Goal: Task Accomplishment & Management: Manage account settings

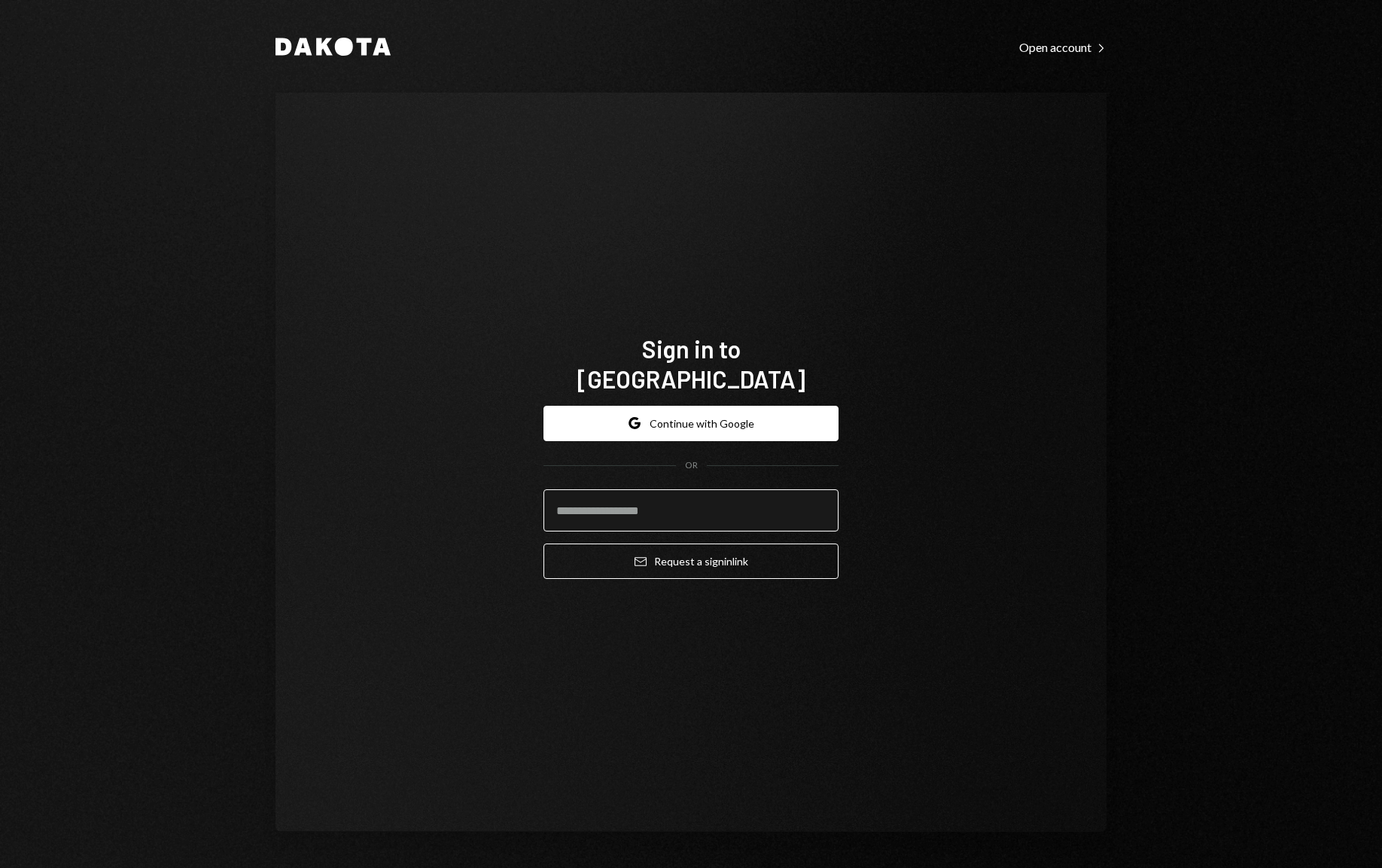
click at [660, 508] on input "email" at bounding box center [691, 510] width 295 height 42
type input "**********"
click at [691, 546] on button "Email Request a sign in link" at bounding box center [691, 561] width 295 height 36
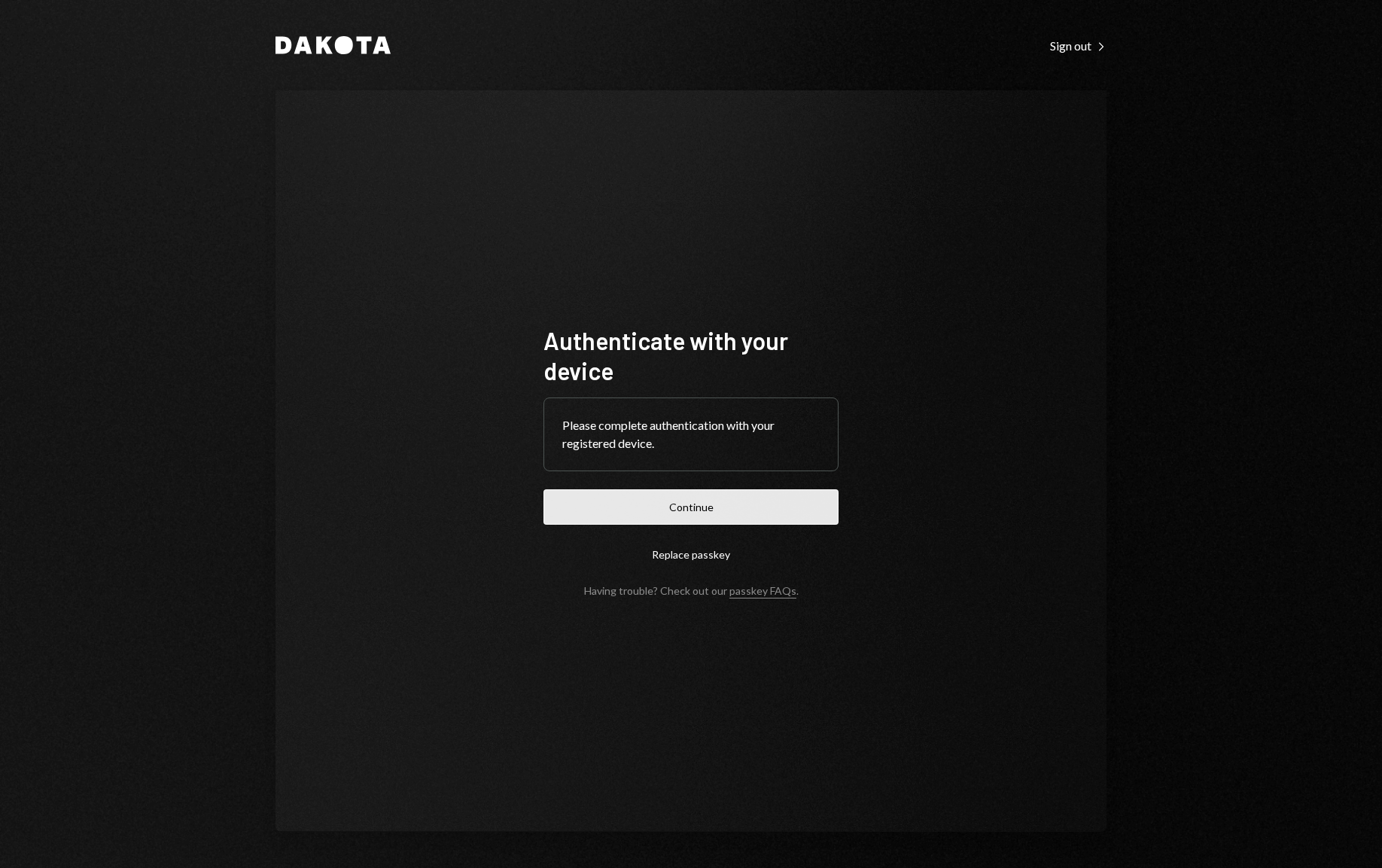
click at [688, 506] on button "Continue" at bounding box center [691, 507] width 295 height 36
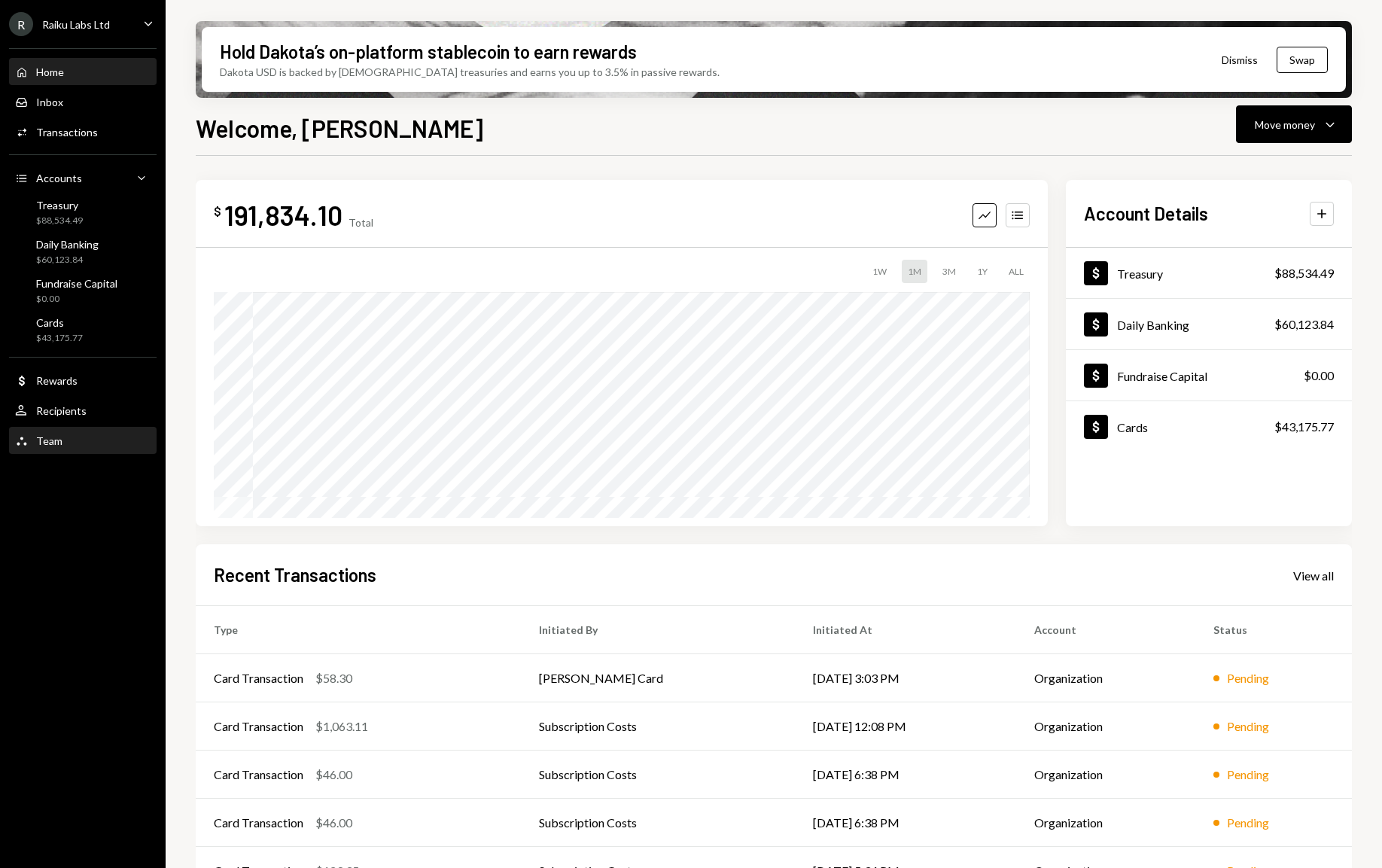
click at [48, 432] on div "Team Team" at bounding box center [82, 440] width 135 height 26
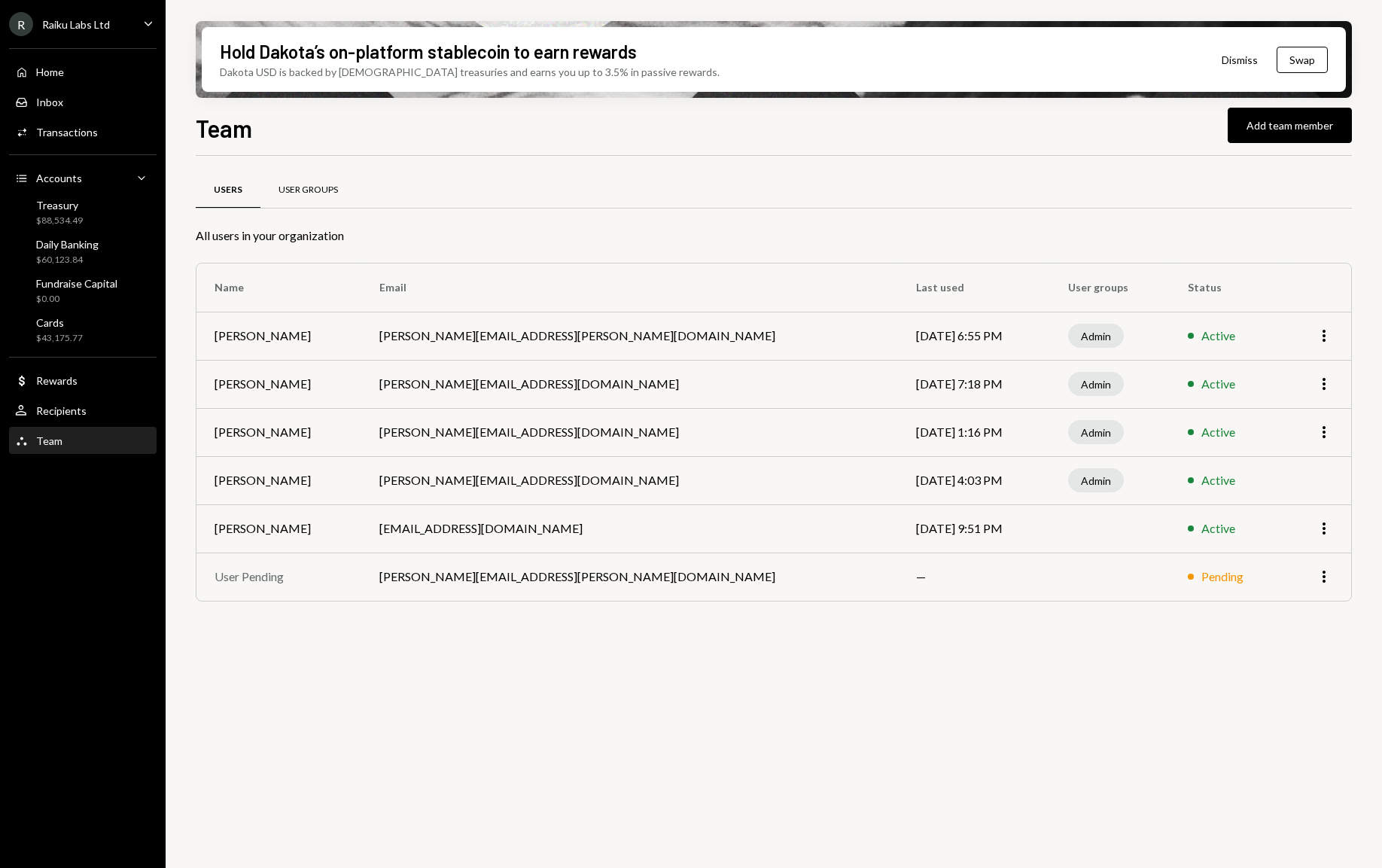
click at [320, 188] on div "User Groups" at bounding box center [308, 190] width 59 height 13
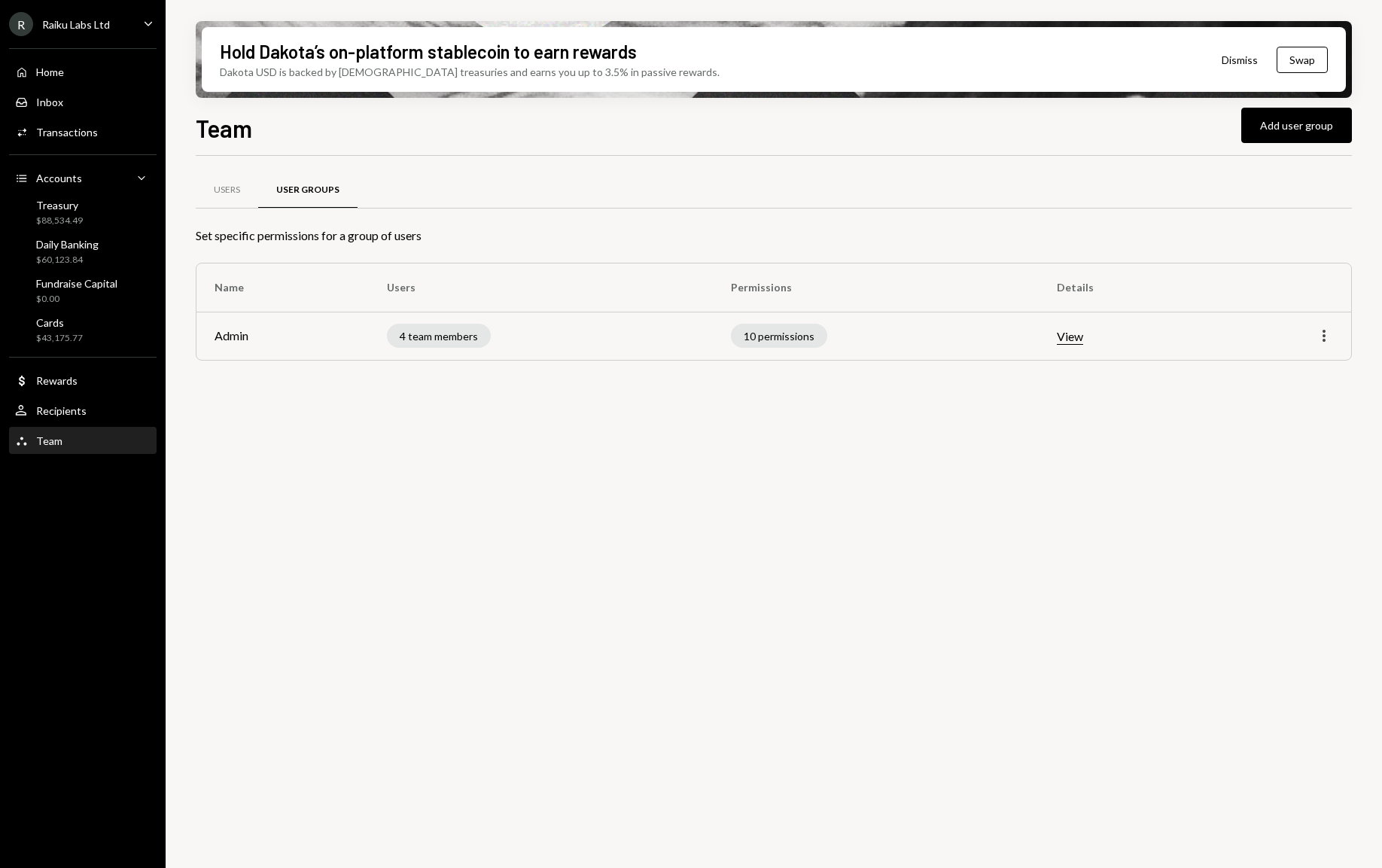
click at [1331, 335] on icon "More" at bounding box center [1324, 336] width 18 height 18
click at [1298, 360] on div "Edit" at bounding box center [1289, 368] width 75 height 26
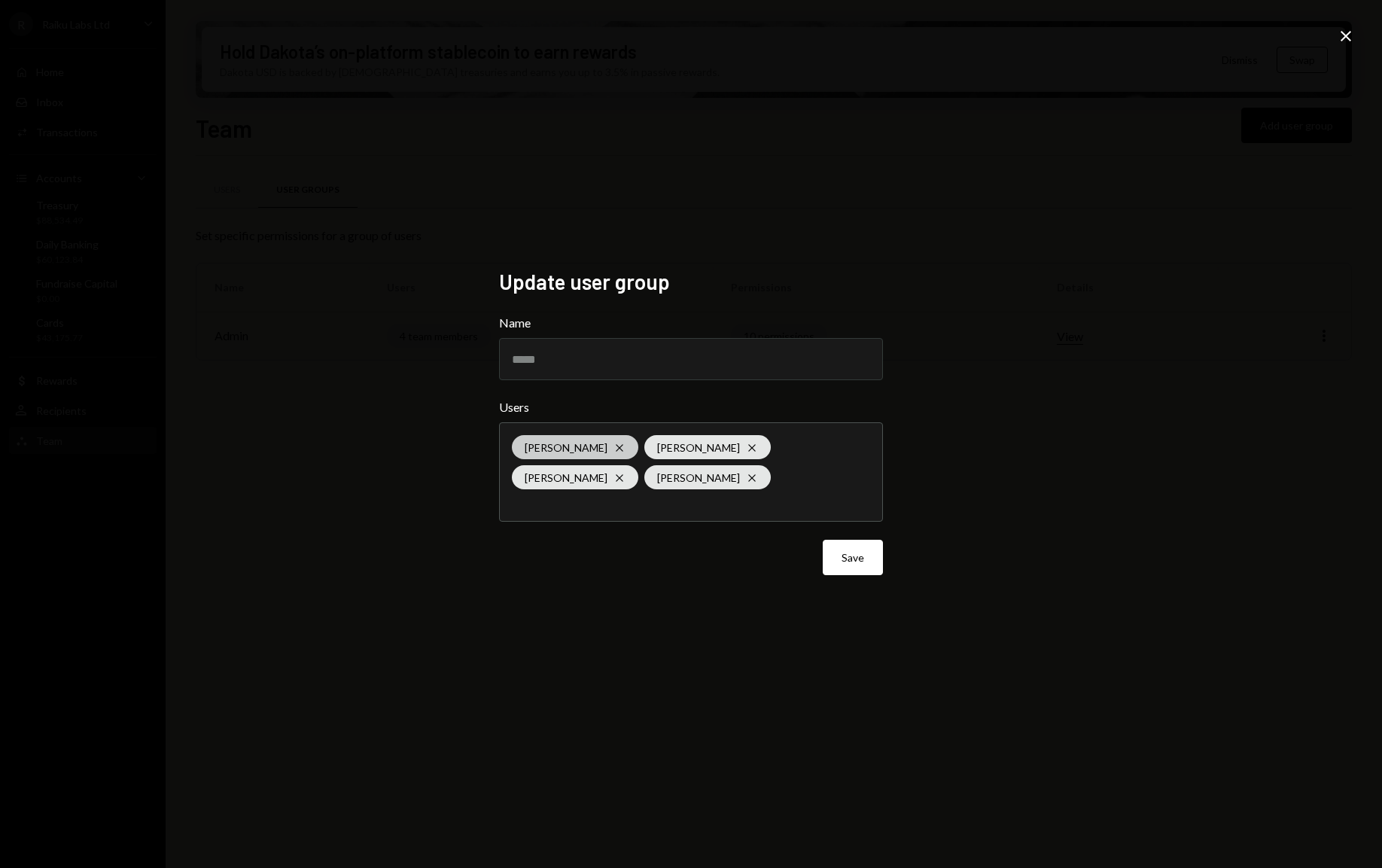
click at [613, 447] on icon "Cross" at bounding box center [618, 447] width 12 height 12
click at [1103, 608] on div "Update user group Name ***** Users Robin Andre Nordnes Cross Clara Cambra Cross…" at bounding box center [691, 434] width 1382 height 868
click at [842, 557] on button "Save" at bounding box center [852, 557] width 60 height 36
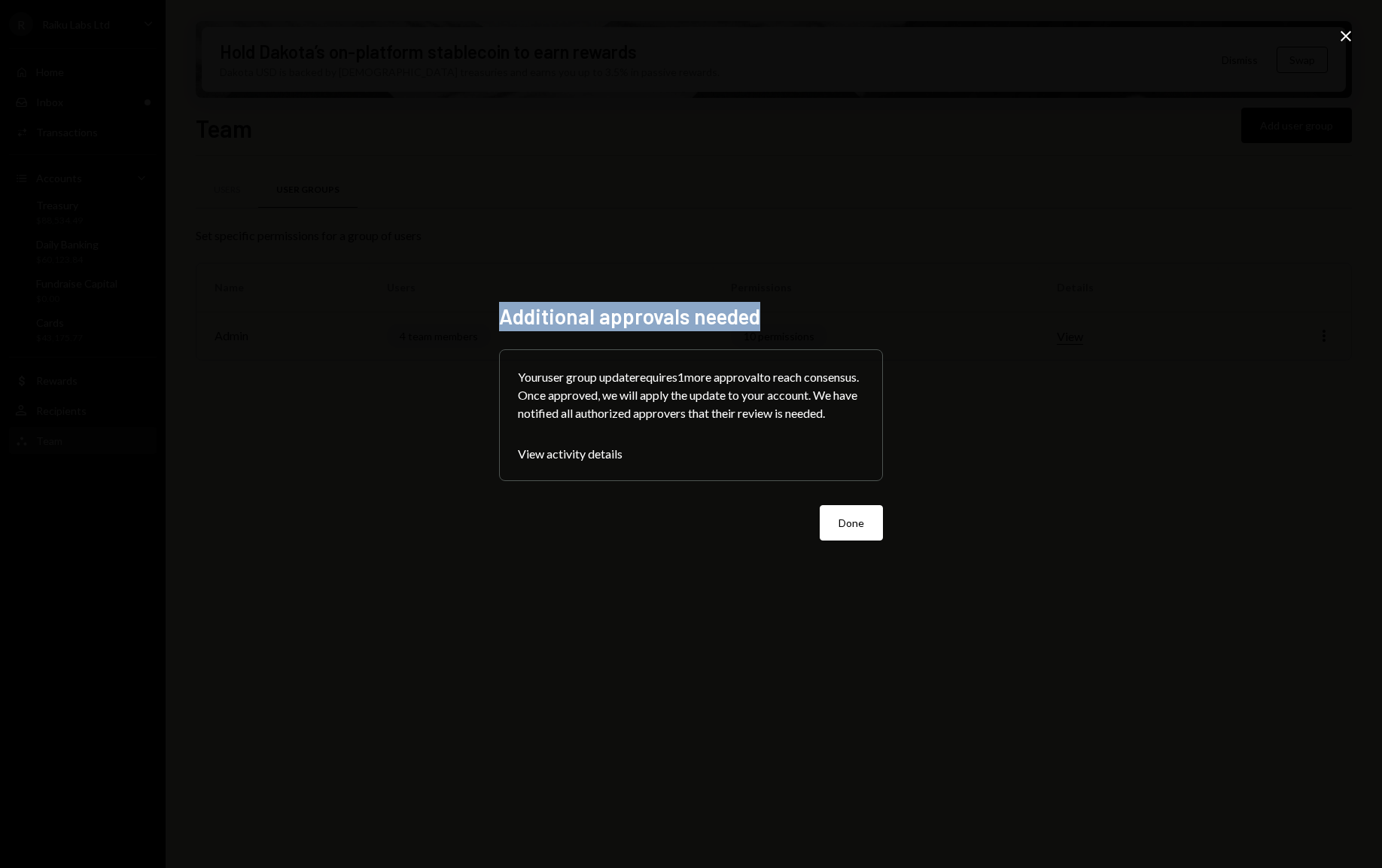
drag, startPoint x: 499, startPoint y: 306, endPoint x: 763, endPoint y: 302, distance: 264.0
click at [768, 304] on div "Additional approvals needed Your user group update requires 1 more approval to …" at bounding box center [690, 434] width 420 height 297
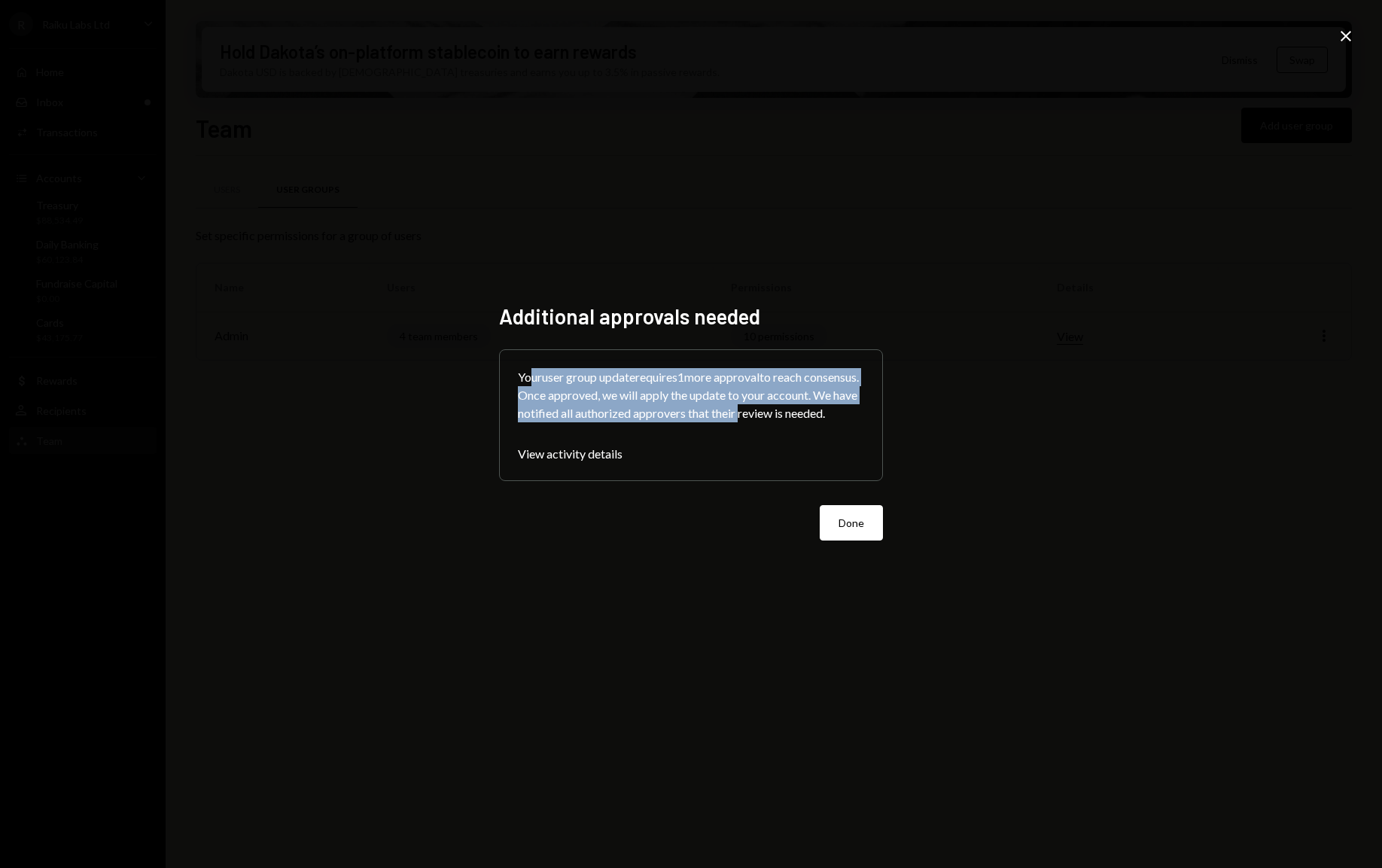
drag, startPoint x: 532, startPoint y: 363, endPoint x: 843, endPoint y: 410, distance: 314.5
click at [843, 410] on div "Your user group update requires 1 more approval to reach consensus. Once approv…" at bounding box center [691, 395] width 346 height 55
click at [849, 534] on button "Done" at bounding box center [851, 523] width 64 height 36
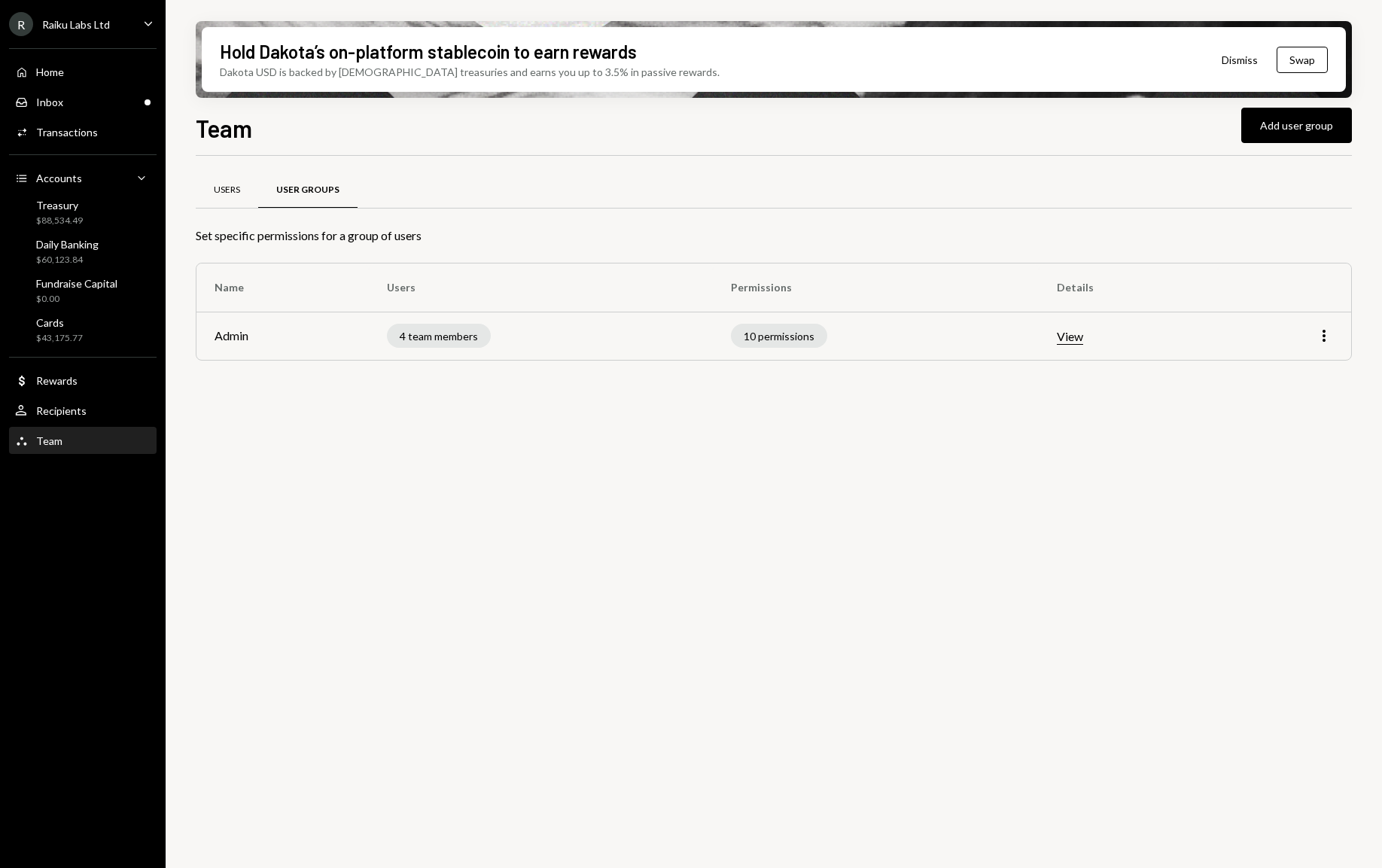
click at [231, 200] on div "Users" at bounding box center [227, 191] width 63 height 36
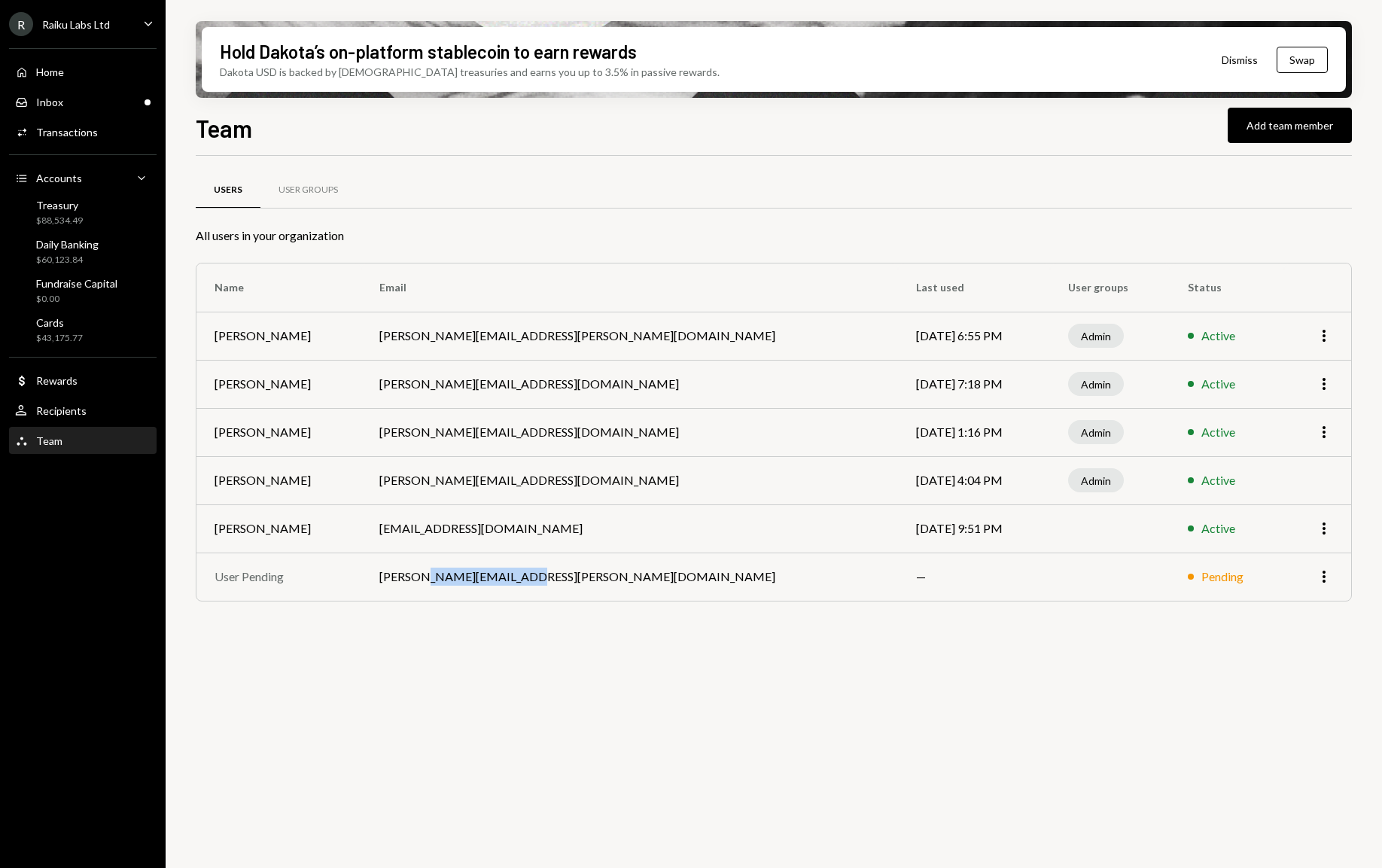
drag, startPoint x: 499, startPoint y: 580, endPoint x: 612, endPoint y: 580, distance: 113.0
click at [612, 580] on td "anthony.pieri@raiku.com" at bounding box center [630, 576] width 537 height 48
drag, startPoint x: 608, startPoint y: 580, endPoint x: 1253, endPoint y: 596, distance: 645.2
click at [1253, 596] on tr "User Pending anthony.pieri@raiku.com — Pending More" at bounding box center [773, 576] width 1155 height 48
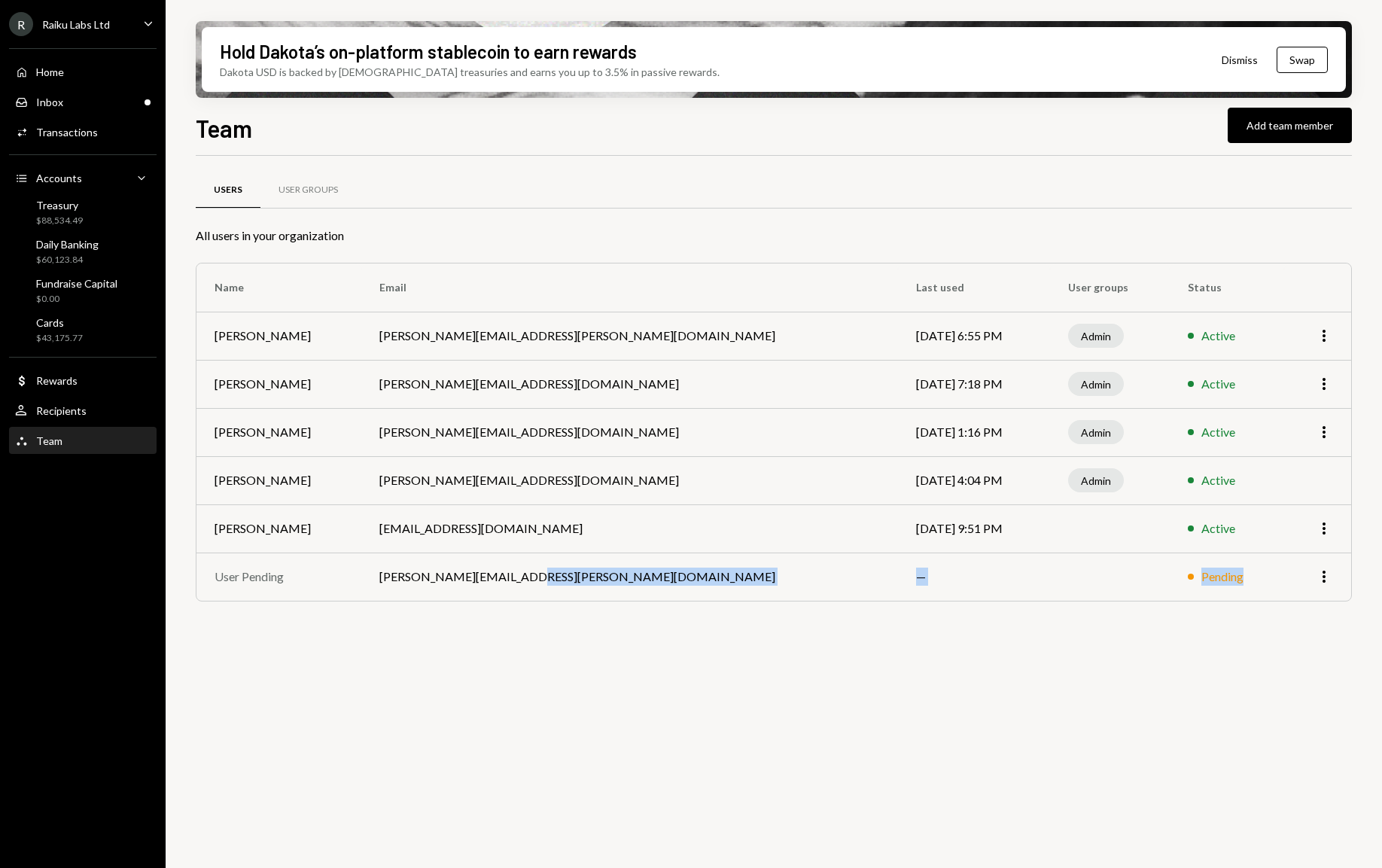
click at [1105, 609] on div "Users User Groups All users in your organization Name Email Last used User grou…" at bounding box center [774, 405] width 1156 height 452
click at [1330, 426] on icon "More" at bounding box center [1324, 432] width 18 height 18
click at [1107, 756] on div "Users User Groups All users in your organization Name Email Last used User grou…" at bounding box center [774, 520] width 1156 height 729
click at [1324, 431] on icon "button" at bounding box center [1323, 431] width 3 height 12
click at [1285, 490] on div "Remove" at bounding box center [1289, 489] width 75 height 26
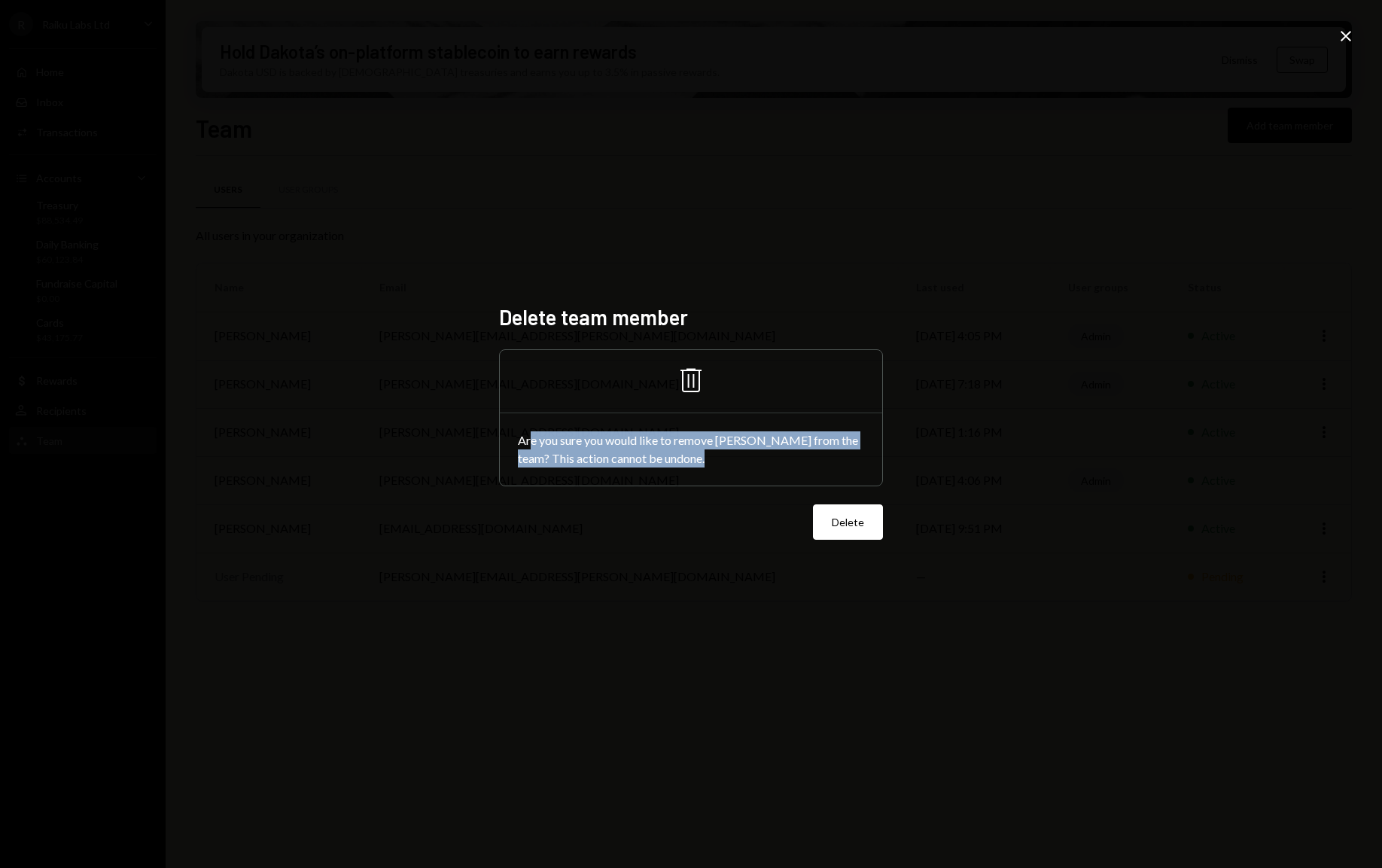
drag, startPoint x: 533, startPoint y: 438, endPoint x: 844, endPoint y: 451, distance: 311.3
click at [844, 451] on div "Are you sure you would like to remove Joel Rousseau from the team? This action …" at bounding box center [690, 449] width 382 height 72
click at [849, 532] on button "Delete" at bounding box center [848, 522] width 70 height 36
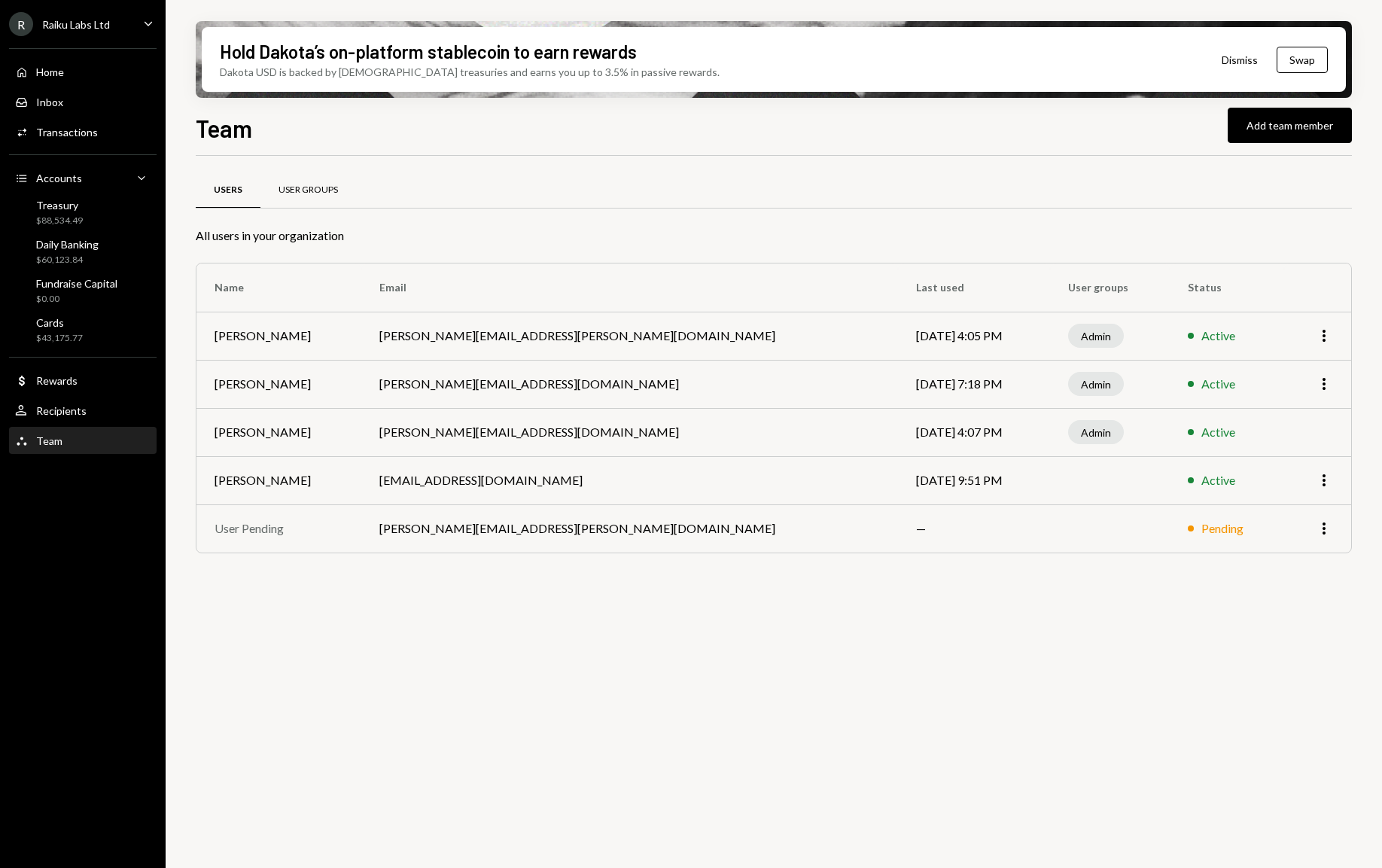
click at [326, 191] on div "User Groups" at bounding box center [308, 190] width 59 height 13
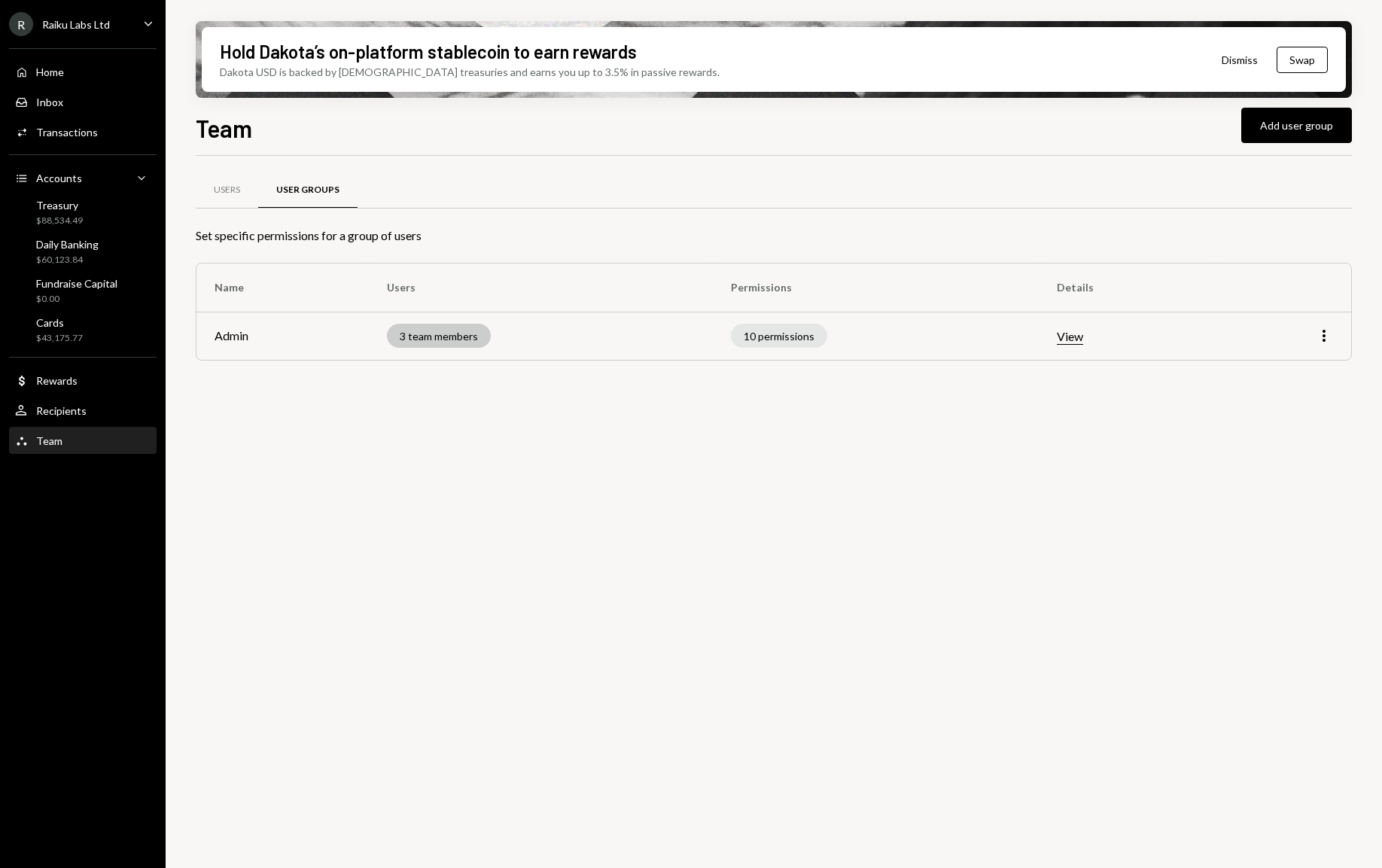
click at [445, 346] on div "3 team members" at bounding box center [439, 336] width 104 height 24
click at [414, 334] on div "3 team members" at bounding box center [439, 336] width 104 height 24
click at [1323, 326] on td "More" at bounding box center [1284, 336] width 133 height 48
click at [1325, 336] on icon "button" at bounding box center [1323, 335] width 3 height 12
click at [988, 547] on div "Users User Groups Set specific permissions for a group of users Name Users Perm…" at bounding box center [774, 520] width 1156 height 729
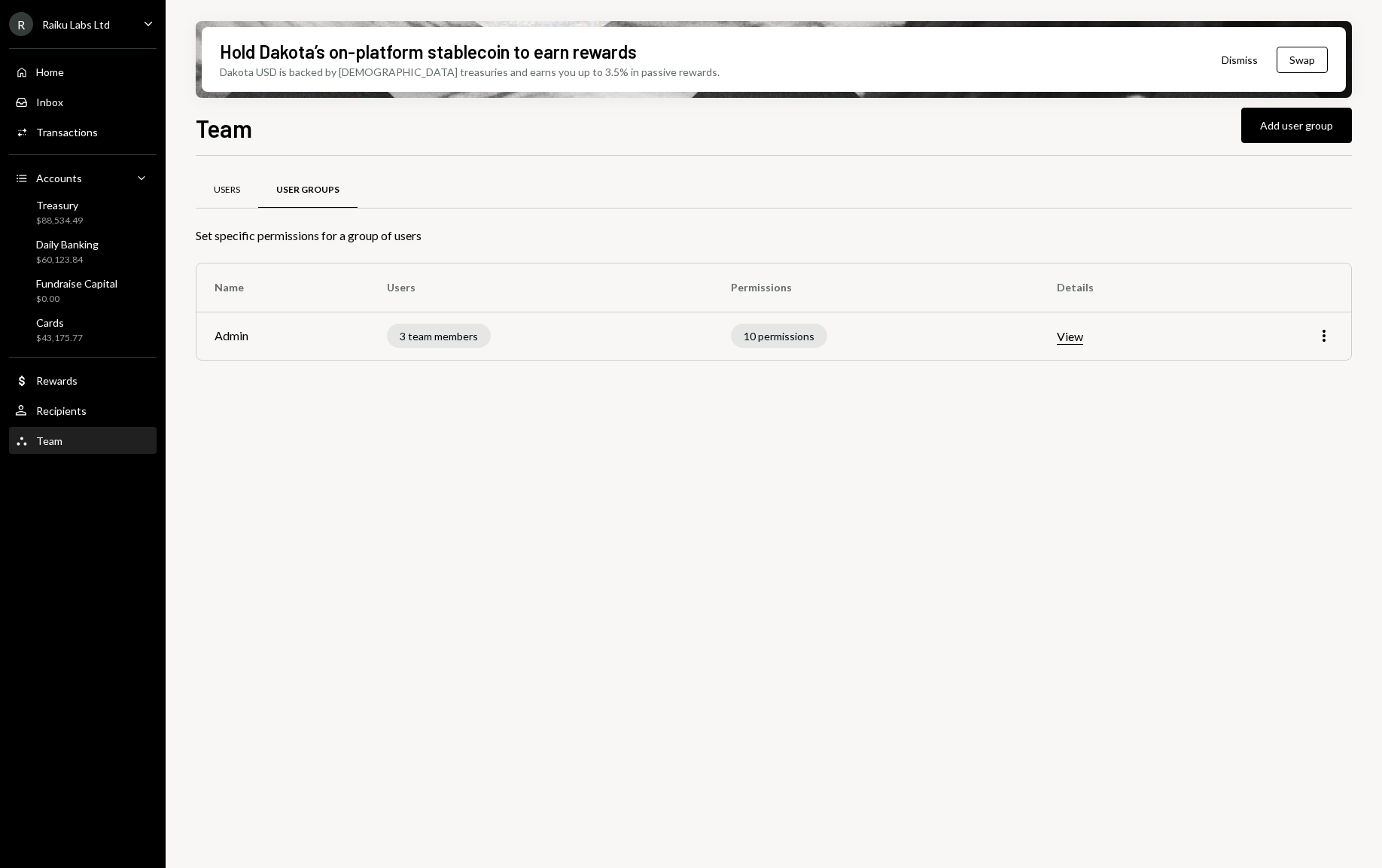
click at [239, 201] on div "Users" at bounding box center [227, 191] width 63 height 36
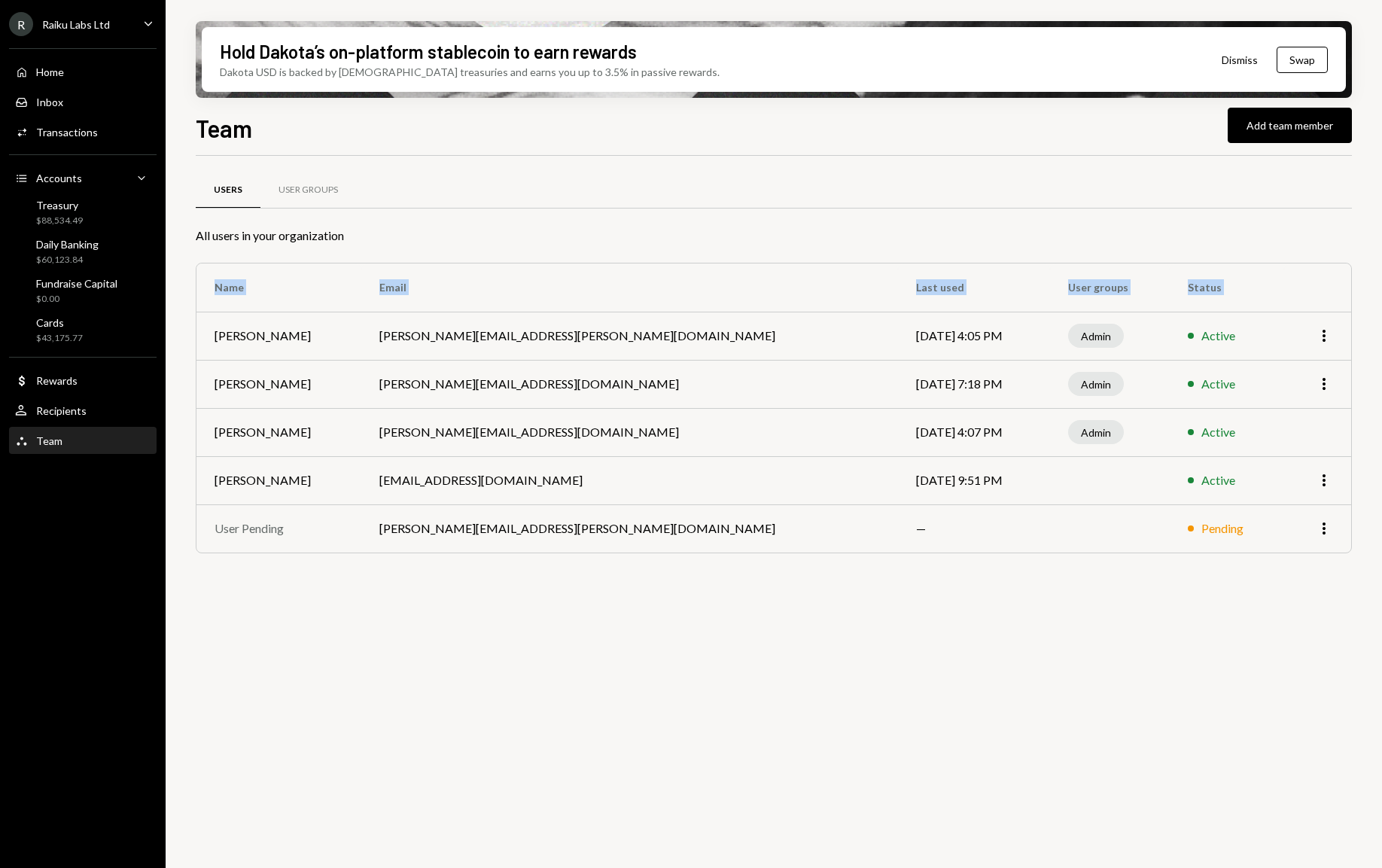
drag, startPoint x: 209, startPoint y: 340, endPoint x: 1203, endPoint y: 558, distance: 1017.6
click at [1203, 558] on div "Users User Groups All users in your organization Name Email Last used User grou…" at bounding box center [774, 381] width 1156 height 404
click at [1223, 576] on div "Users User Groups All users in your organization Name Email Last used User grou…" at bounding box center [774, 381] width 1156 height 404
click at [618, 606] on div "Users User Groups All users in your organization Name Email Last used User grou…" at bounding box center [774, 520] width 1156 height 729
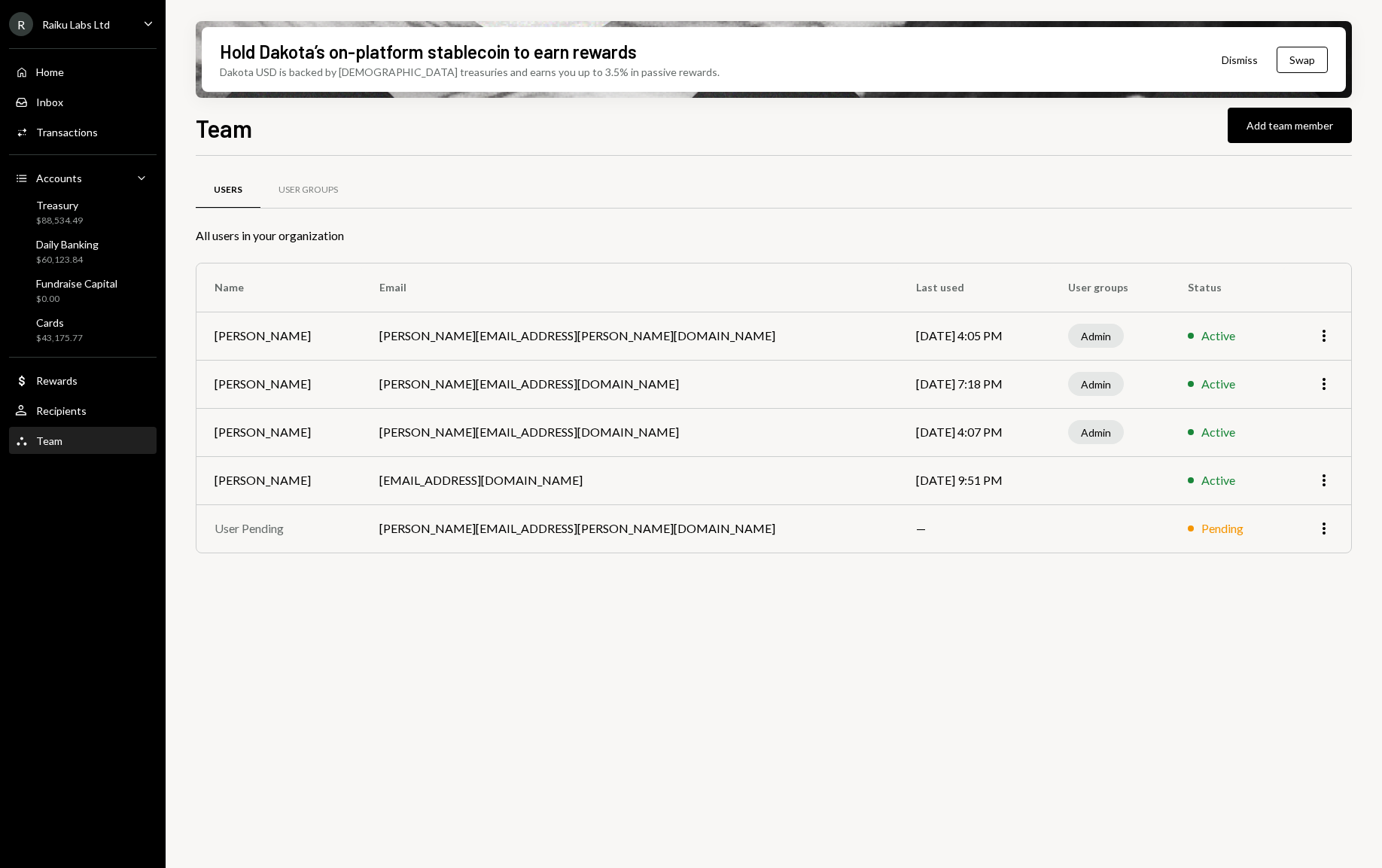
click at [120, 30] on div "R Raiku Labs Ltd Caret Down" at bounding box center [82, 23] width 166 height 24
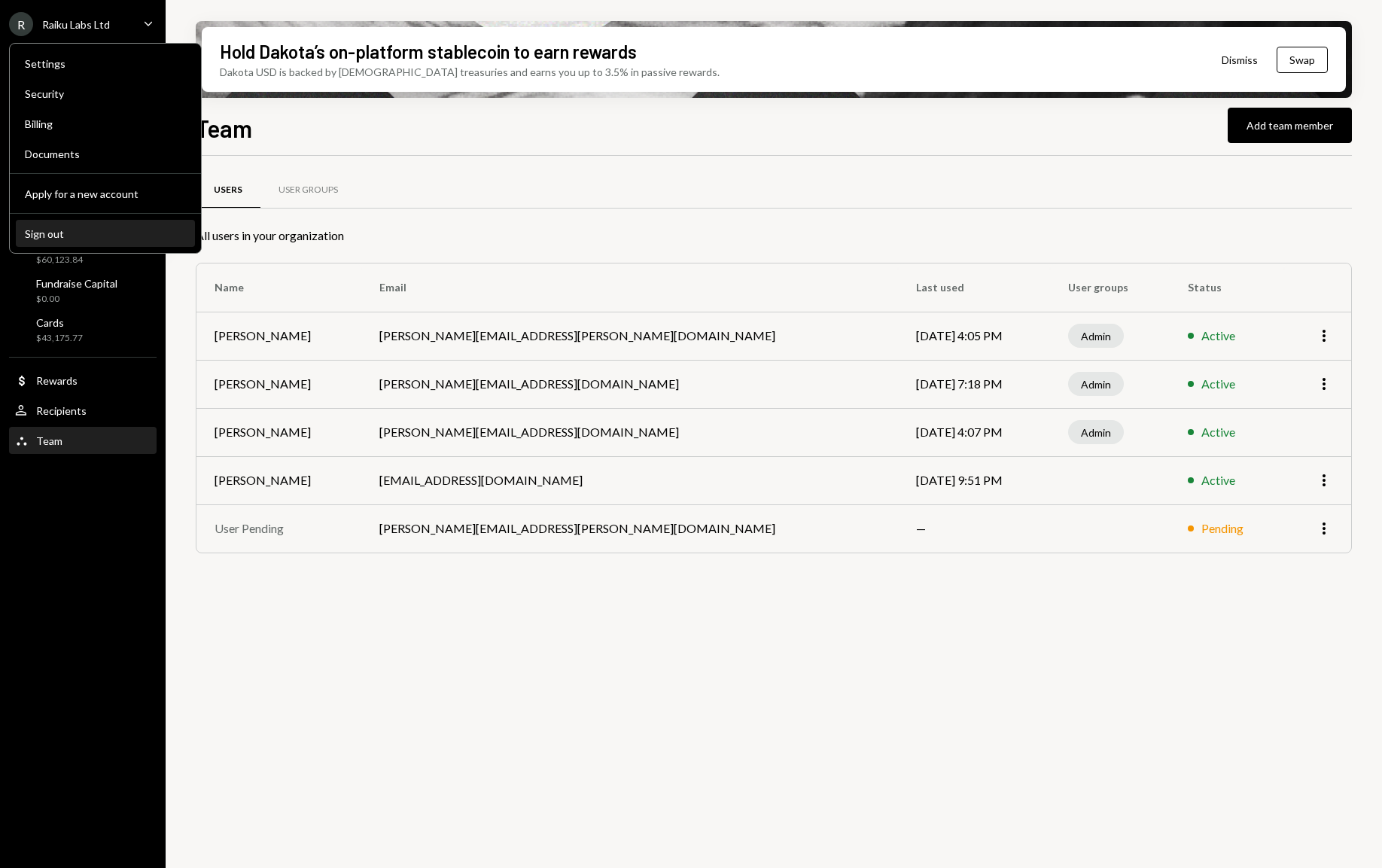
click at [96, 235] on div "Sign out" at bounding box center [106, 234] width 161 height 13
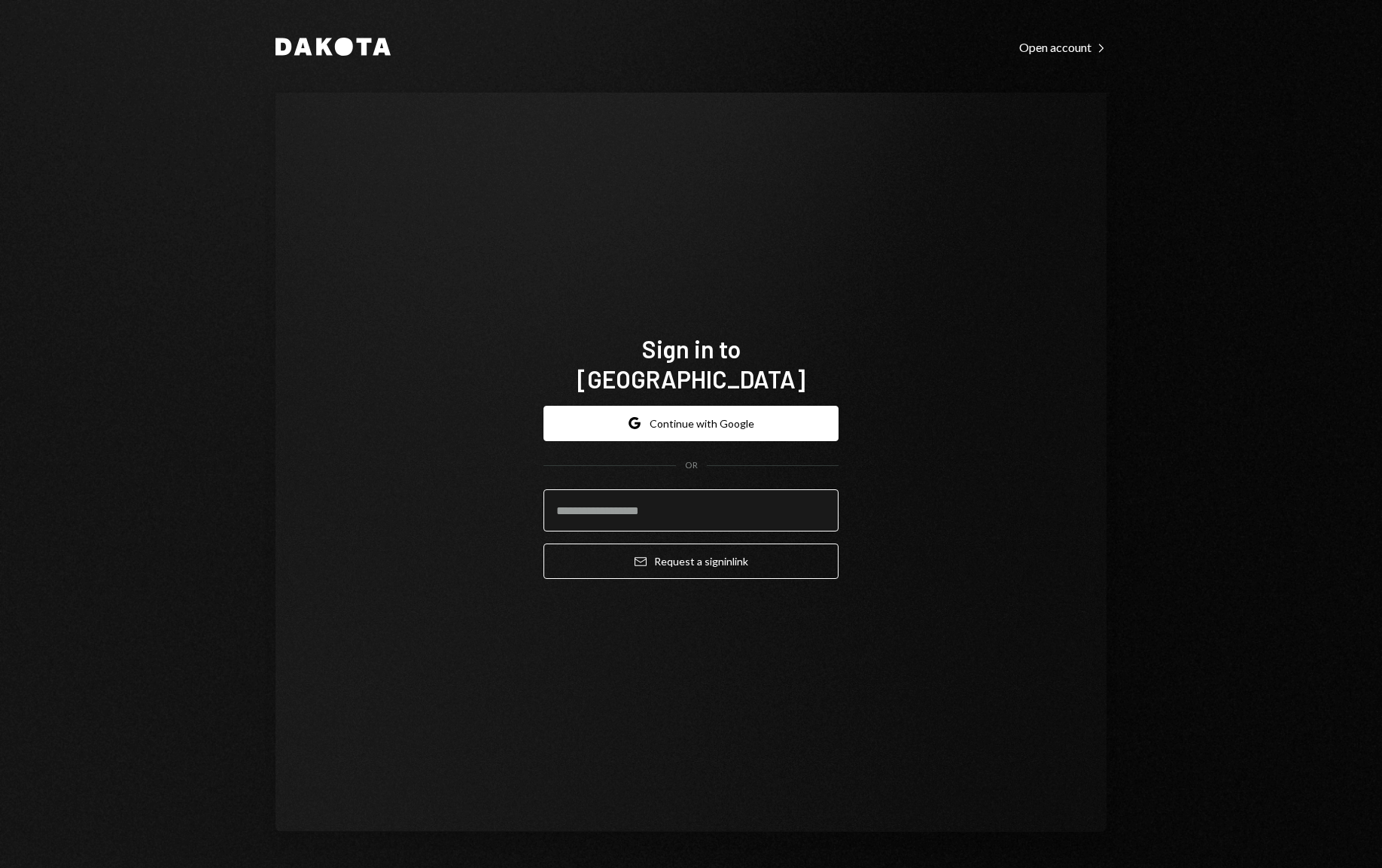
click at [621, 501] on input "email" at bounding box center [691, 510] width 295 height 42
type input "**********"
click at [1086, 280] on div "**********" at bounding box center [691, 462] width 831 height 739
drag, startPoint x: 704, startPoint y: 504, endPoint x: 466, endPoint y: 459, distance: 242.2
click at [466, 459] on div "**********" at bounding box center [691, 462] width 831 height 739
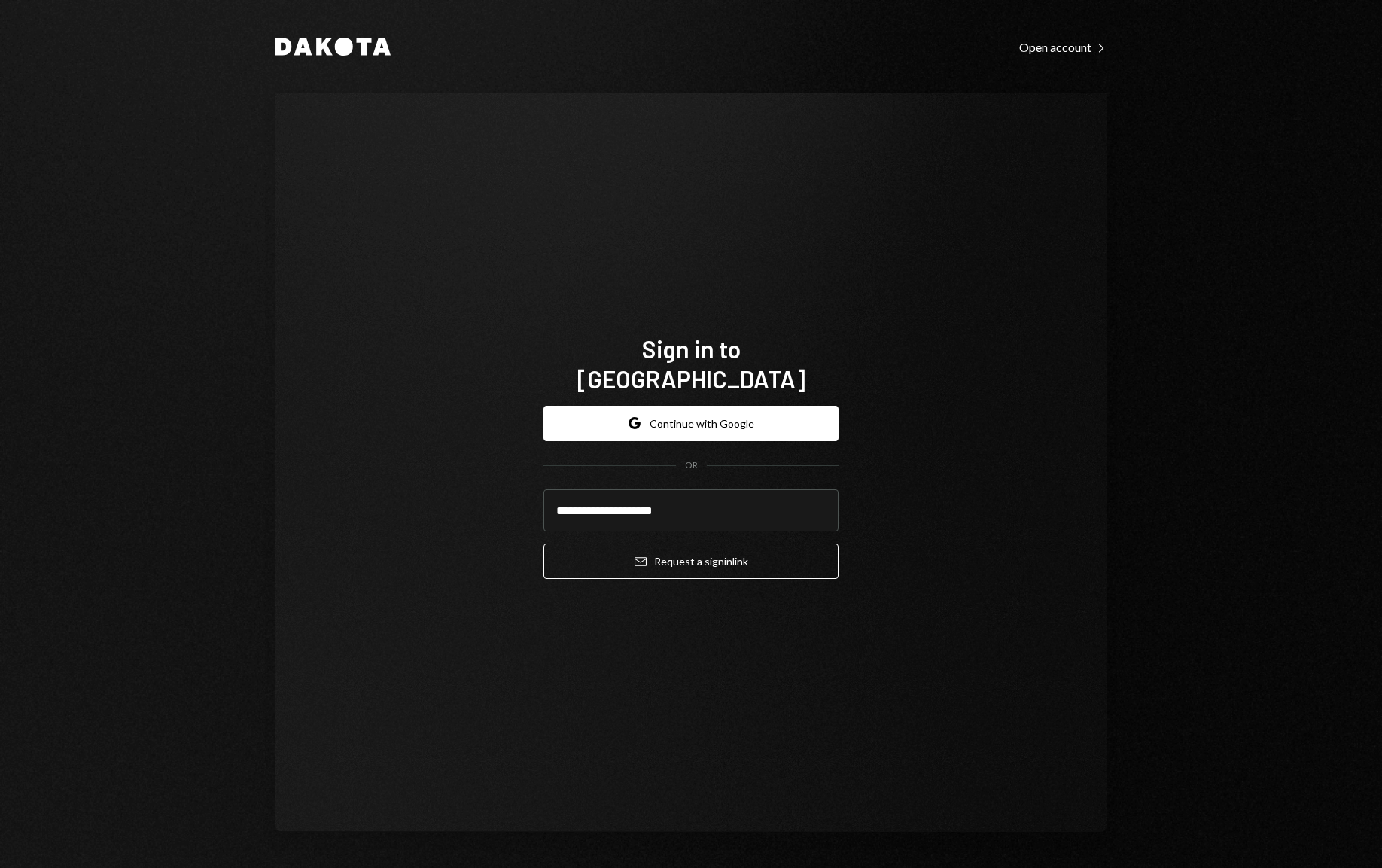
type input "**********"
click at [691, 546] on button "Email Request a sign in link" at bounding box center [691, 561] width 295 height 36
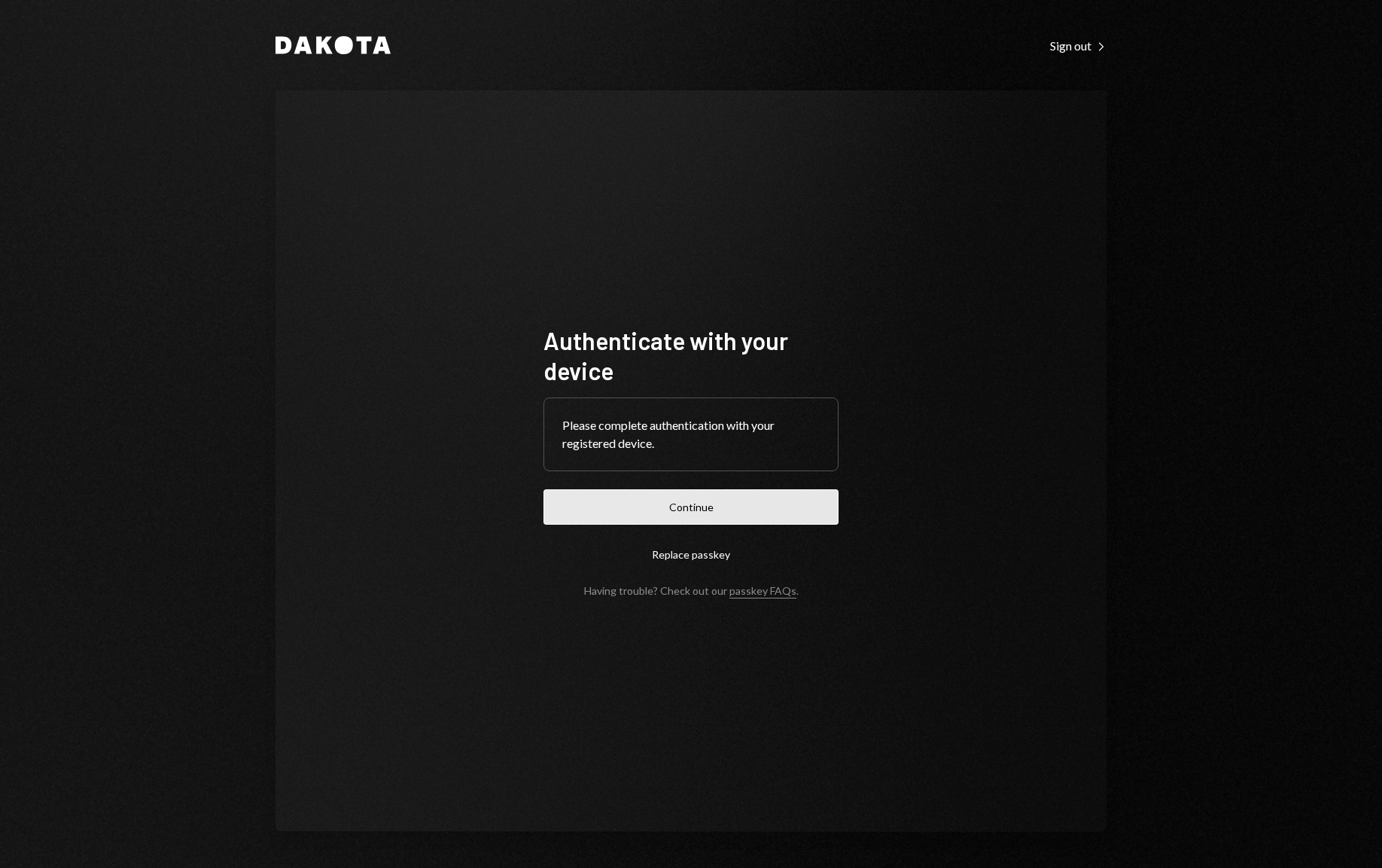
click at [703, 508] on button "Continue" at bounding box center [691, 507] width 295 height 36
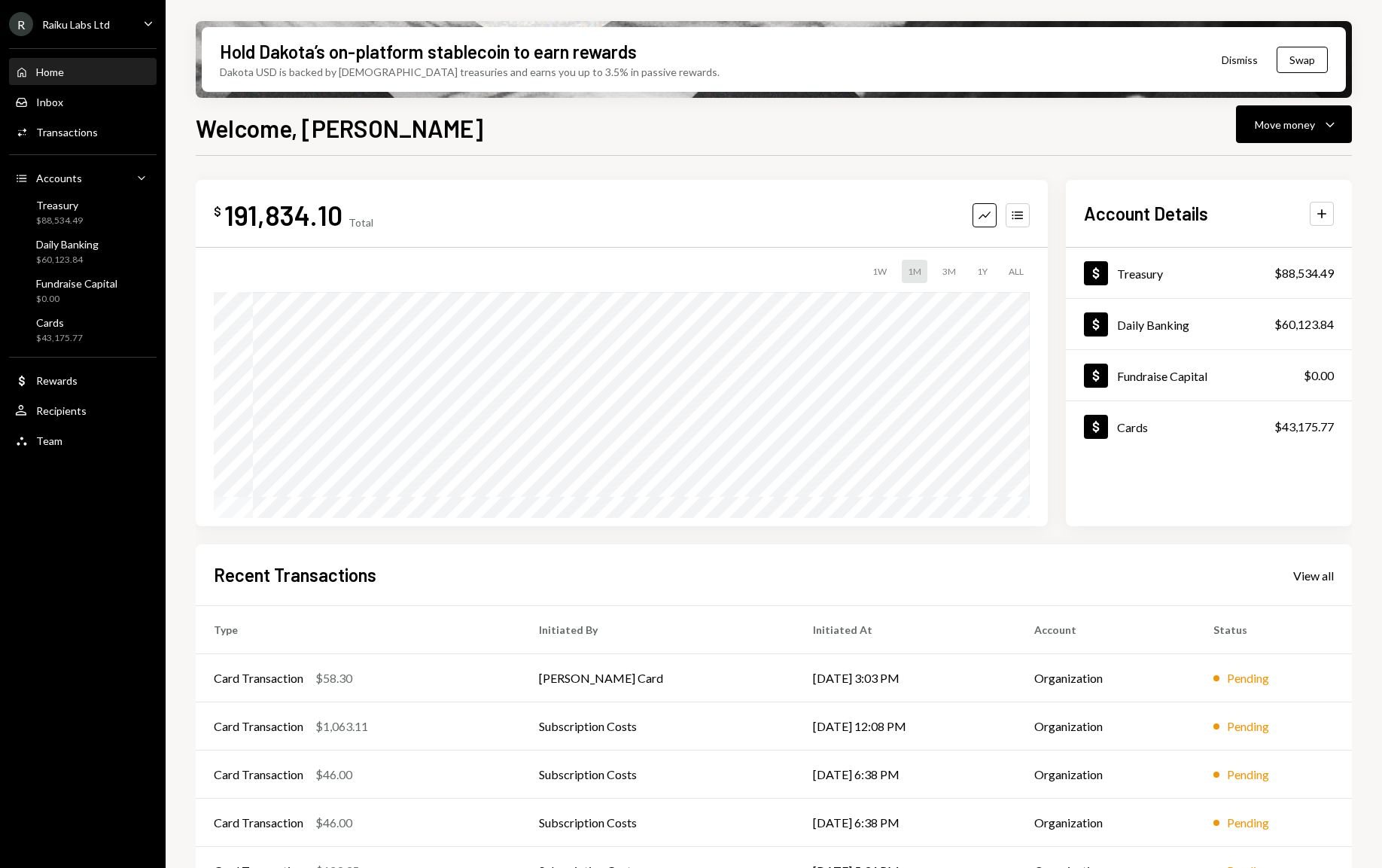
click at [81, 32] on div "R Raiku Labs Ltd" at bounding box center [59, 23] width 101 height 24
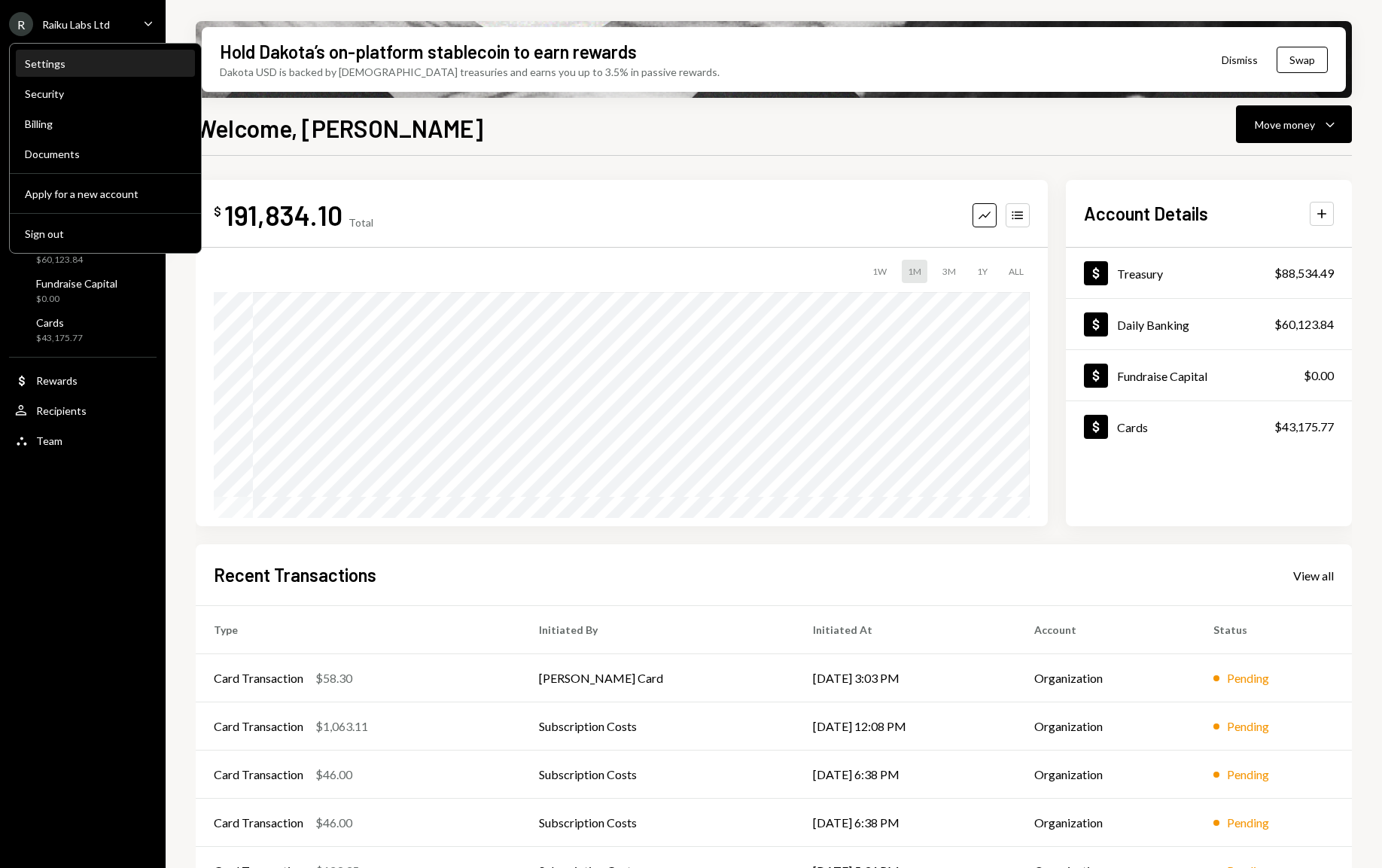
click at [75, 69] on div "Settings" at bounding box center [106, 64] width 161 height 13
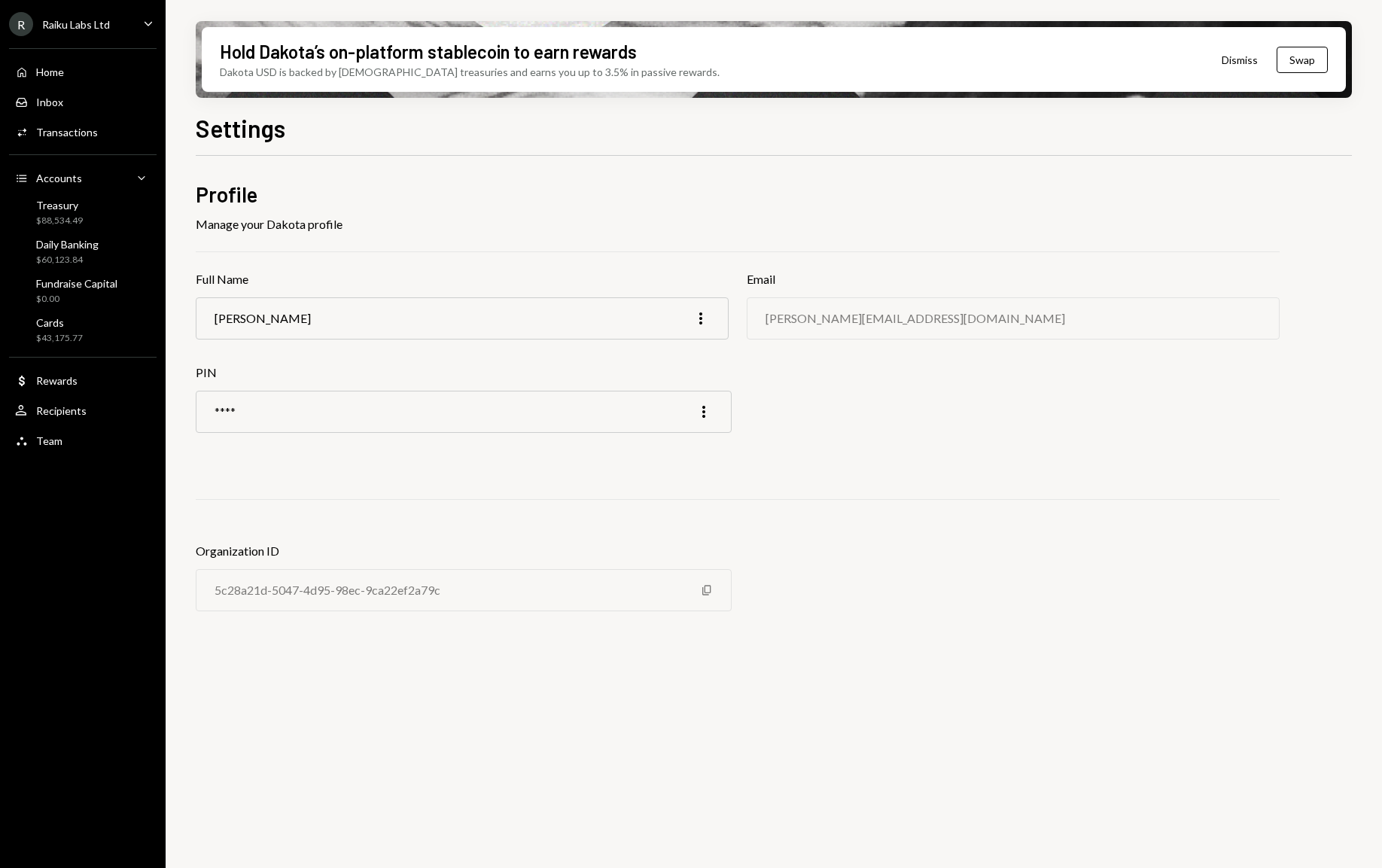
click at [91, 30] on div "R Raiku Labs Ltd" at bounding box center [59, 23] width 101 height 24
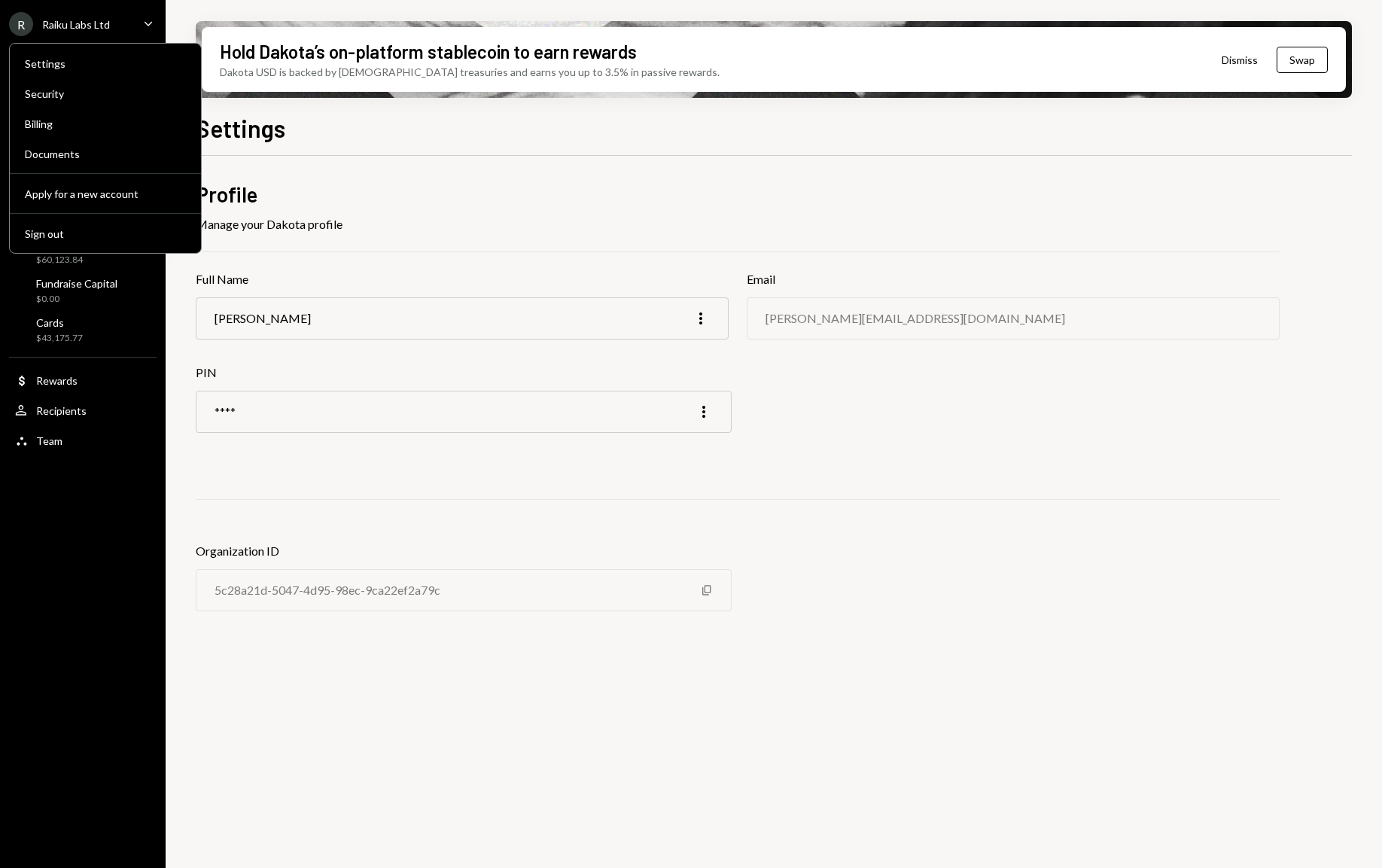
click at [62, 471] on div "R Raiku Labs Ltd Caret Down Home Home Inbox Inbox Activities Transactions Accou…" at bounding box center [82, 434] width 166 height 868
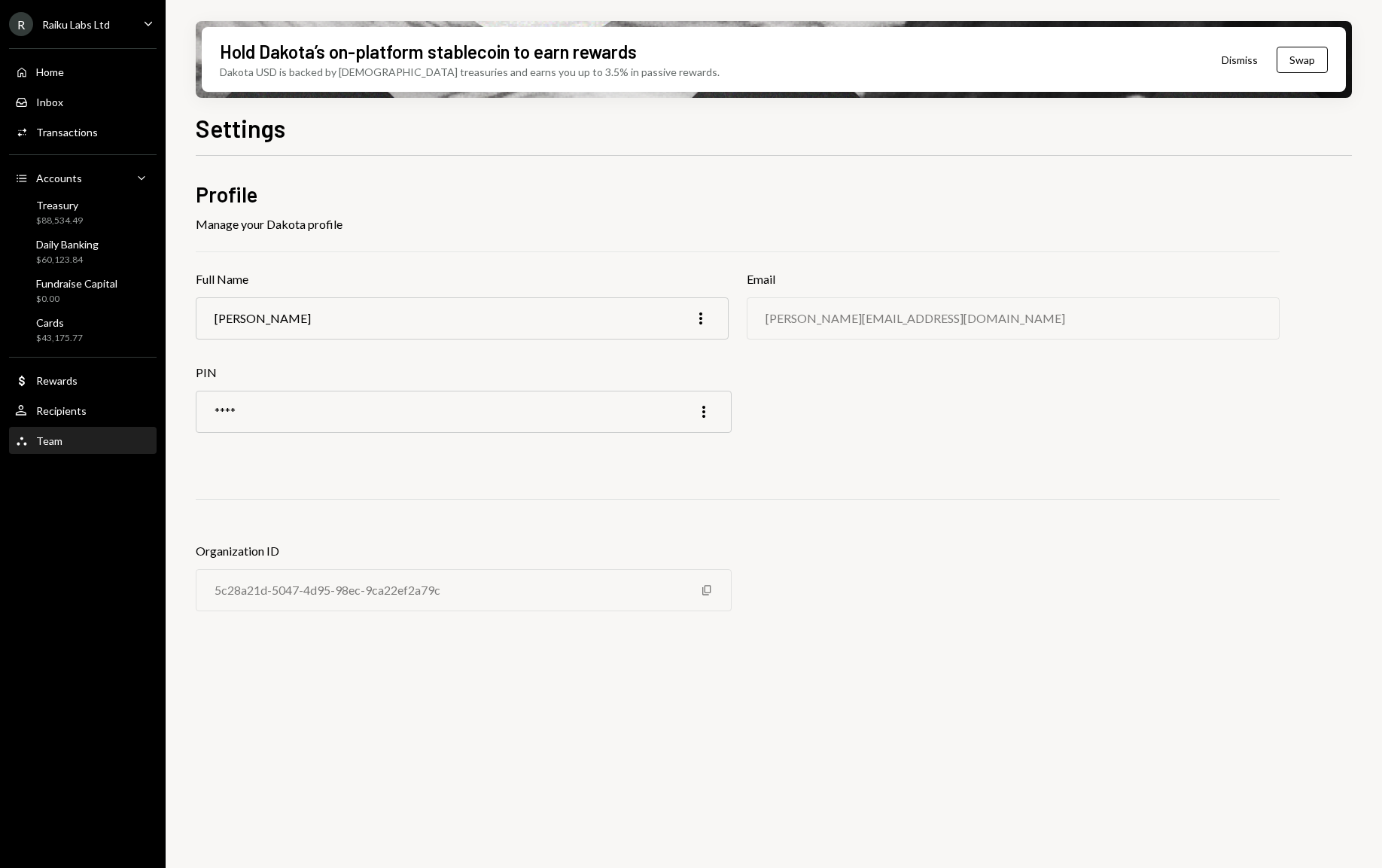
click at [49, 450] on div "Team Team" at bounding box center [82, 440] width 135 height 26
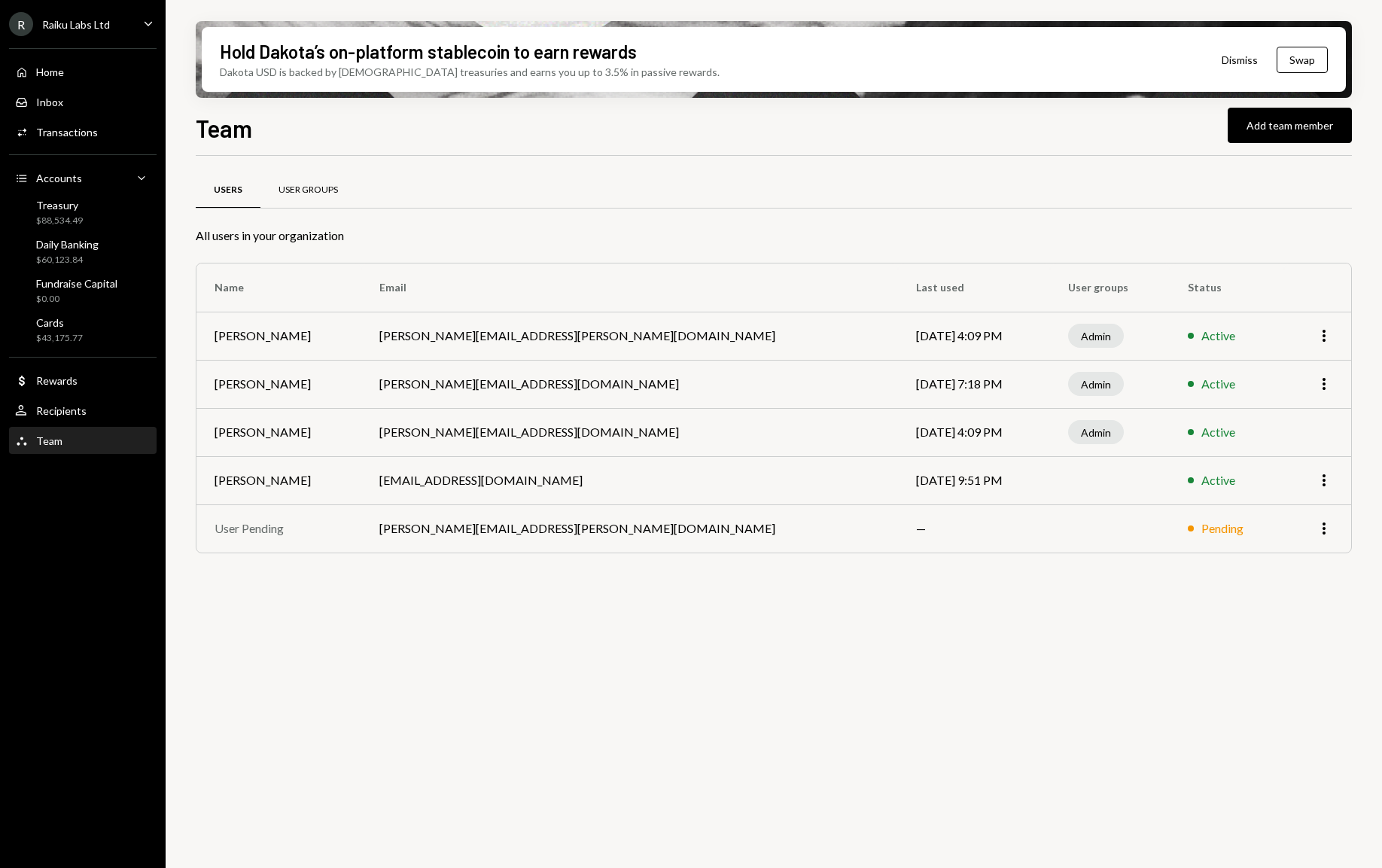
click at [308, 187] on div "User Groups" at bounding box center [308, 190] width 59 height 13
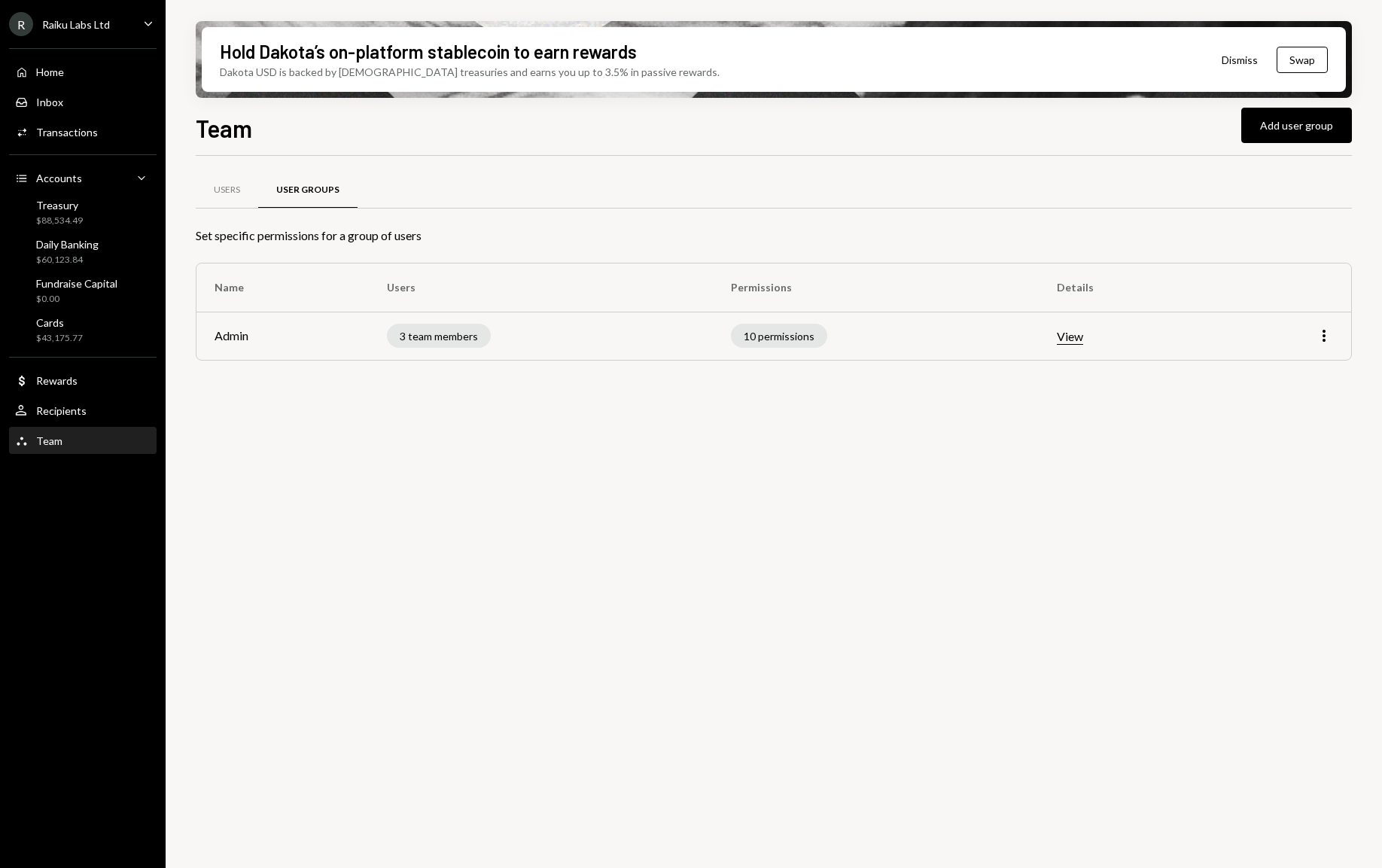
click at [129, 26] on div "R Raiku Labs Ltd Caret Down" at bounding box center [82, 23] width 166 height 24
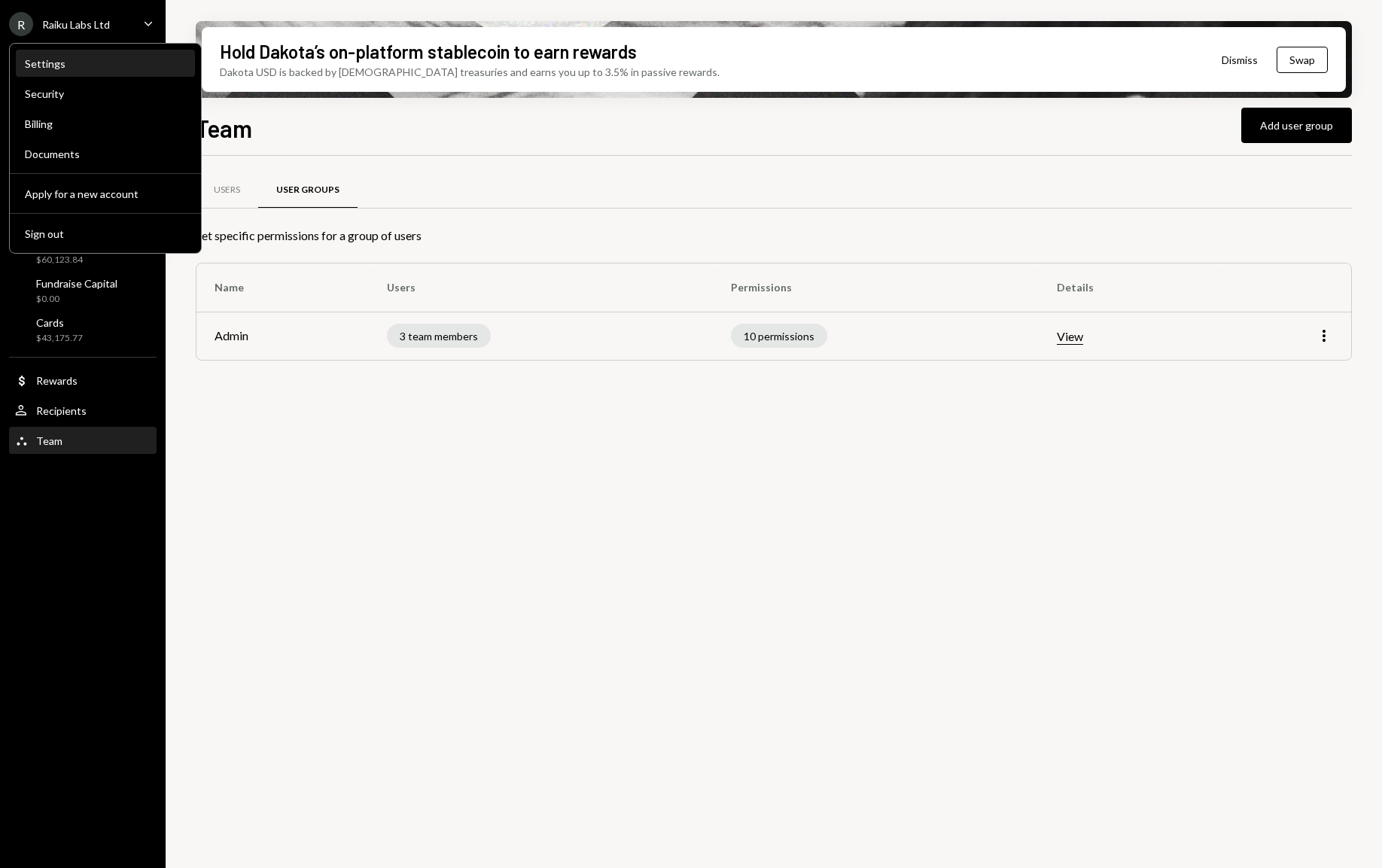
click at [64, 65] on div "Settings" at bounding box center [106, 64] width 161 height 13
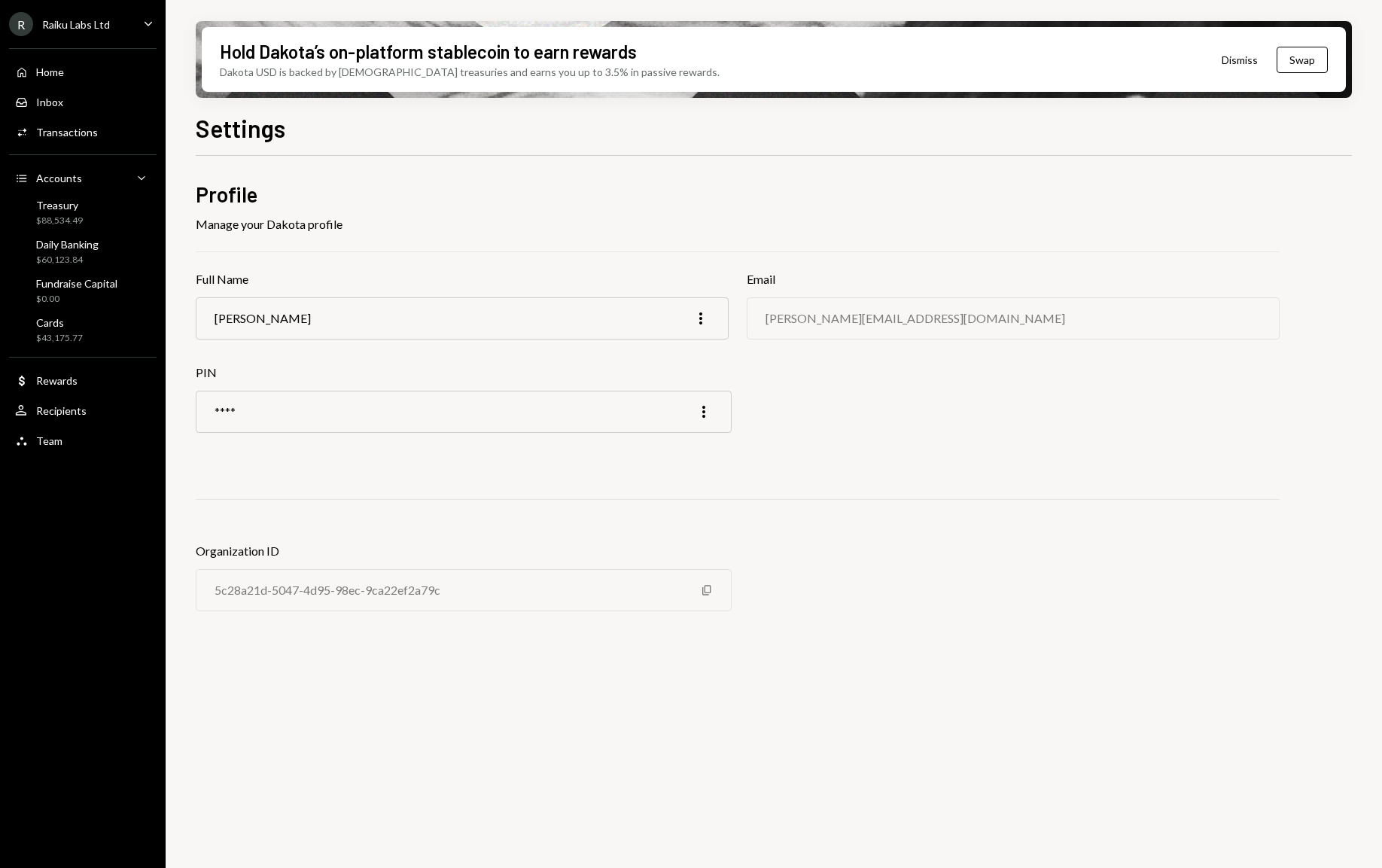
click at [92, 41] on div "Home Home Inbox Inbox Activities Transactions Accounts Accounts Caret Down Trea…" at bounding box center [82, 248] width 166 height 418
click at [100, 30] on div "Raiku Labs Ltd" at bounding box center [76, 24] width 68 height 13
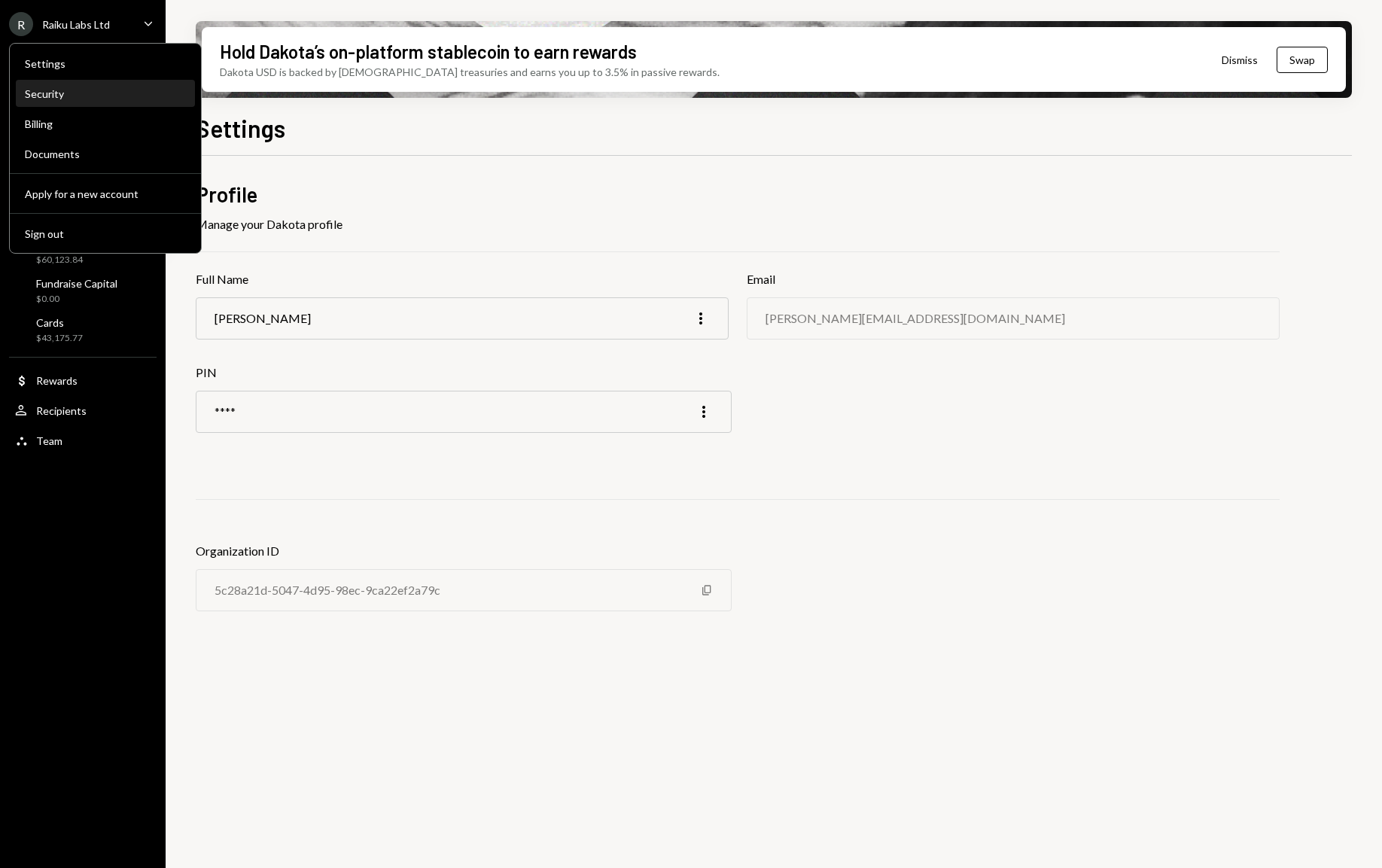
click at [59, 91] on div "Security" at bounding box center [106, 94] width 161 height 13
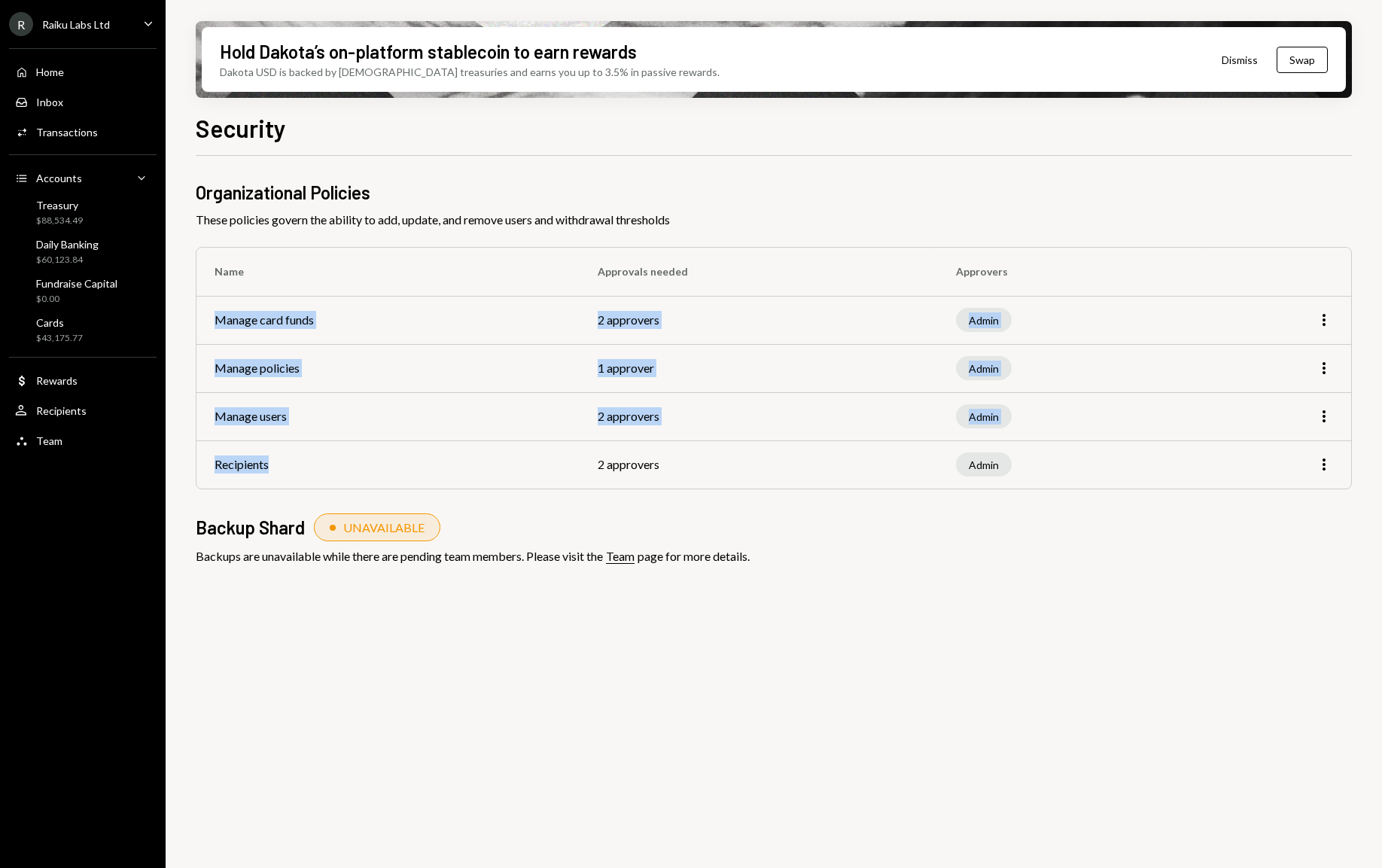
drag, startPoint x: 269, startPoint y: 301, endPoint x: 453, endPoint y: 469, distance: 249.2
click at [432, 469] on tbody "Manage card funds 2 approvers Admin More Manage policies 1 approver Admin More …" at bounding box center [773, 391] width 1155 height 192
click at [453, 469] on td "Recipients" at bounding box center [388, 464] width 383 height 48
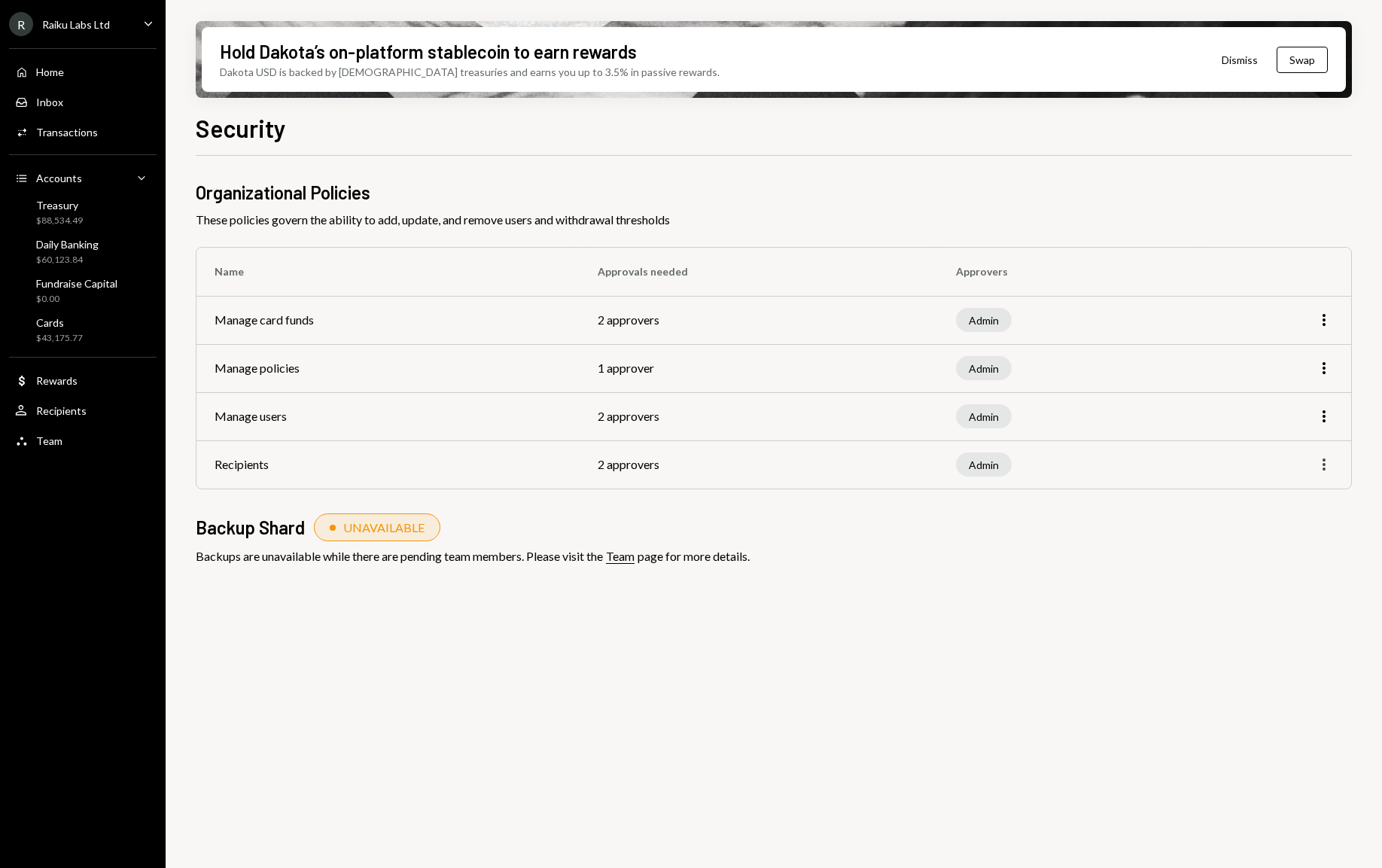
click at [1331, 467] on icon "More" at bounding box center [1324, 464] width 18 height 18
click at [1285, 506] on div "Edit" at bounding box center [1289, 497] width 75 height 26
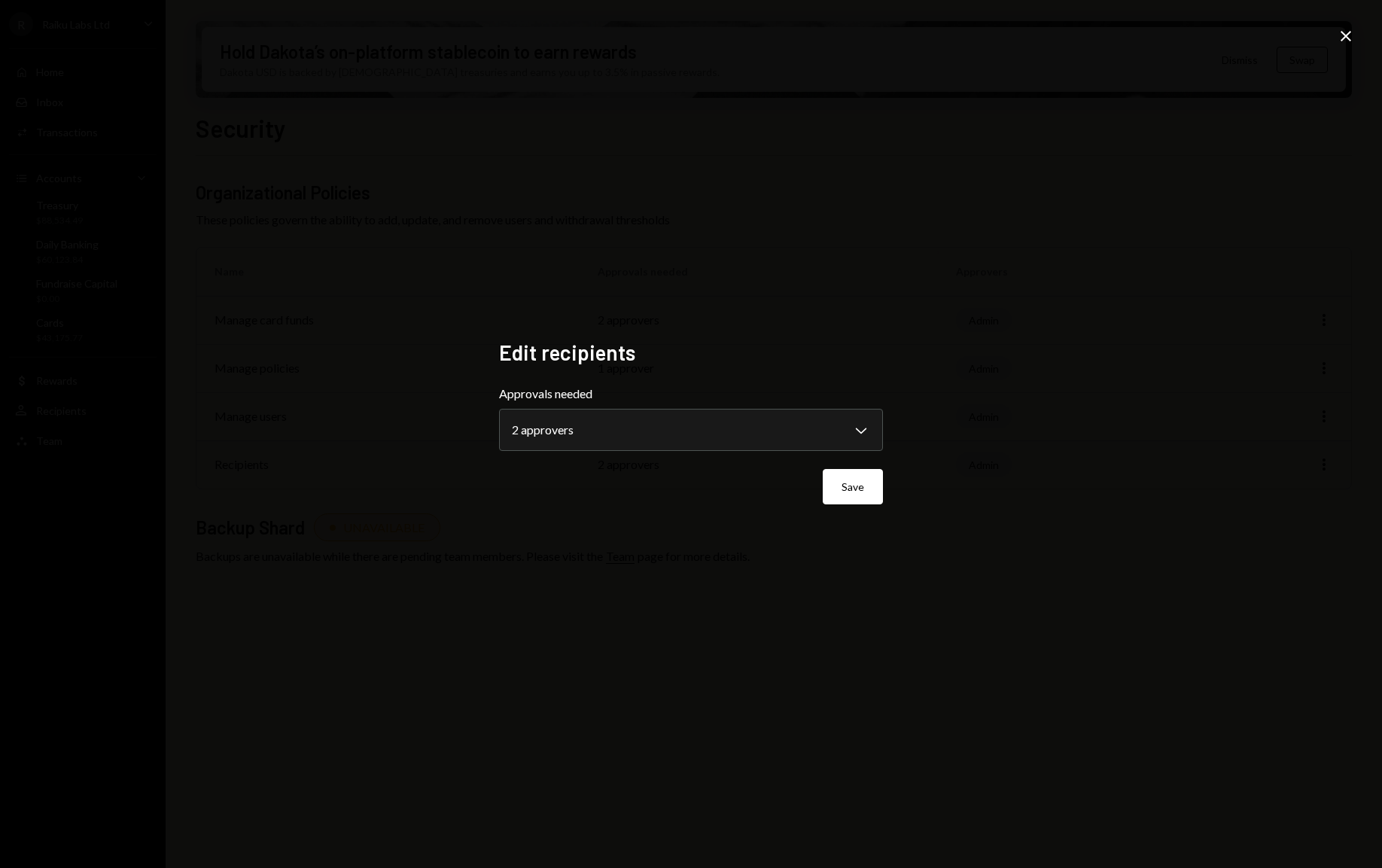
click at [1351, 35] on icon "Close" at bounding box center [1345, 36] width 18 height 18
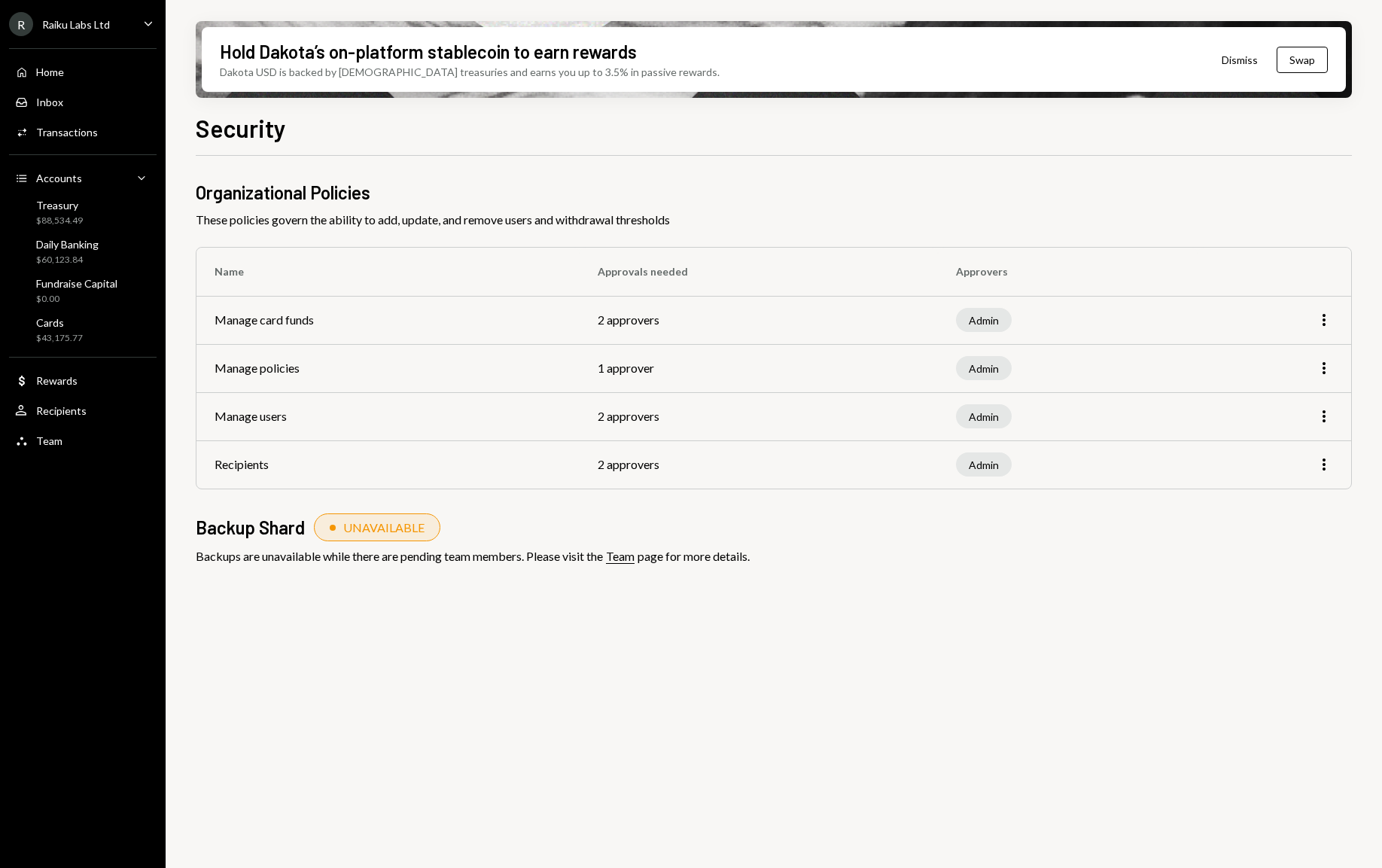
click at [72, 30] on div "R Raiku Labs Ltd" at bounding box center [59, 23] width 101 height 24
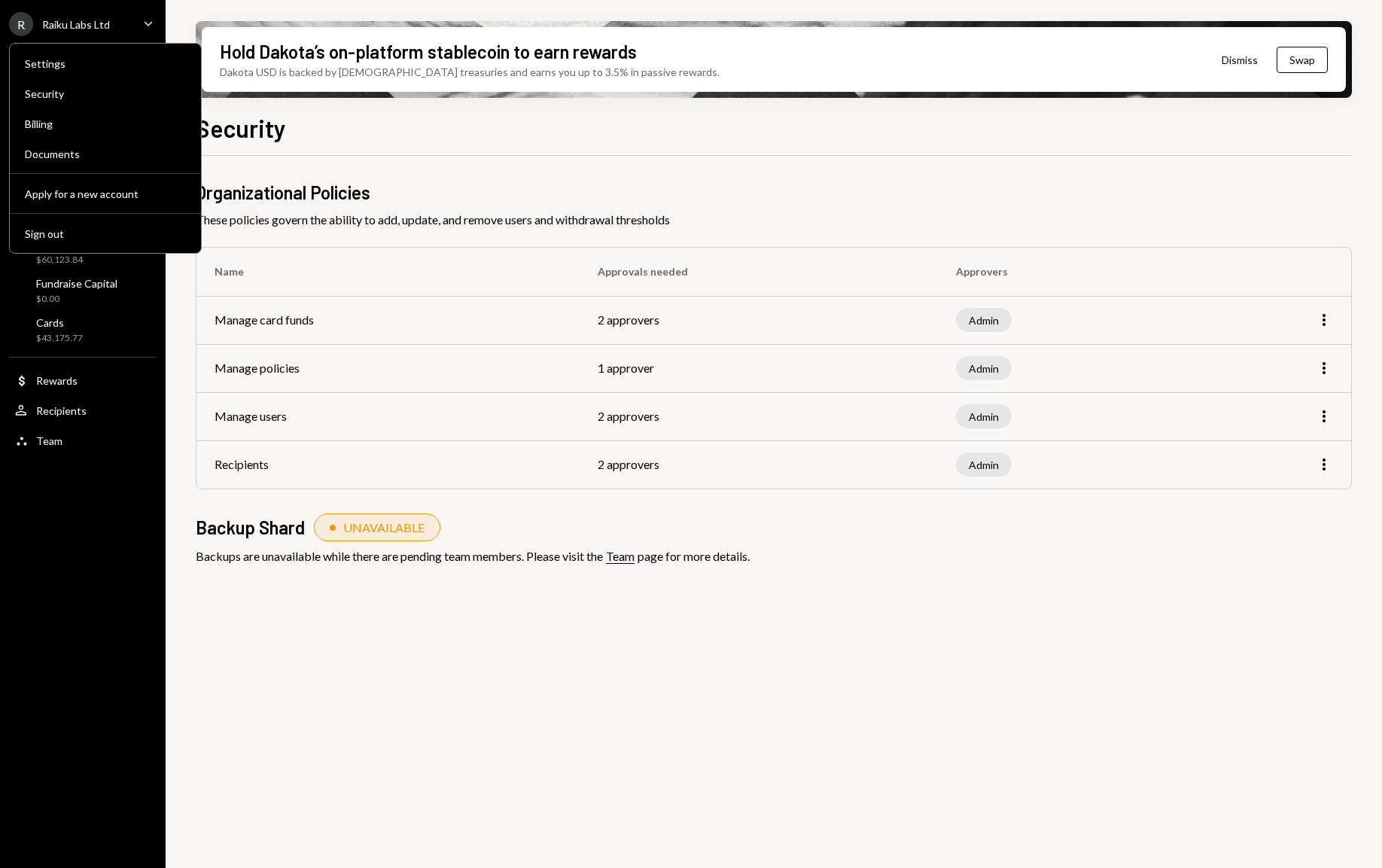
click at [75, 487] on div "R Raiku Labs Ltd Caret Down Home Home Inbox Inbox Activities Transactions Accou…" at bounding box center [82, 434] width 166 height 868
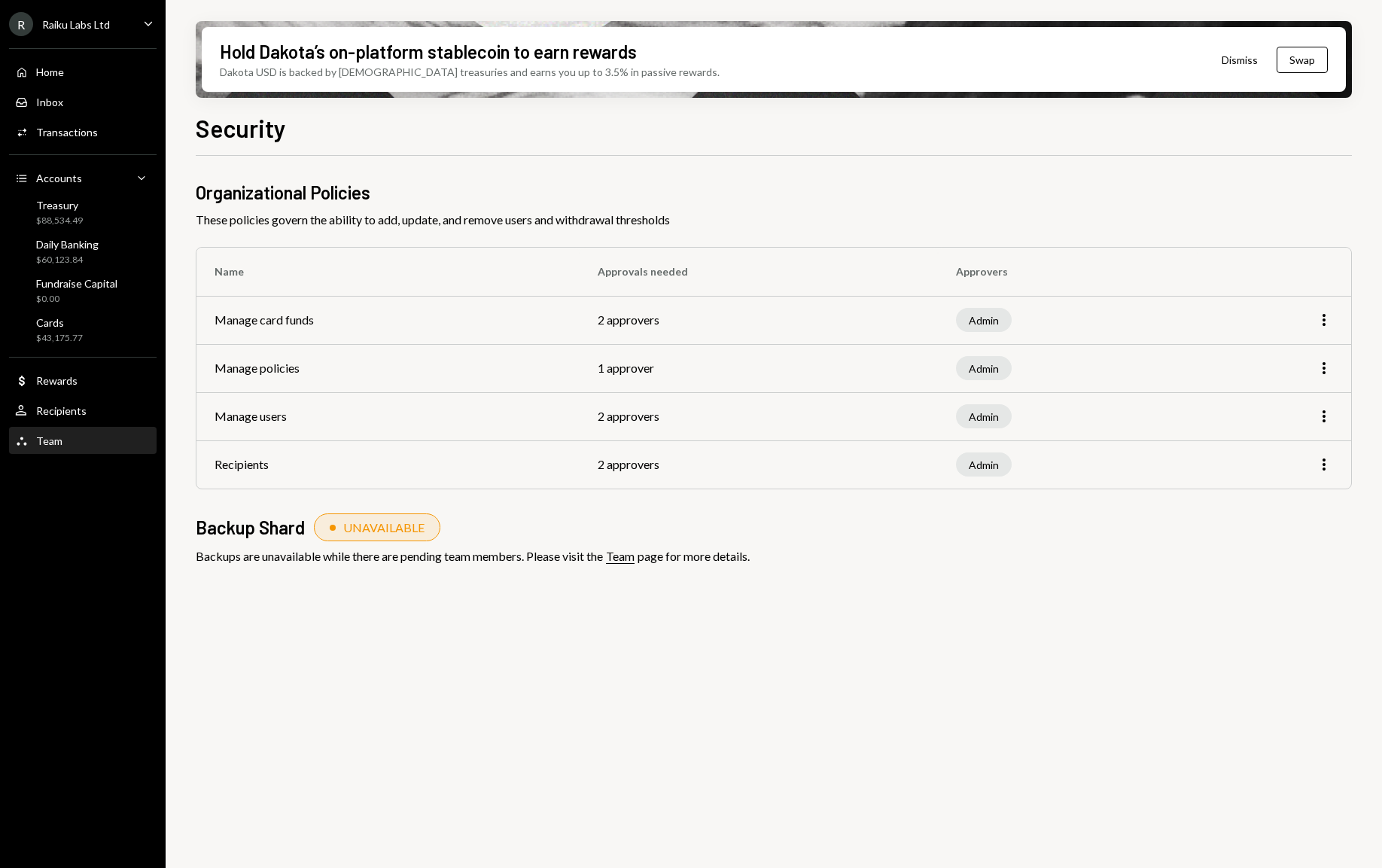
click at [64, 442] on div "Team Team" at bounding box center [82, 440] width 135 height 13
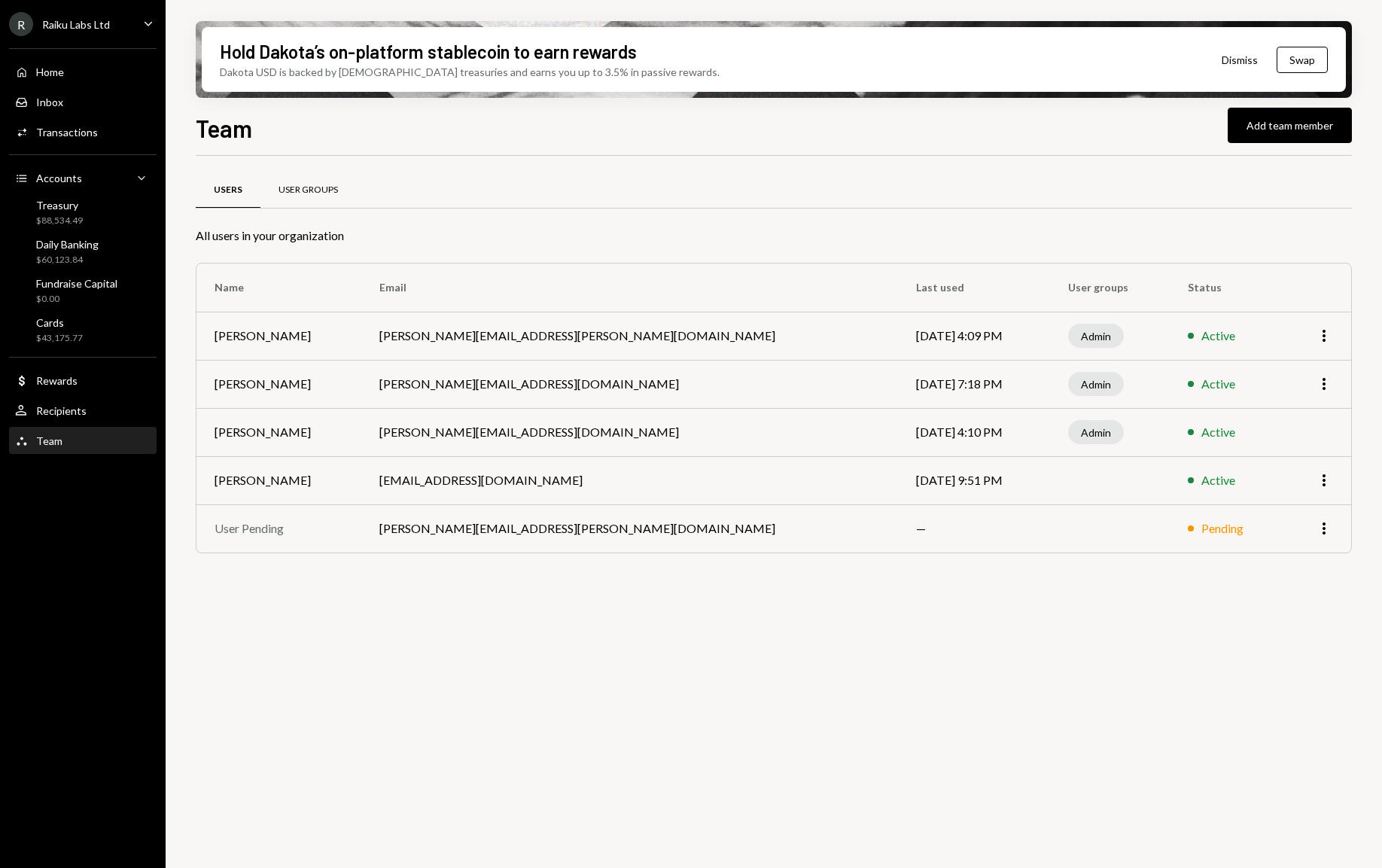
click at [293, 197] on div "User Groups" at bounding box center [308, 191] width 96 height 36
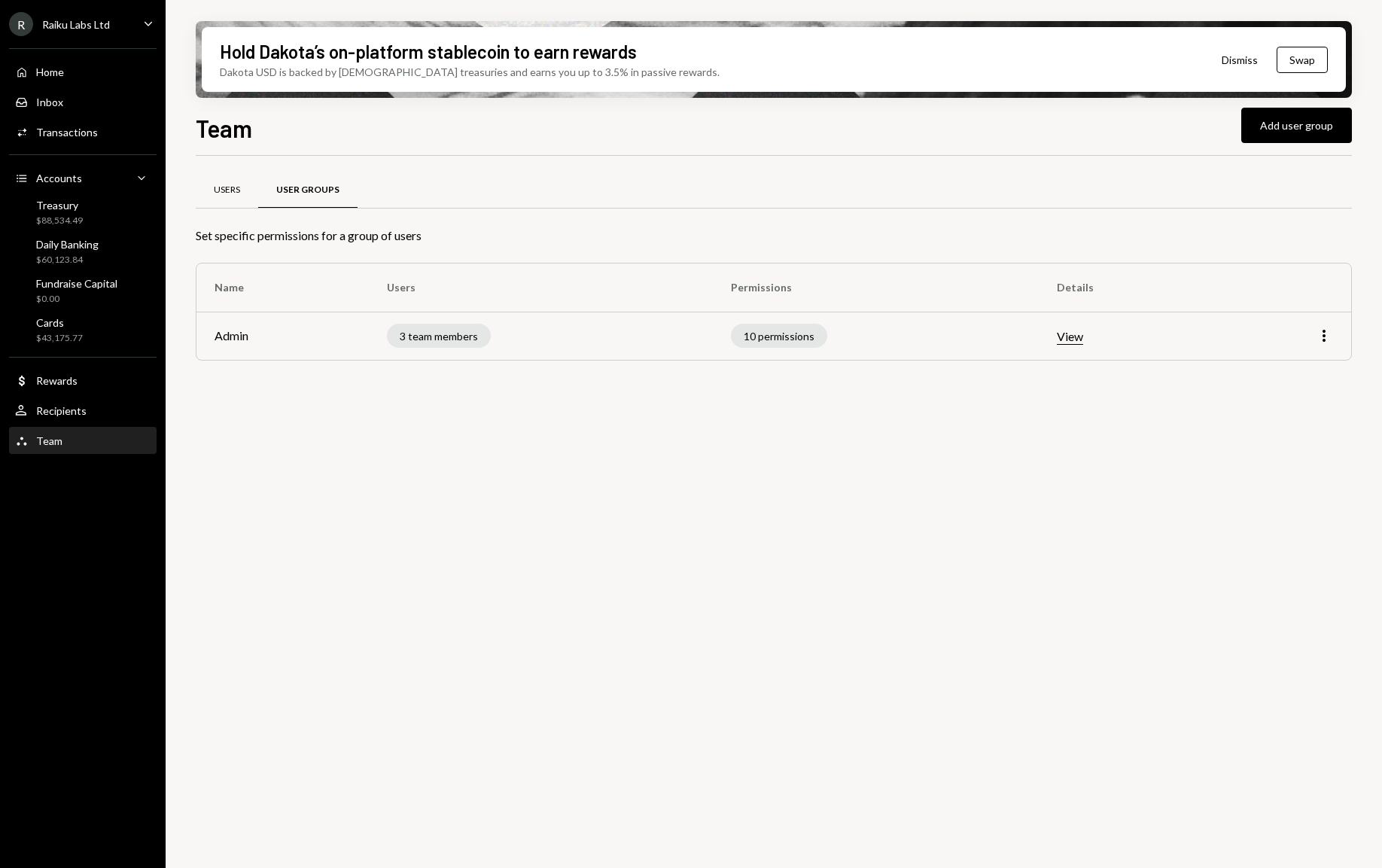
click at [210, 201] on div "Users" at bounding box center [227, 191] width 63 height 36
click at [1066, 336] on button "View" at bounding box center [1070, 336] width 26 height 16
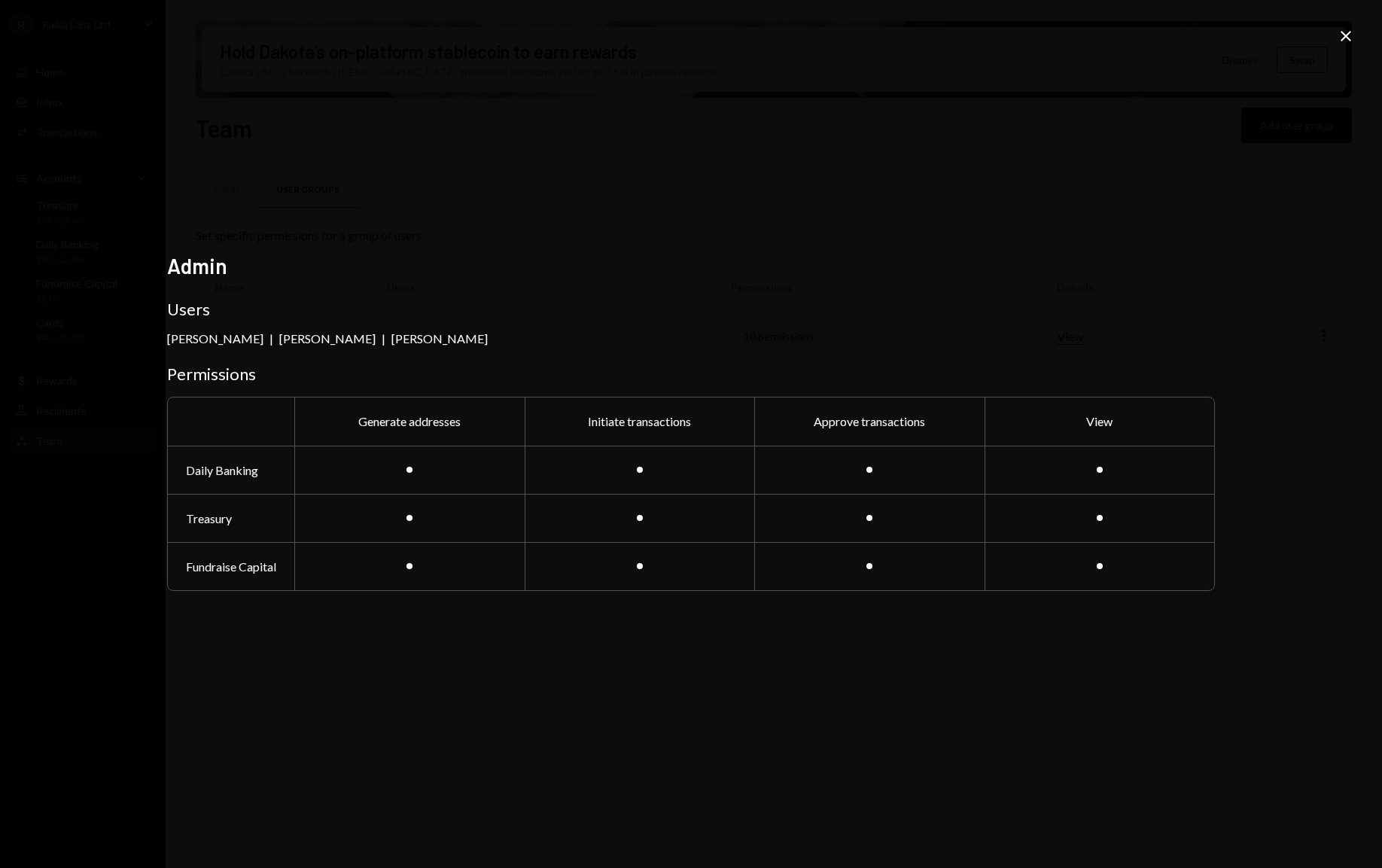
click at [1345, 36] on icon at bounding box center [1346, 36] width 11 height 11
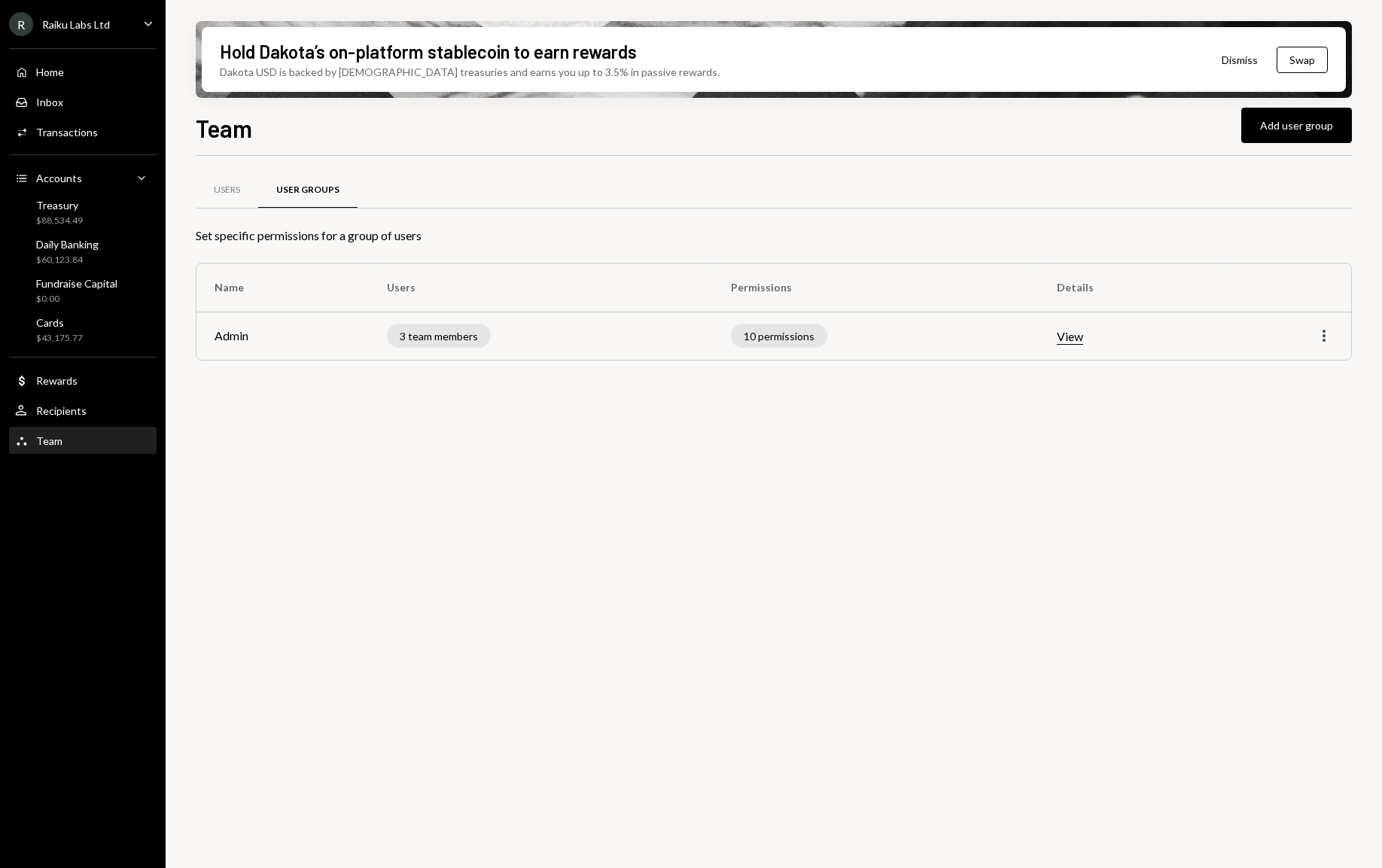
click at [1324, 335] on icon "button" at bounding box center [1323, 335] width 3 height 12
click at [1274, 371] on div "Edit" at bounding box center [1289, 368] width 75 height 26
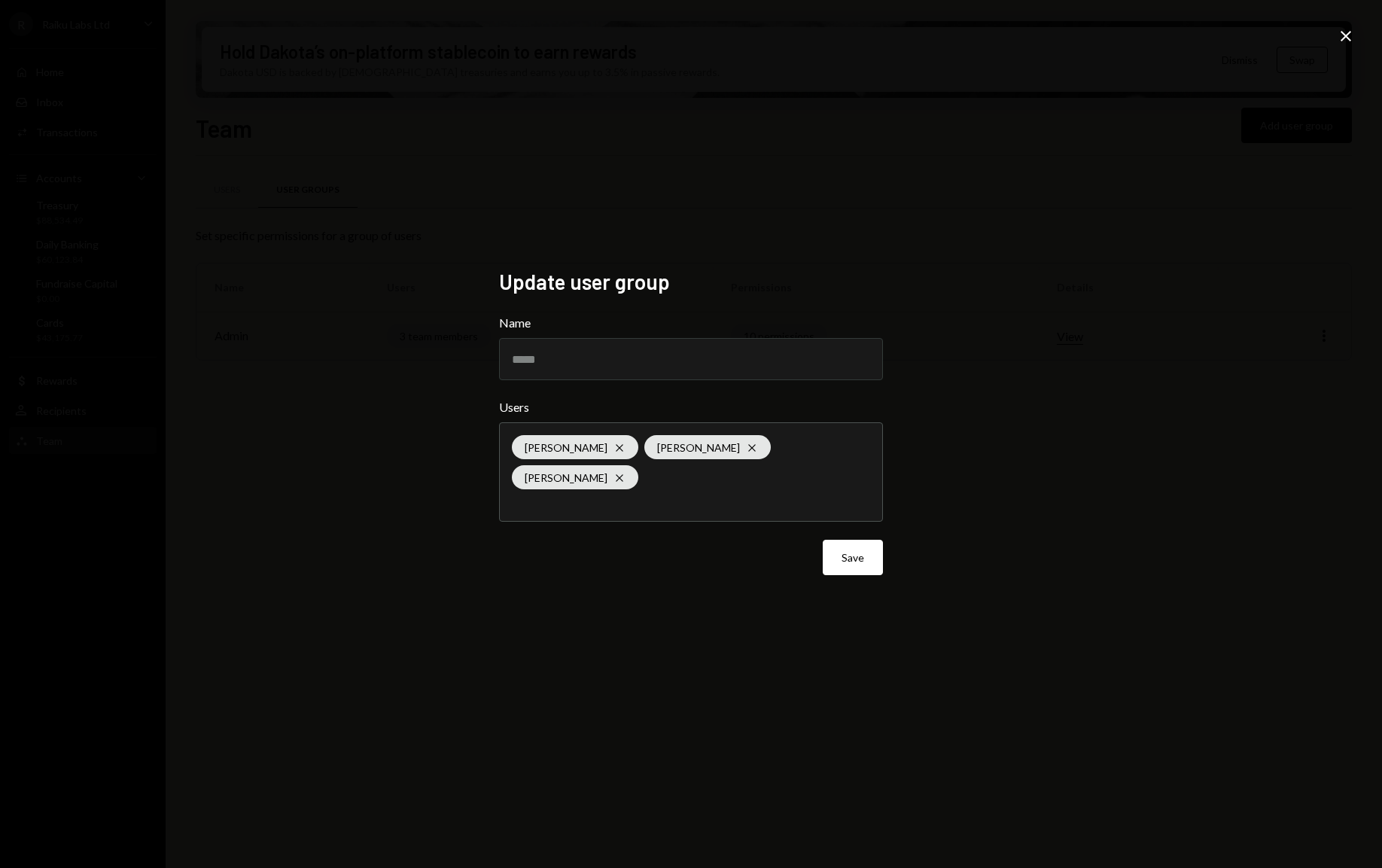
click at [1353, 30] on icon "Close" at bounding box center [1345, 36] width 18 height 18
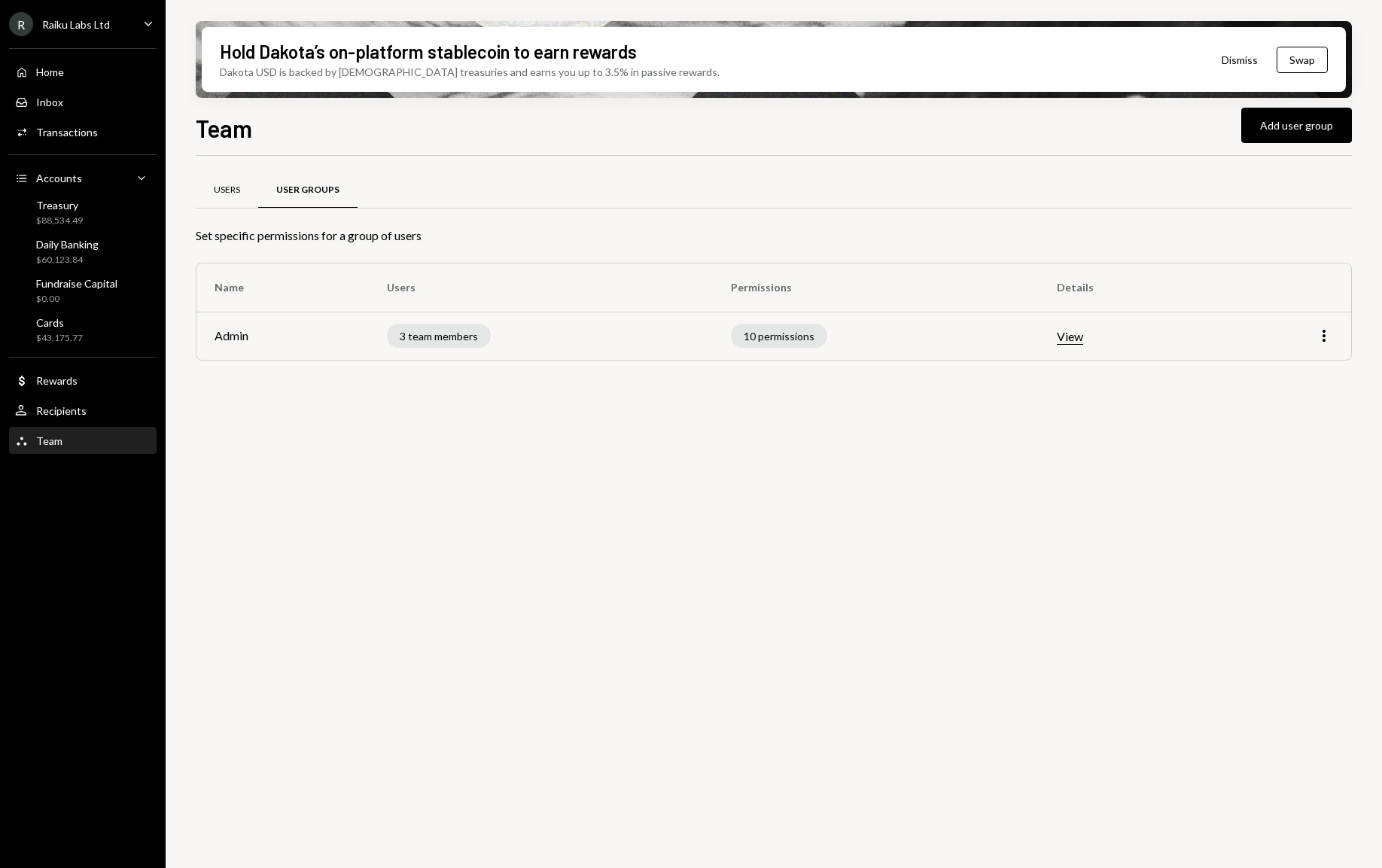
click at [220, 191] on div "Users" at bounding box center [226, 190] width 26 height 13
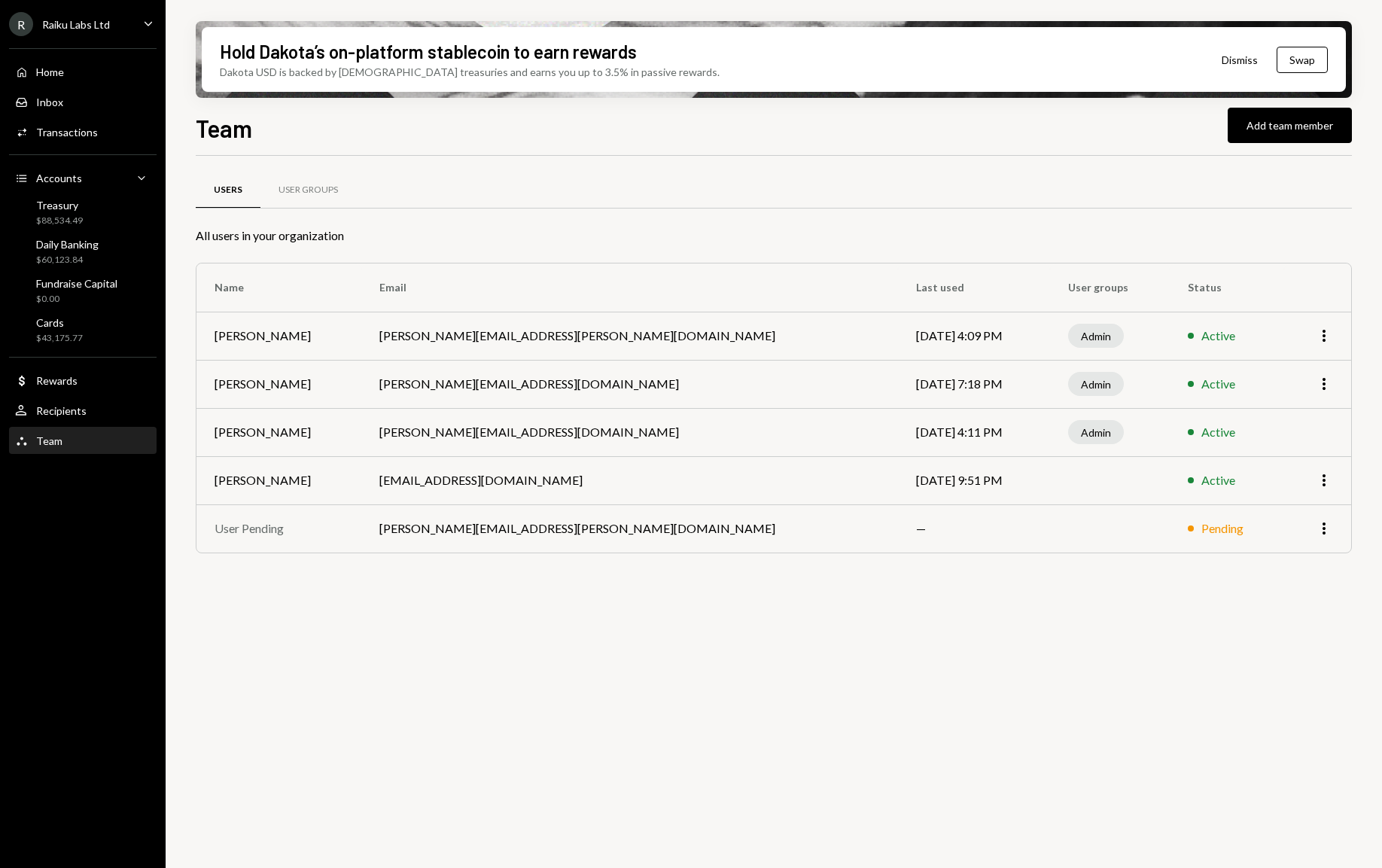
click at [92, 30] on div "R Raiku Labs Ltd" at bounding box center [59, 23] width 101 height 24
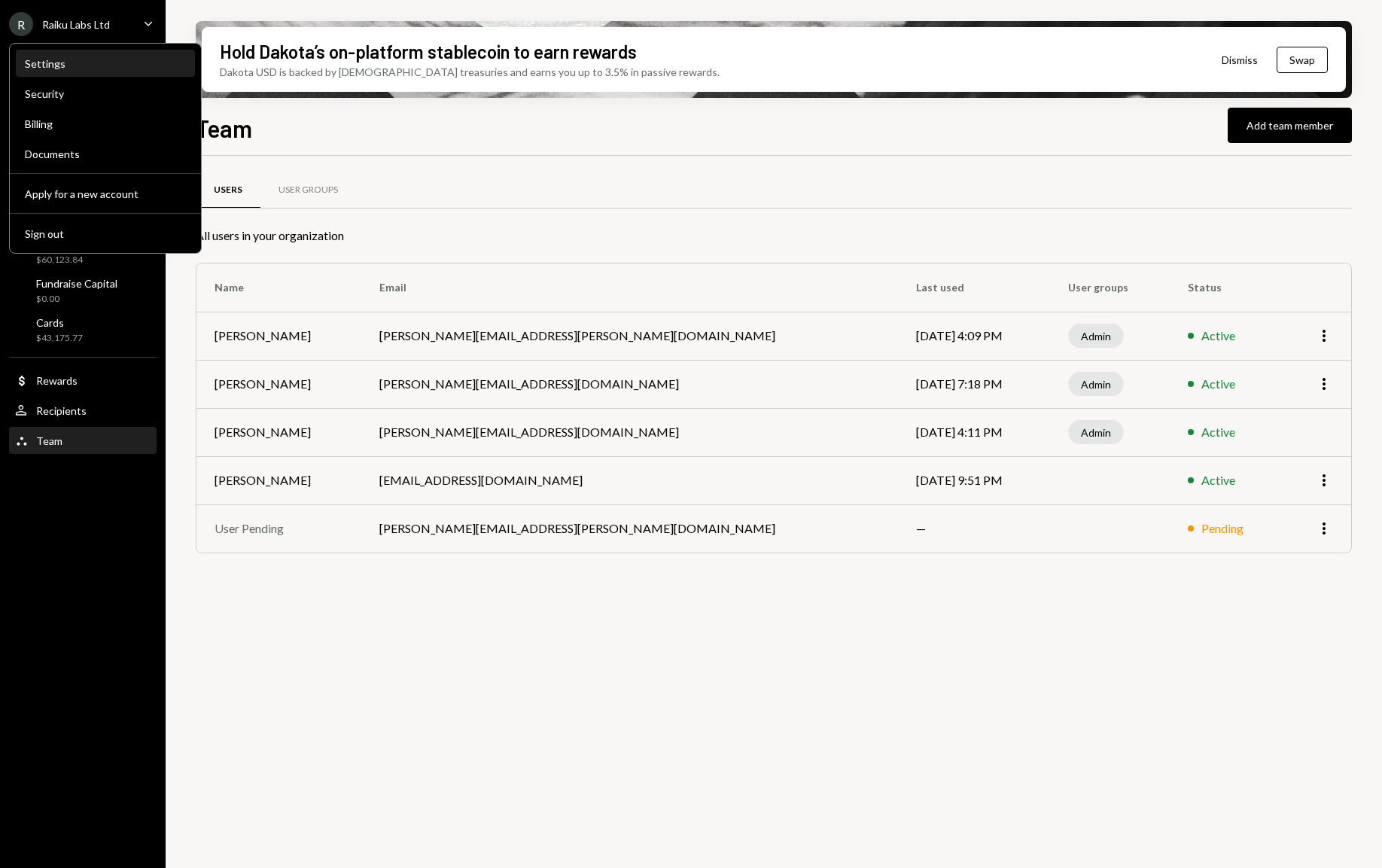
click at [85, 64] on div "Settings" at bounding box center [106, 64] width 161 height 13
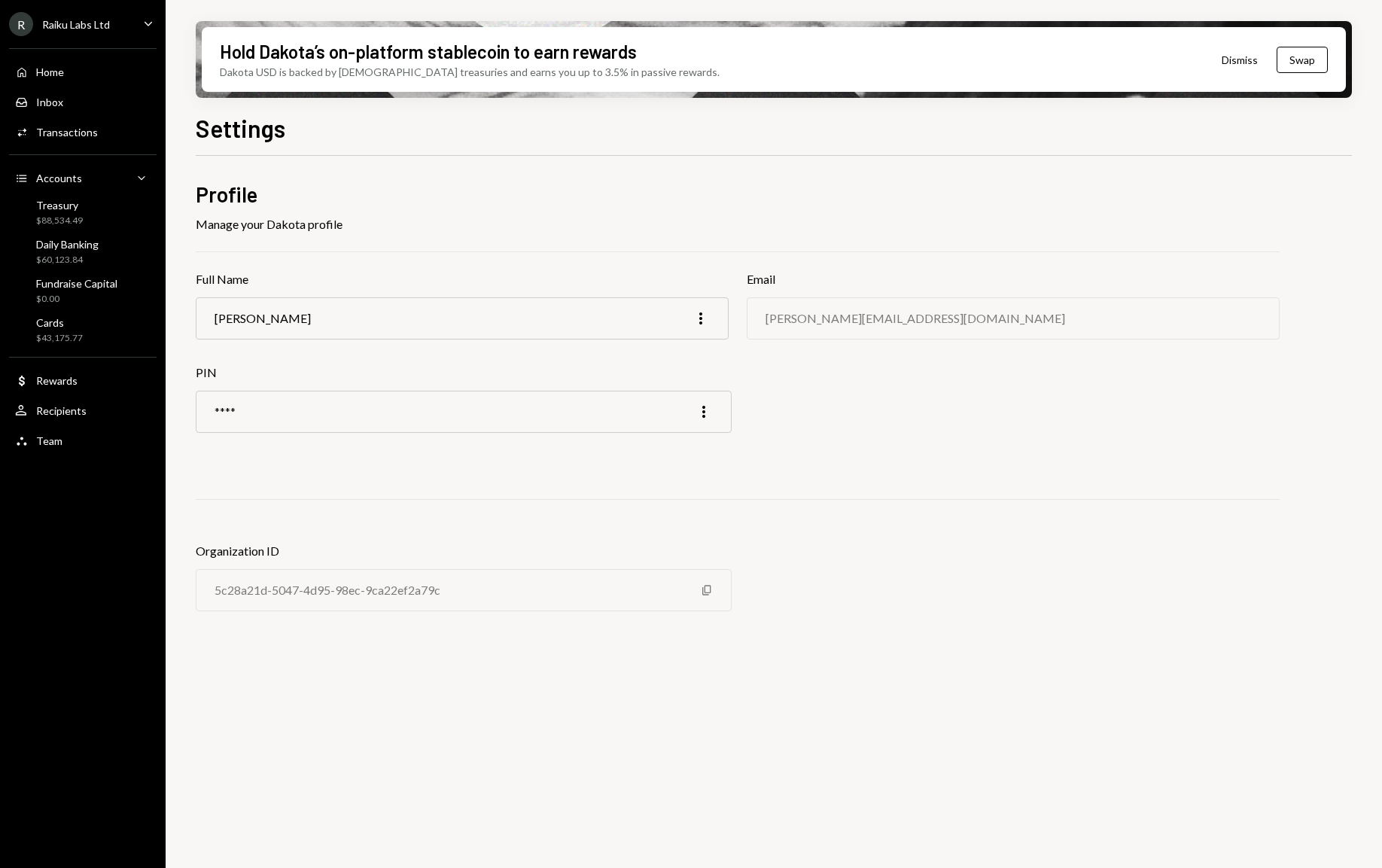
click at [78, 21] on div "Raiku Labs Ltd" at bounding box center [76, 24] width 68 height 13
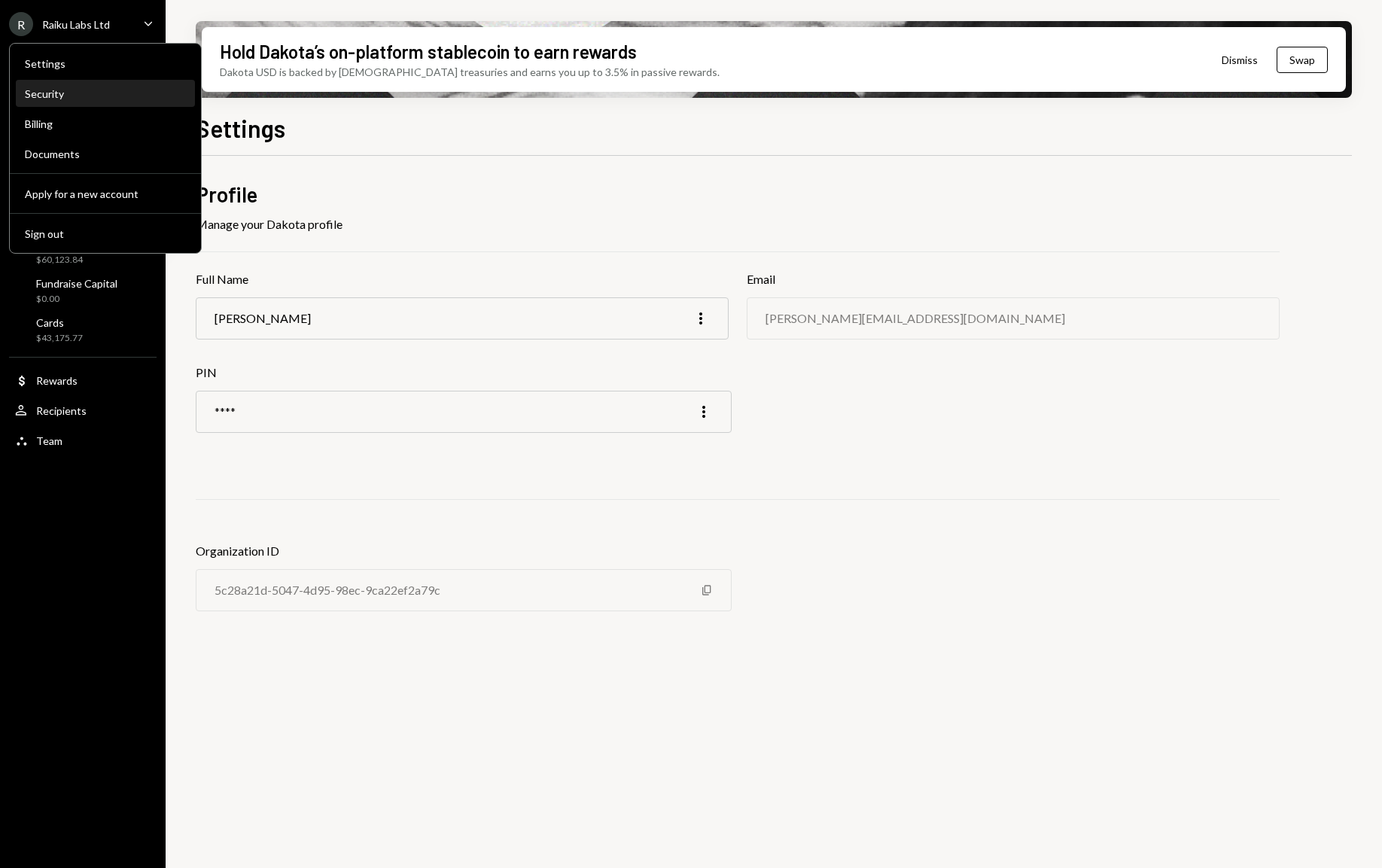
click at [110, 94] on div "Security" at bounding box center [106, 94] width 161 height 13
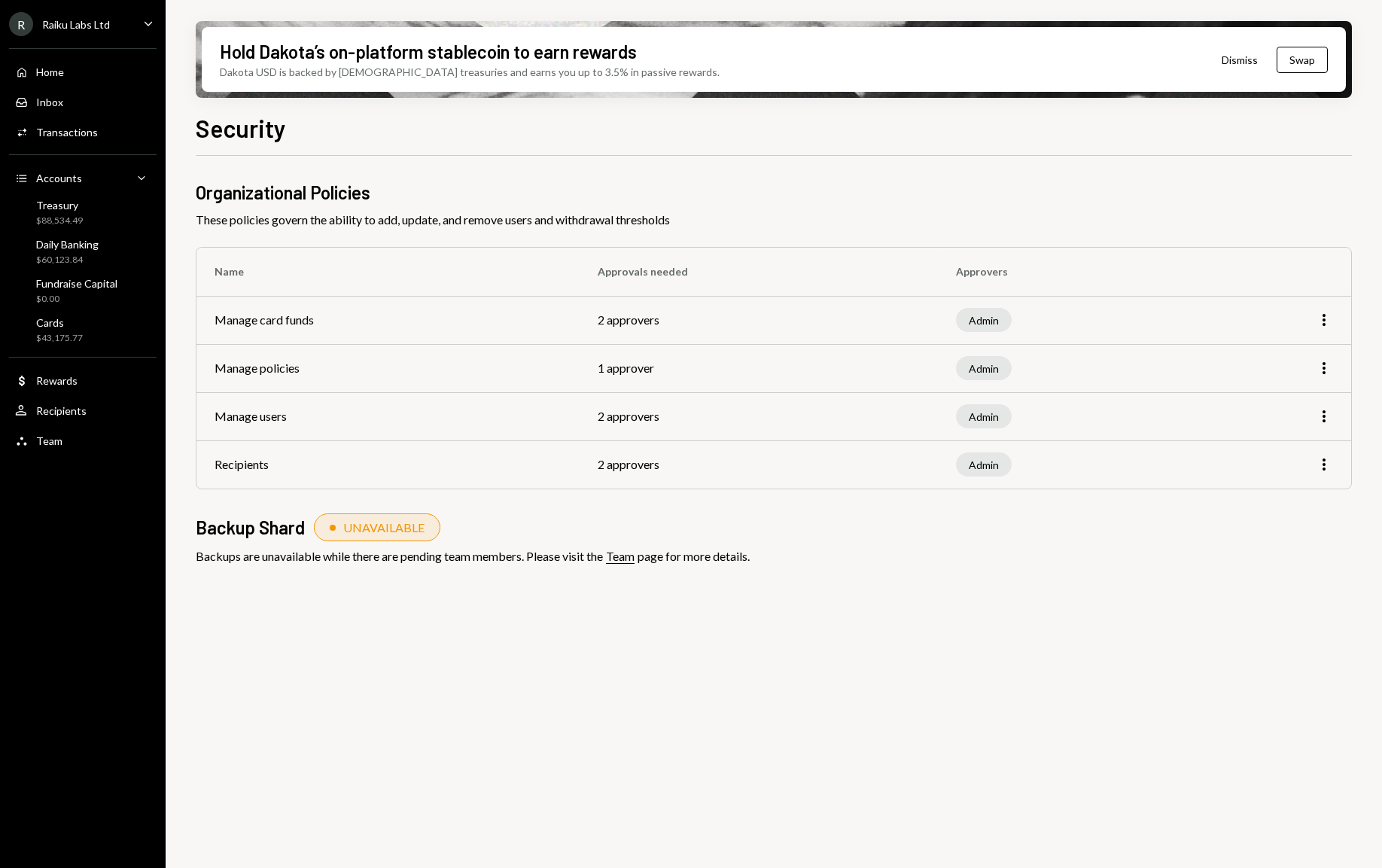
click at [619, 552] on div "Team" at bounding box center [620, 556] width 29 height 15
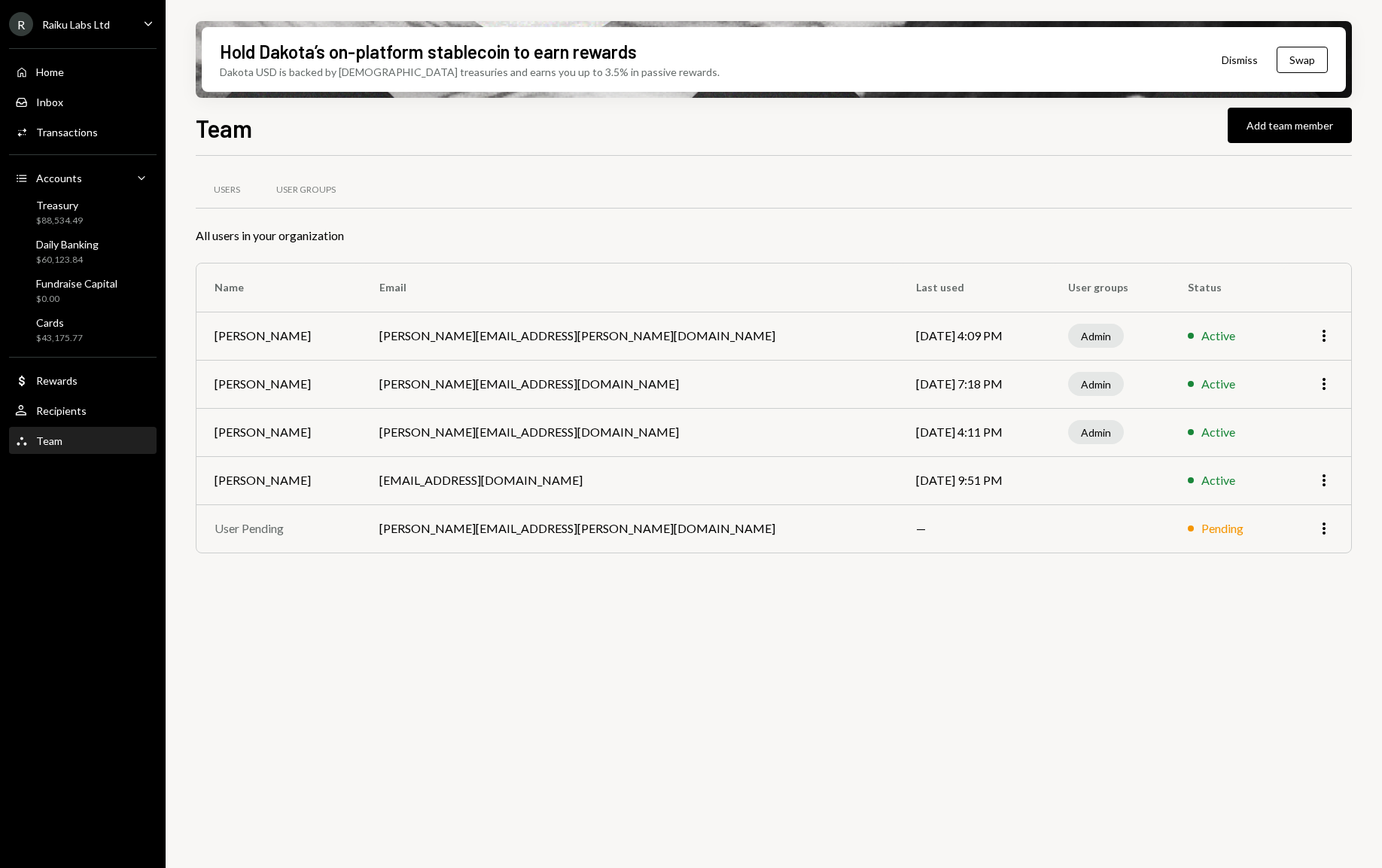
click at [86, 27] on div "Raiku Labs Ltd" at bounding box center [76, 24] width 68 height 13
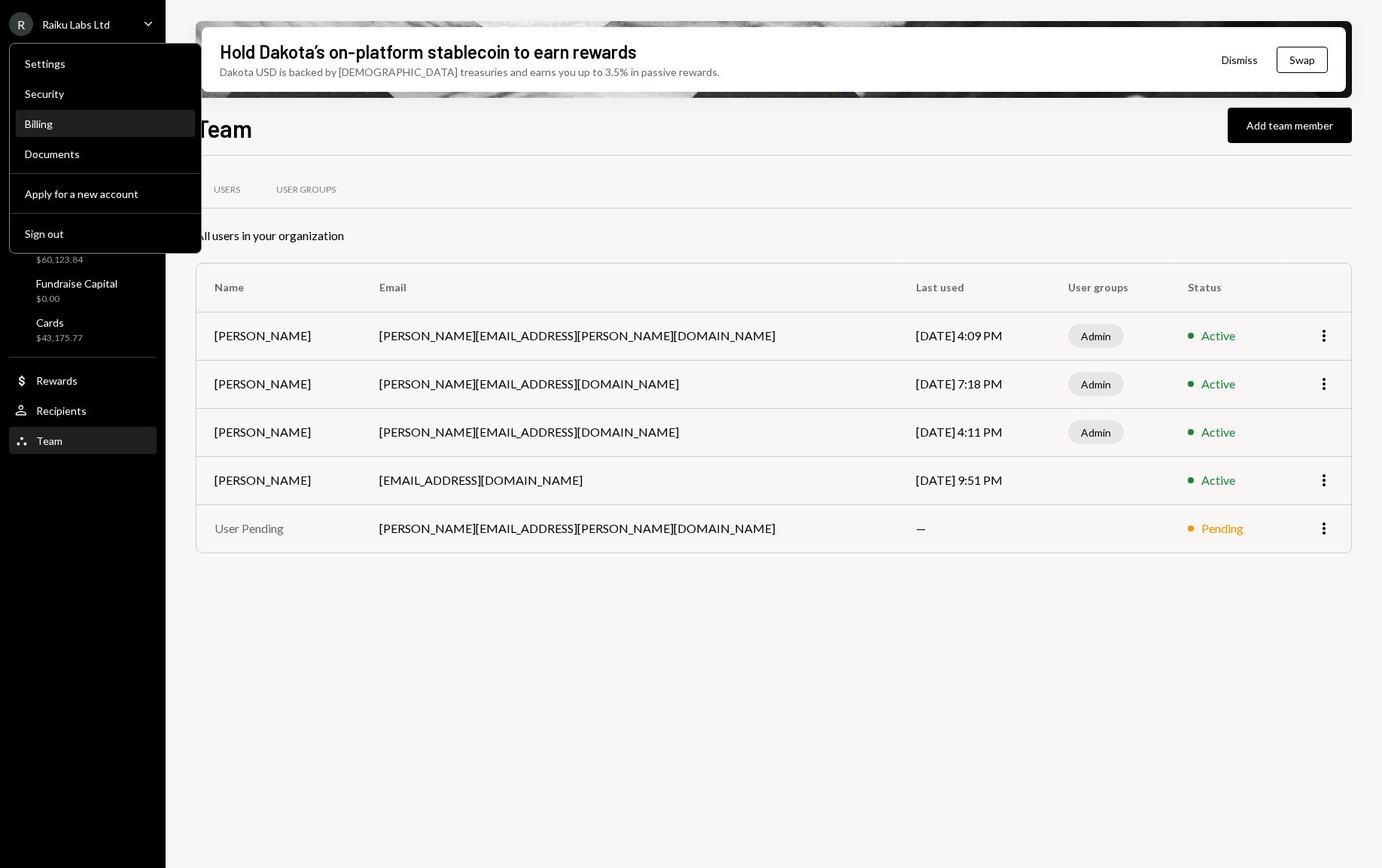
click at [55, 126] on div "Billing" at bounding box center [106, 123] width 161 height 13
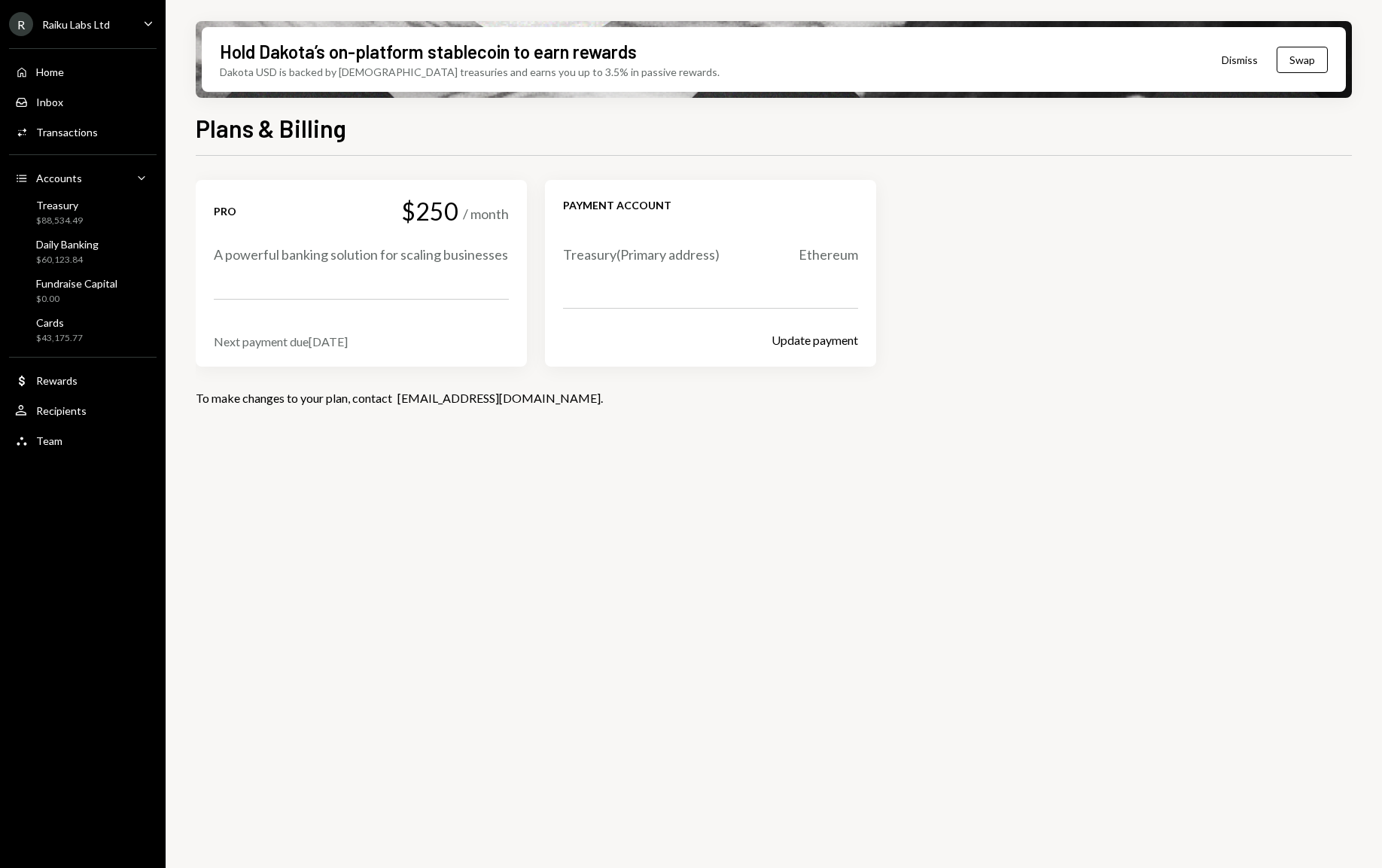
click at [91, 35] on div "R Raiku Labs Ltd" at bounding box center [59, 23] width 101 height 24
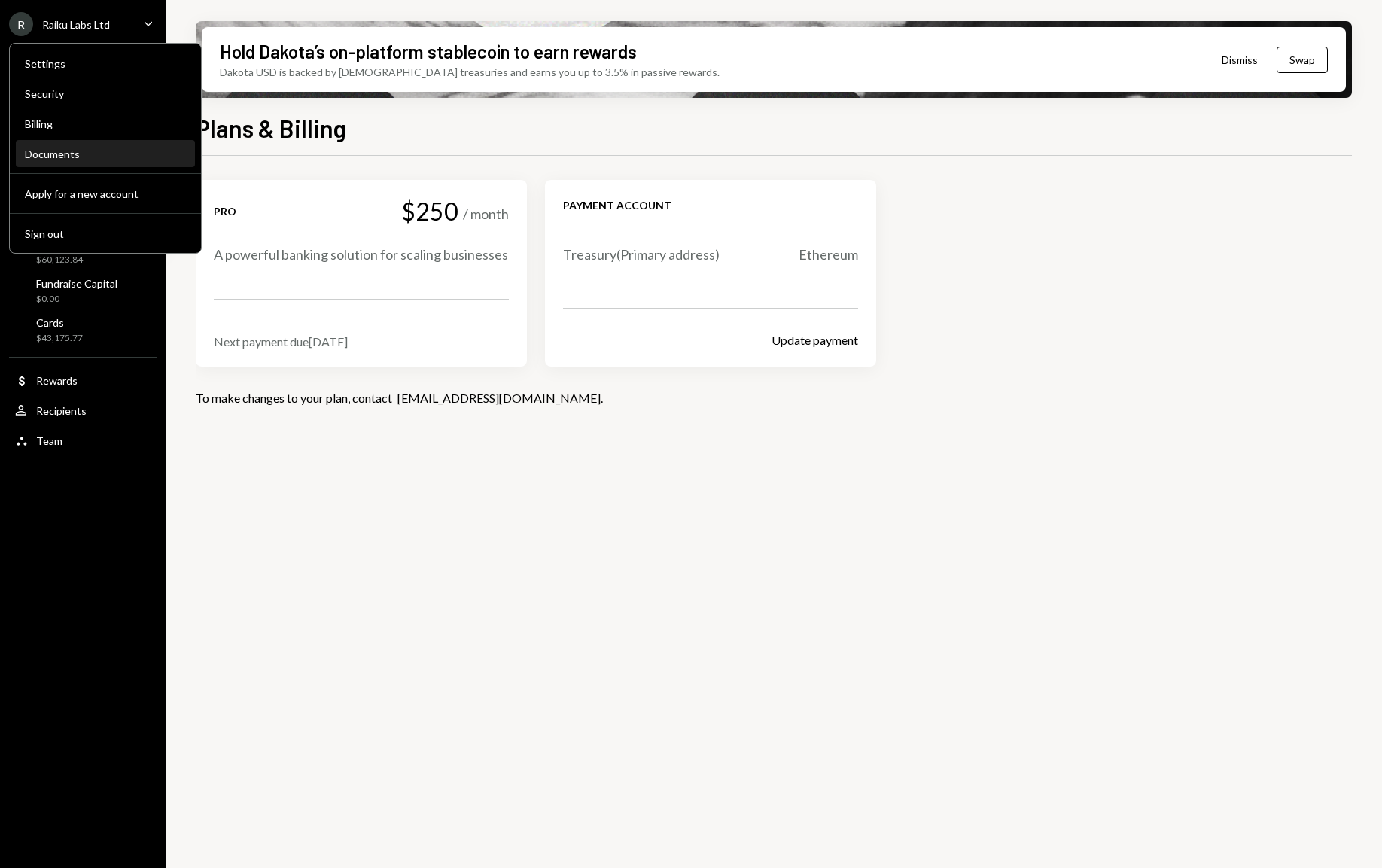
click at [49, 164] on div "Documents" at bounding box center [106, 154] width 161 height 26
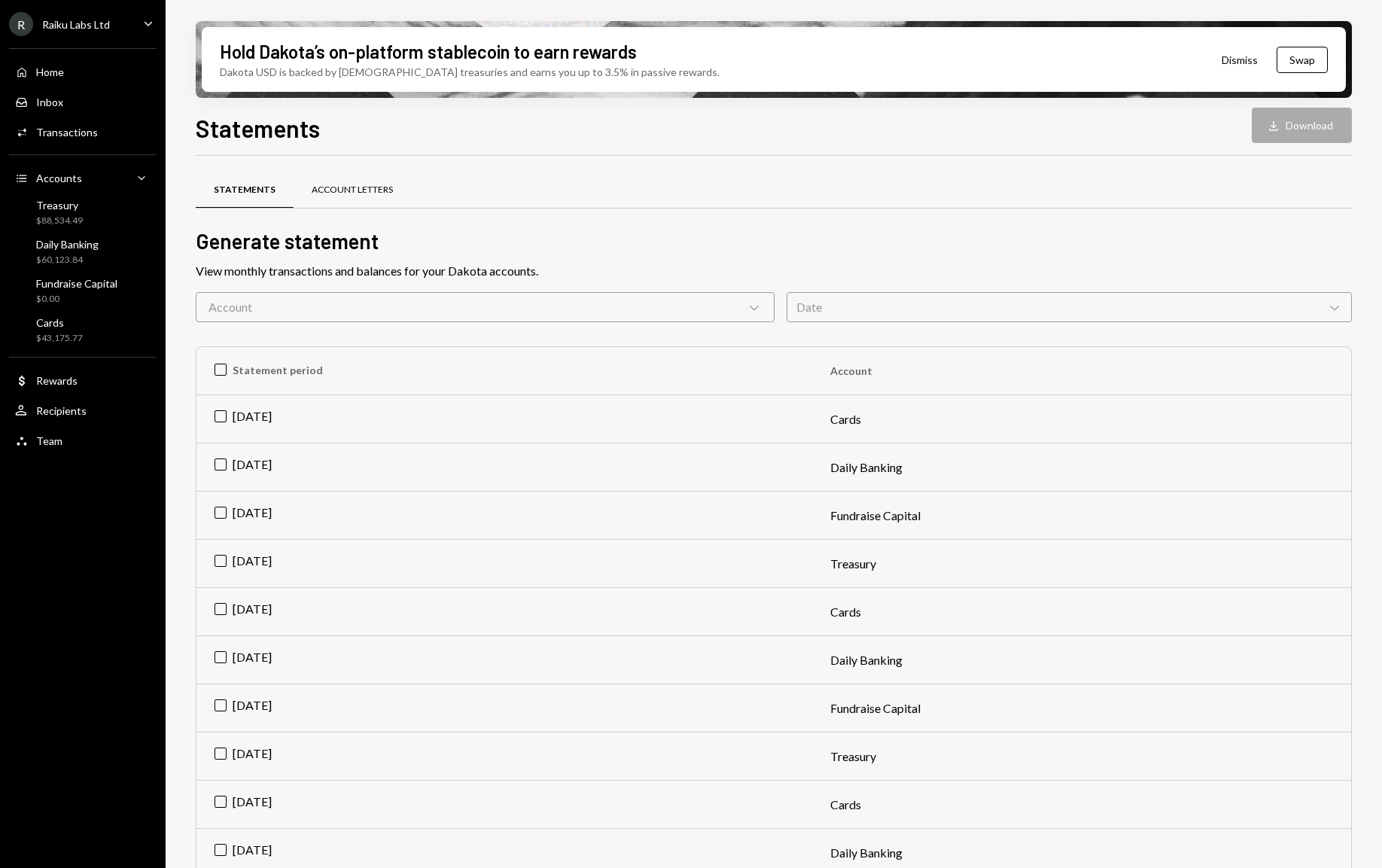
click at [363, 183] on div "Account Letters" at bounding box center [352, 191] width 117 height 36
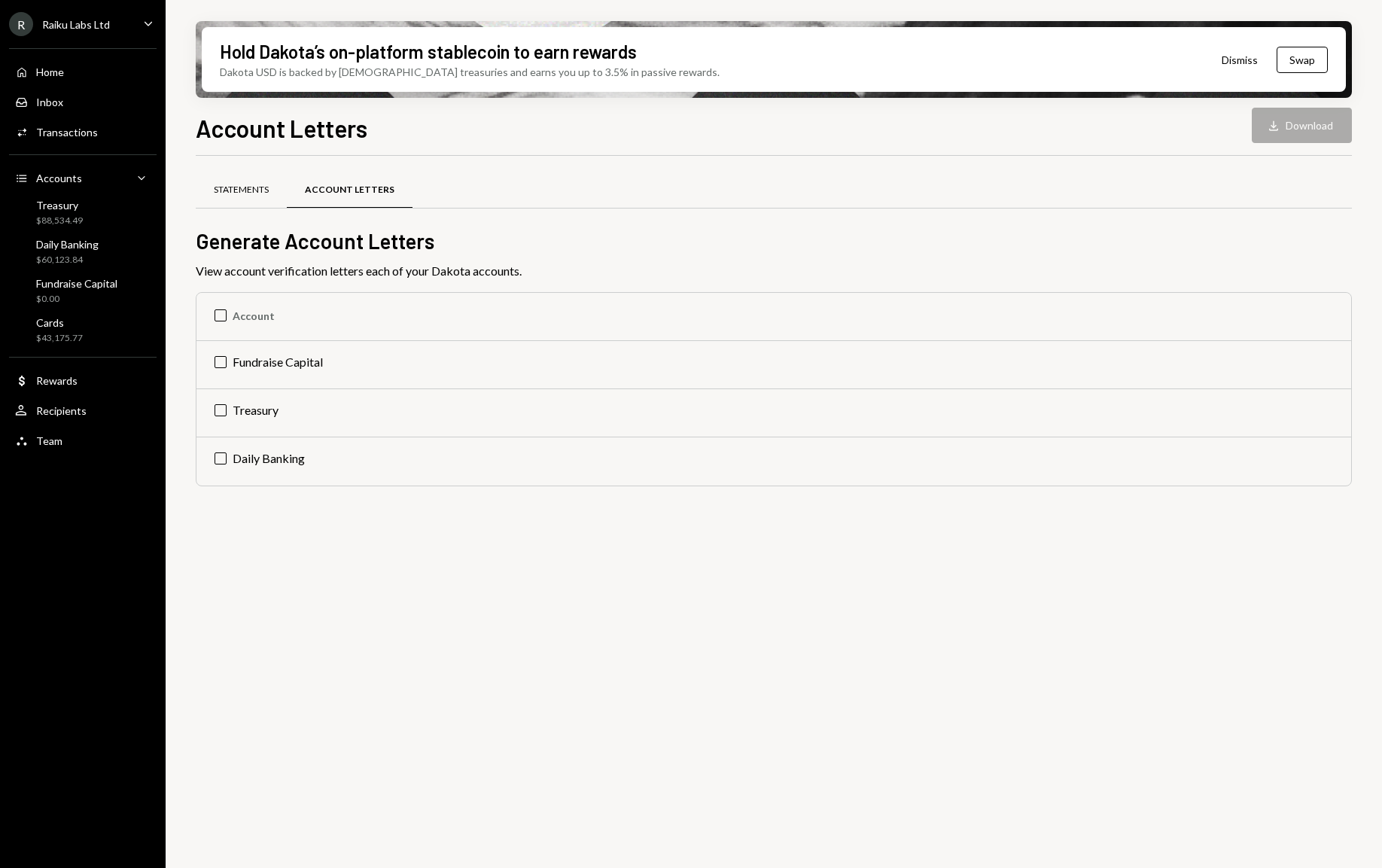
click at [235, 190] on div "Statements" at bounding box center [241, 190] width 55 height 13
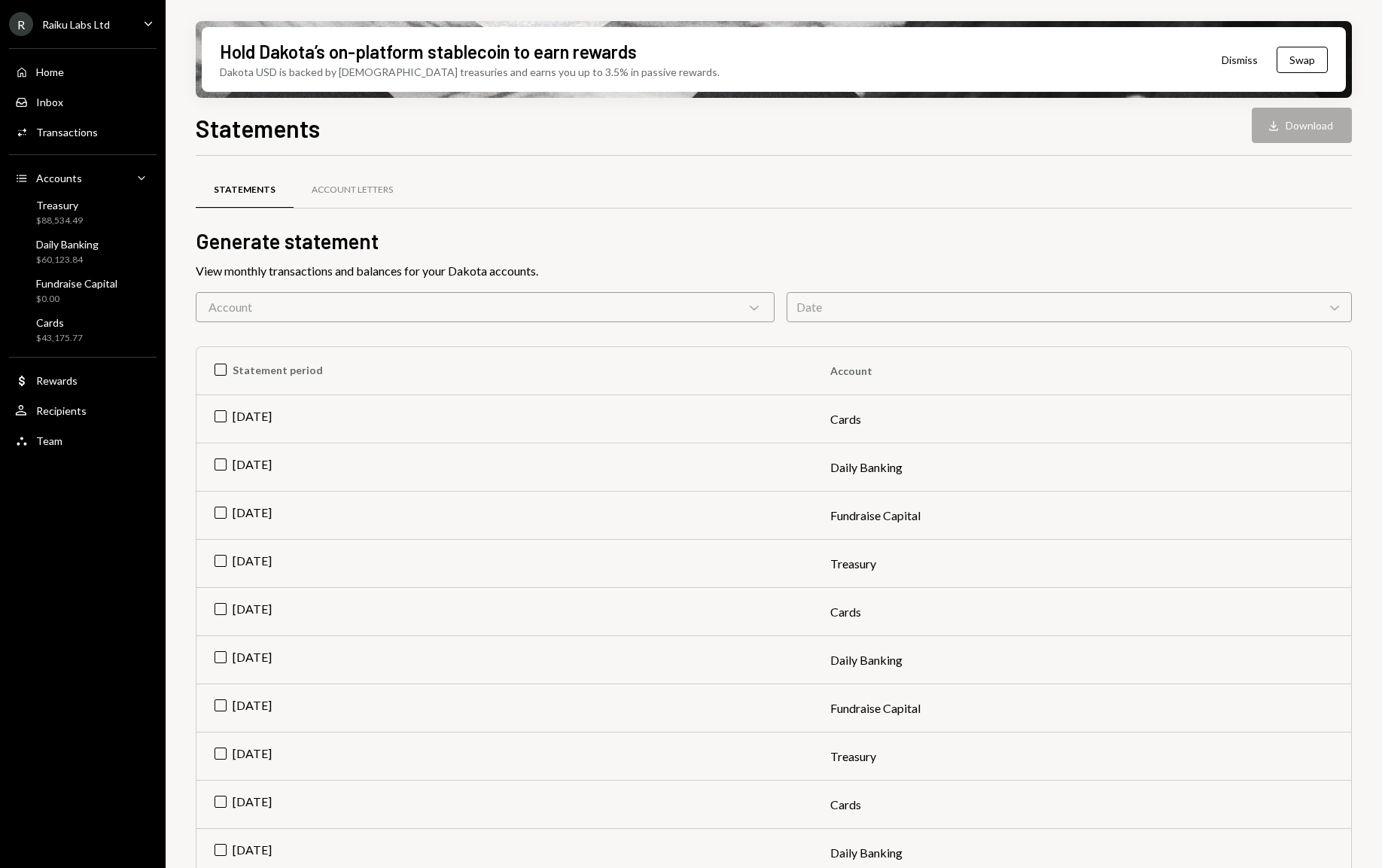
click at [103, 4] on ul "R Raiku Labs Ltd Caret Down Home Home Inbox Inbox Activities Transactions Accou…" at bounding box center [82, 228] width 166 height 456
click at [88, 26] on div "Raiku Labs Ltd" at bounding box center [76, 24] width 68 height 13
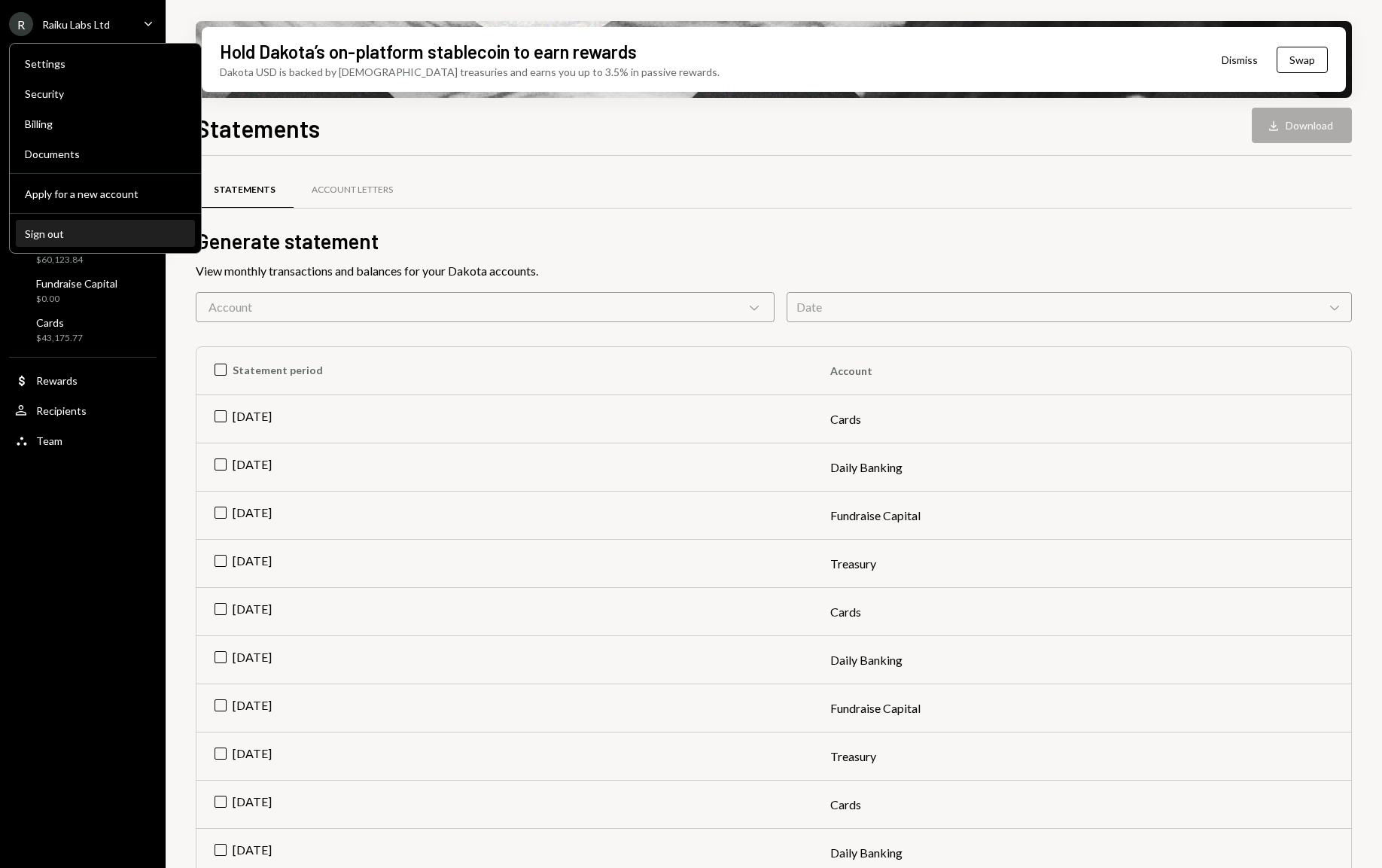
click at [98, 223] on button "Sign out" at bounding box center [106, 234] width 179 height 27
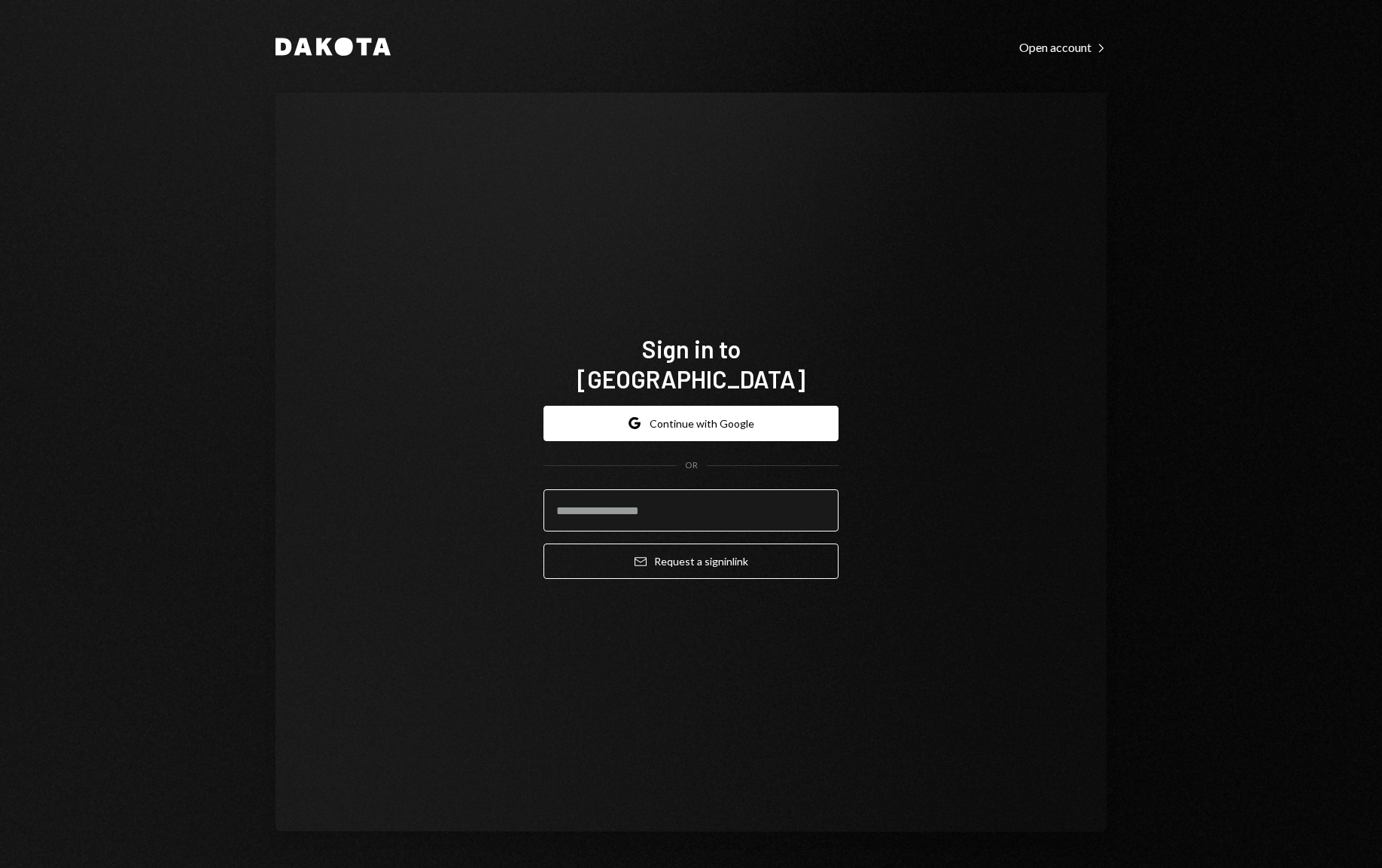
type input "**********"
click at [691, 546] on button "Email Request a sign in link" at bounding box center [691, 561] width 295 height 36
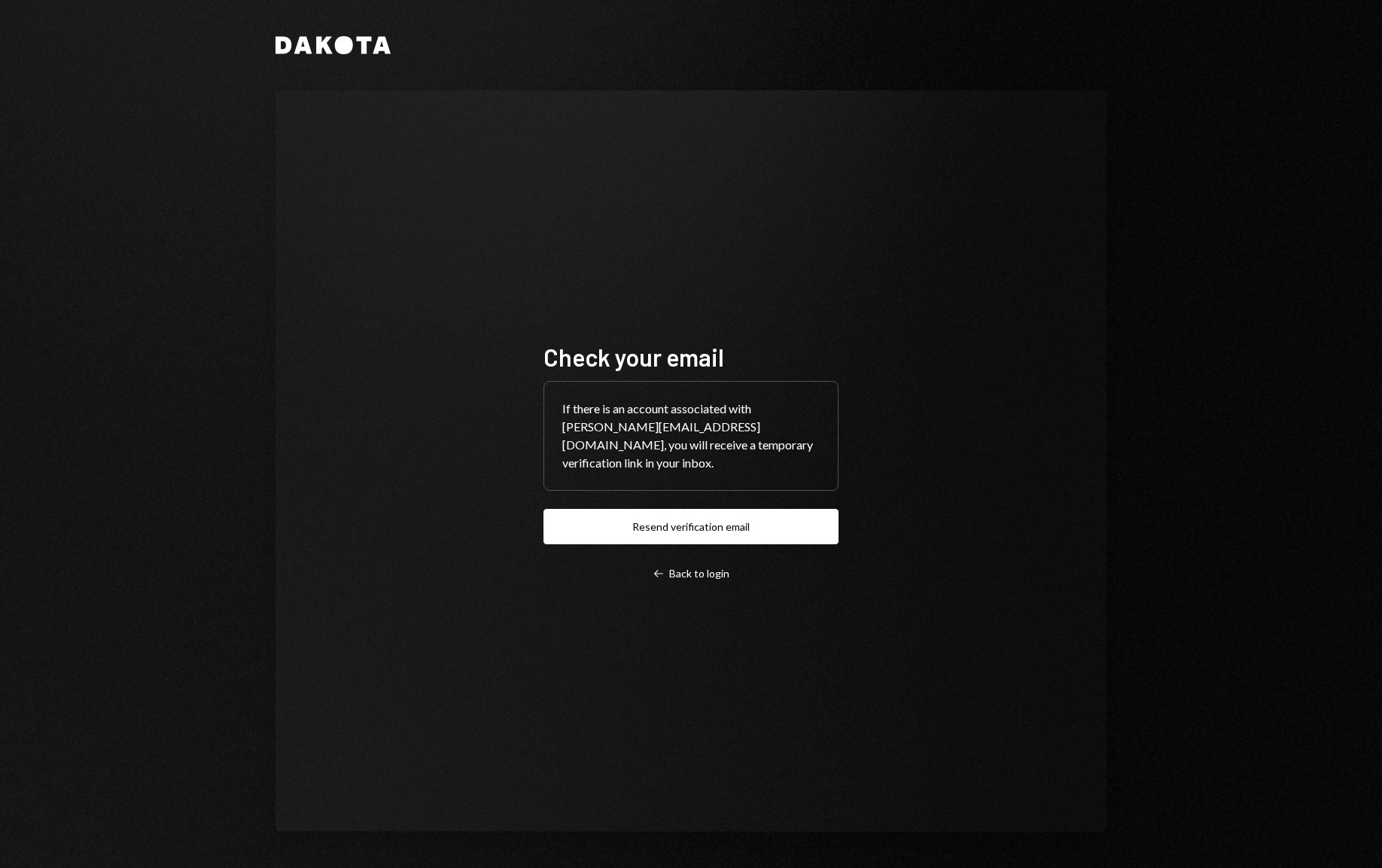
click at [702, 555] on div "Check your email If there is an account associated with robin@raiku.com, you wi…" at bounding box center [691, 461] width 295 height 239
